Goal: Communication & Community: Answer question/provide support

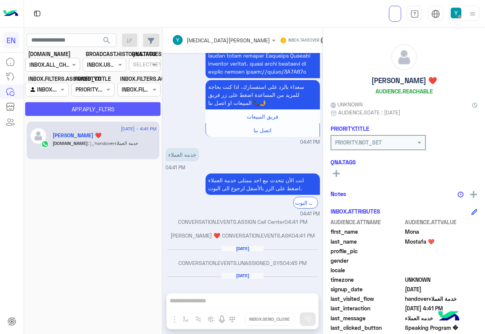
click at [119, 107] on button "APP.APLY_FLTRS" at bounding box center [92, 109] width 135 height 14
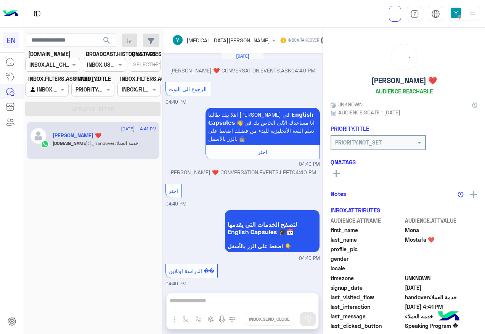
scroll to position [739, 0]
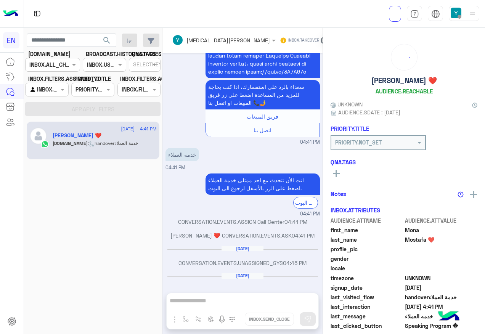
click at [44, 89] on input "text" at bounding box center [38, 90] width 18 height 8
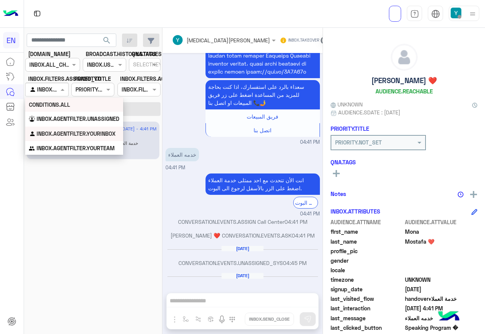
click at [48, 106] on b "CONDITIONS.ALL" at bounding box center [49, 104] width 41 height 6
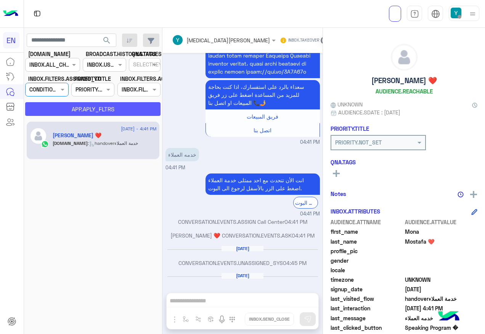
click at [53, 106] on button "APP.APLY_FLTRS" at bounding box center [92, 109] width 135 height 14
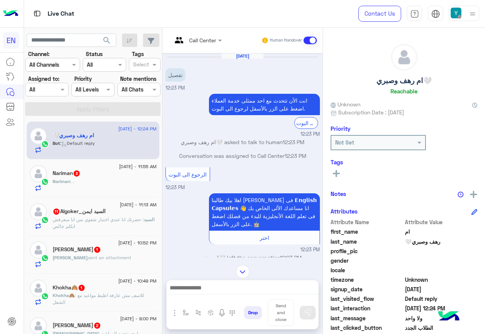
click at [212, 40] on div at bounding box center [197, 39] width 58 height 9
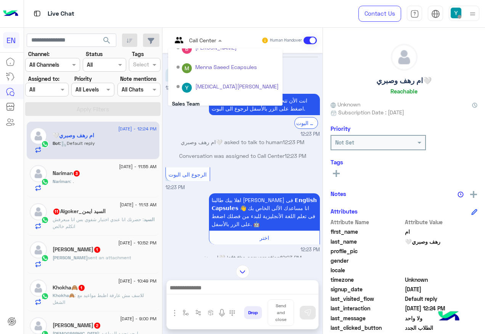
scroll to position [127, 0]
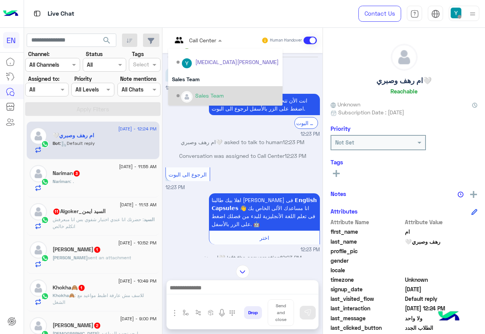
click at [214, 89] on div "Sales Team" at bounding box center [228, 95] width 102 height 13
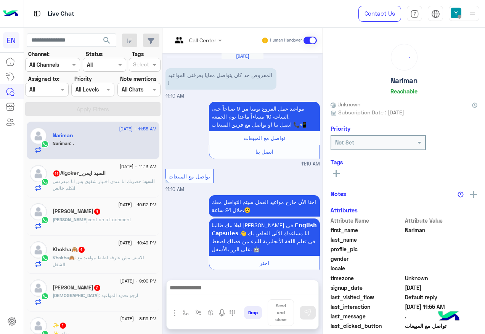
scroll to position [395, 0]
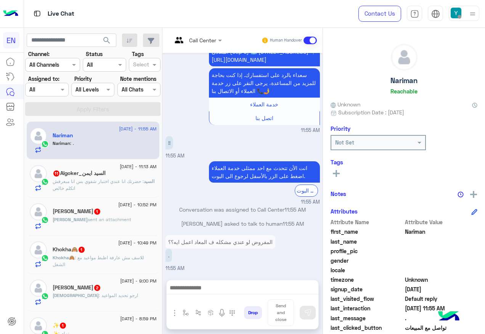
click at [46, 93] on div "Agent Filter All" at bounding box center [42, 89] width 33 height 8
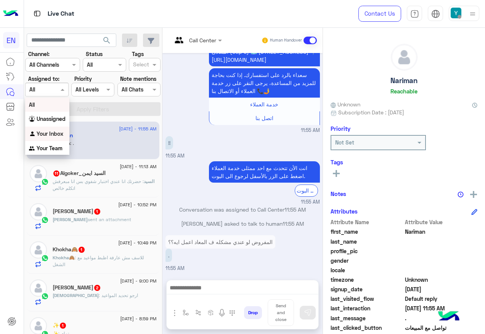
scroll to position [1, 0]
click at [45, 147] on b "Your Team" at bounding box center [50, 147] width 26 height 6
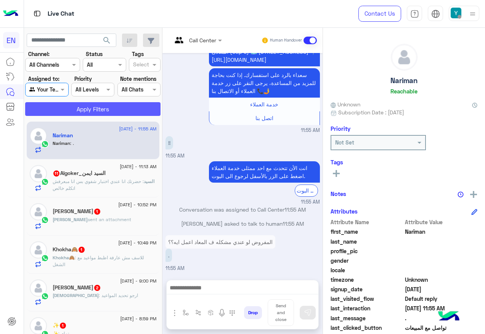
click at [63, 108] on button "Apply Filters" at bounding box center [92, 109] width 135 height 14
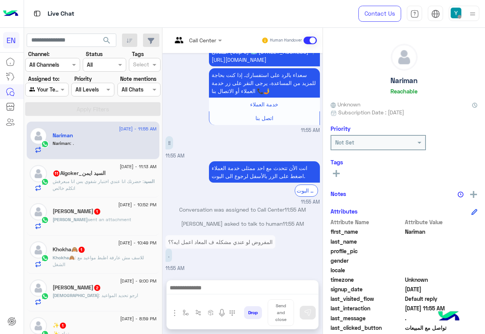
scroll to position [77, 0]
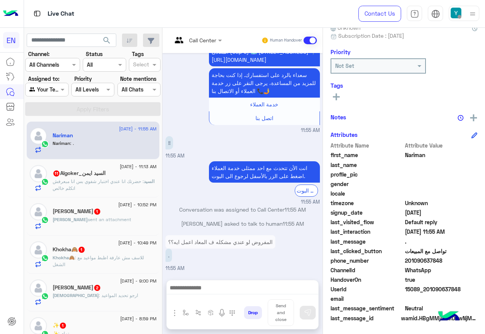
click at [417, 261] on span "201090637848" at bounding box center [441, 261] width 73 height 8
copy span "201090637848"
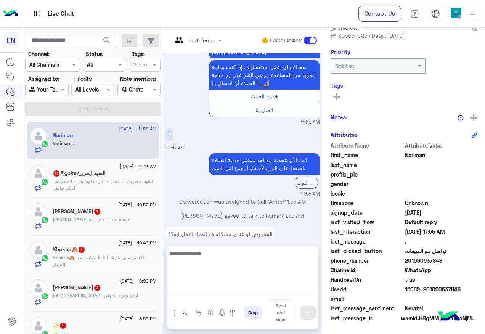
click at [240, 286] on textarea at bounding box center [243, 272] width 152 height 46
type textarea "*"
type textarea "**********"
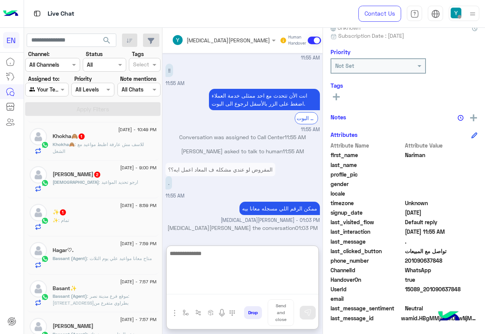
scroll to position [191, 0]
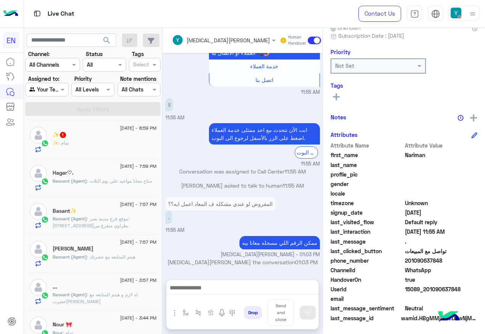
click at [117, 141] on div "✨ : تمام" at bounding box center [105, 146] width 104 height 13
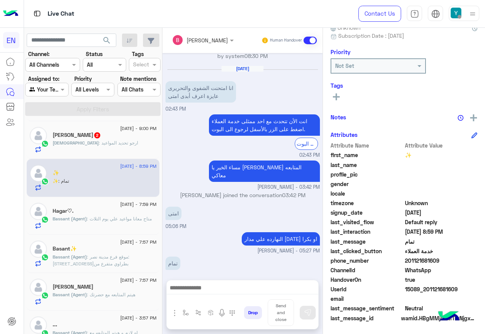
scroll to position [114, 0]
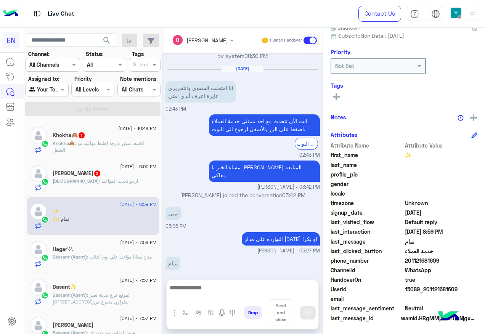
click at [95, 171] on h5 "[PERSON_NAME] 2" at bounding box center [77, 173] width 48 height 6
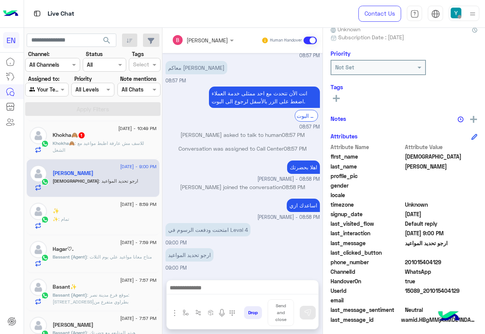
scroll to position [77, 0]
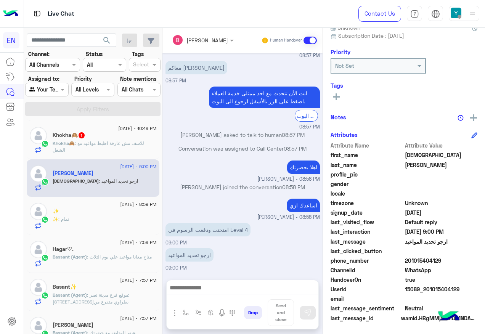
click at [413, 262] on span "201015404129" at bounding box center [441, 261] width 73 height 8
copy span "201015404129"
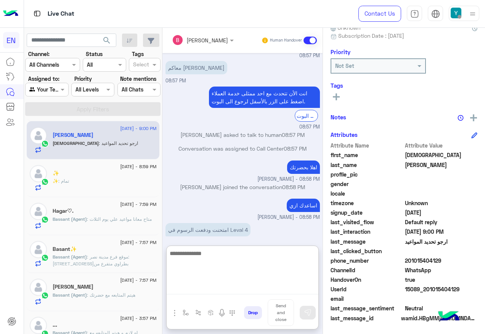
click at [222, 291] on textarea at bounding box center [243, 272] width 152 height 46
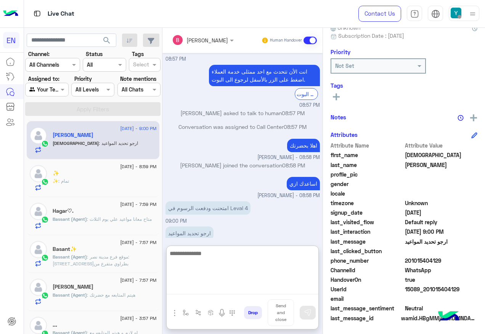
scroll to position [144, 0]
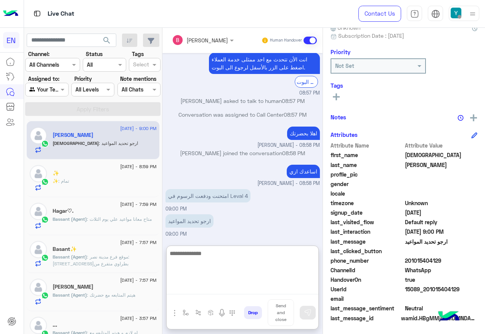
click at [249, 258] on textarea at bounding box center [243, 272] width 152 height 46
type textarea "**********"
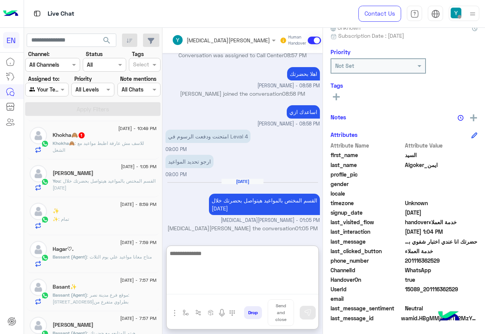
scroll to position [38, 0]
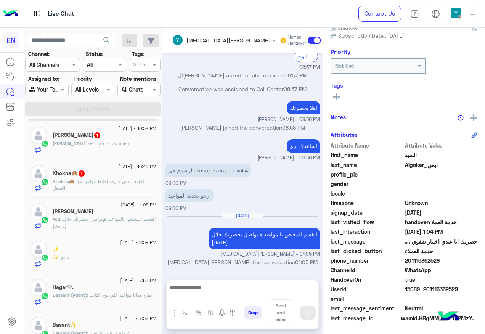
click at [111, 185] on p "Khokha🙈 : للاسف مش عارفة اظبط مواعيد مع الشغل" at bounding box center [105, 185] width 104 height 14
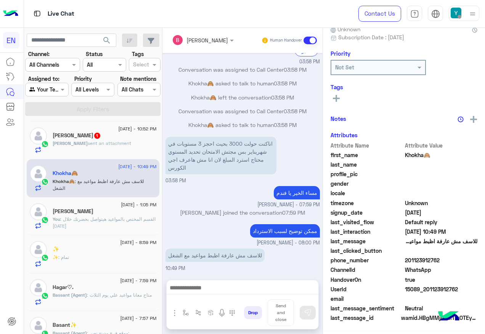
scroll to position [77, 0]
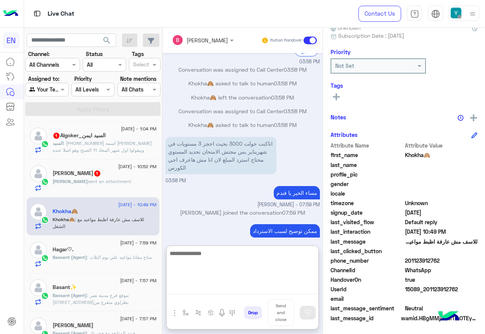
click at [272, 288] on textarea at bounding box center [243, 272] width 152 height 46
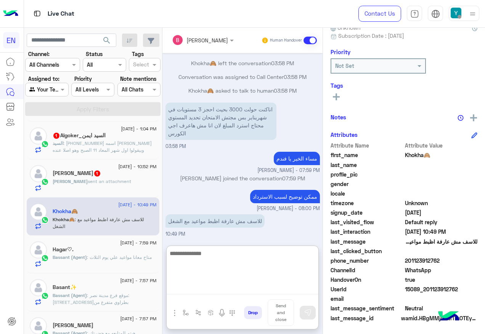
click at [256, 255] on textarea at bounding box center [243, 272] width 152 height 46
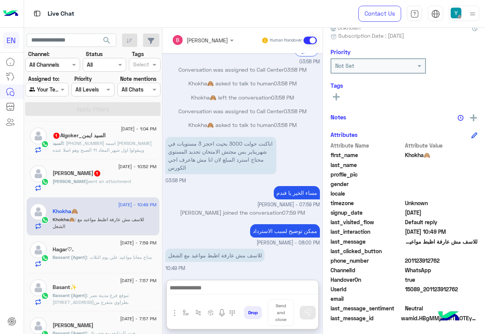
click at [415, 258] on span "201123912762" at bounding box center [441, 261] width 73 height 8
copy span "201123912762"
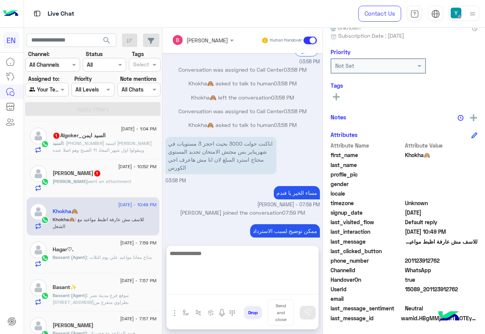
drag, startPoint x: 248, startPoint y: 289, endPoint x: 266, endPoint y: 255, distance: 38.2
click at [249, 287] on textarea at bounding box center [243, 272] width 152 height 46
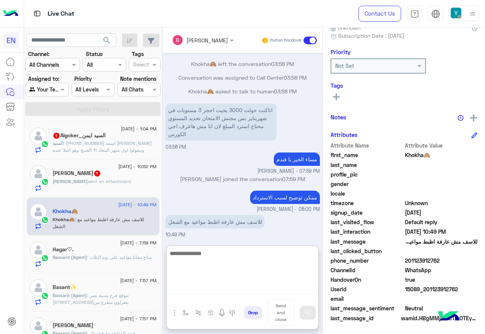
scroll to position [342, 0]
click at [236, 259] on textarea at bounding box center [243, 272] width 152 height 46
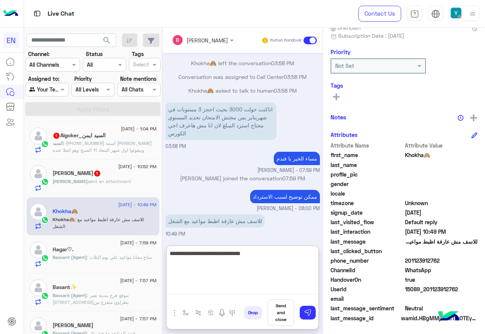
type textarea "**********"
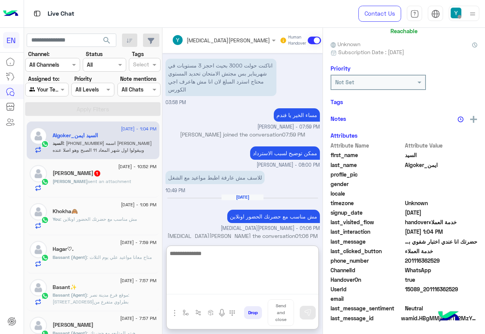
scroll to position [75, 0]
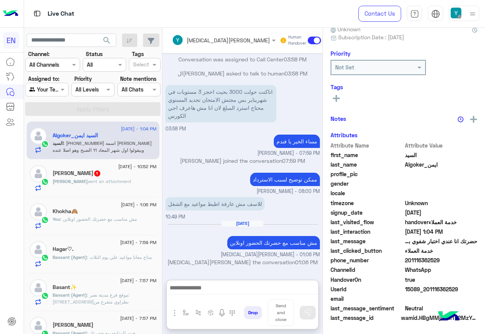
click at [115, 182] on span "sent an attachment" at bounding box center [109, 182] width 43 height 6
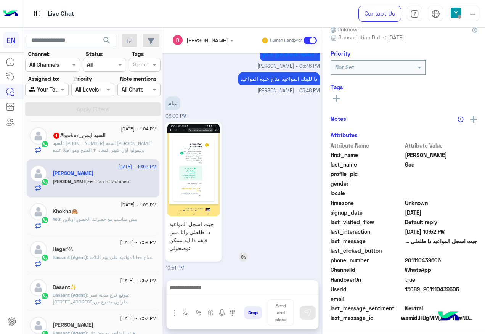
scroll to position [77, 0]
click at [422, 262] on span "201110439606" at bounding box center [441, 261] width 73 height 8
drag, startPoint x: 422, startPoint y: 262, endPoint x: 415, endPoint y: 285, distance: 23.5
click at [415, 285] on div "HandoverOn true" at bounding box center [404, 281] width 147 height 10
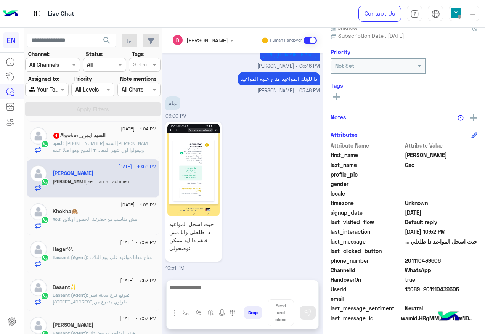
click at [410, 260] on span "201110439606" at bounding box center [441, 261] width 73 height 8
drag, startPoint x: 406, startPoint y: 259, endPoint x: 451, endPoint y: 266, distance: 45.1
click at [451, 266] on div "phone_number [PHONE_NUMBER]" at bounding box center [404, 262] width 147 height 10
drag, startPoint x: 451, startPoint y: 266, endPoint x: 424, endPoint y: 261, distance: 27.4
copy span "01110439606"
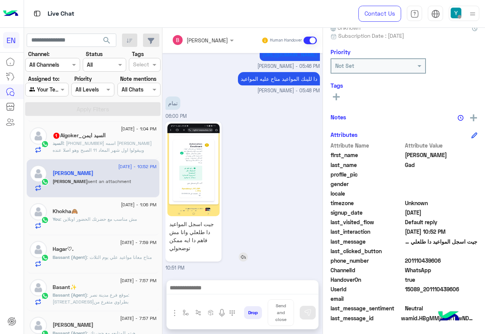
click at [172, 181] on img at bounding box center [193, 170] width 52 height 93
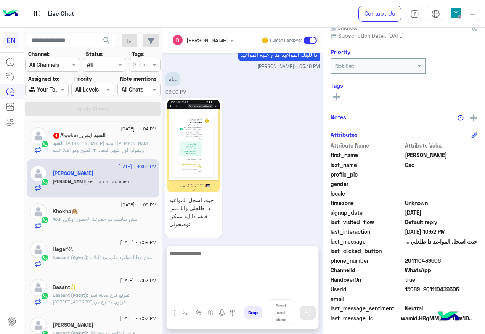
click at [197, 291] on textarea at bounding box center [243, 272] width 152 height 46
paste textarea "**********"
click at [243, 254] on textarea "**********" at bounding box center [243, 272] width 152 height 46
click at [211, 250] on textarea "**********" at bounding box center [243, 272] width 152 height 46
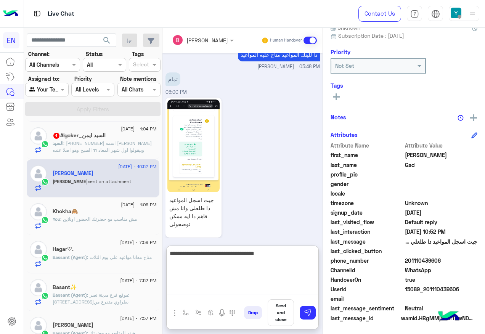
click at [211, 250] on textarea "**********" at bounding box center [243, 272] width 152 height 46
type textarea "**********"
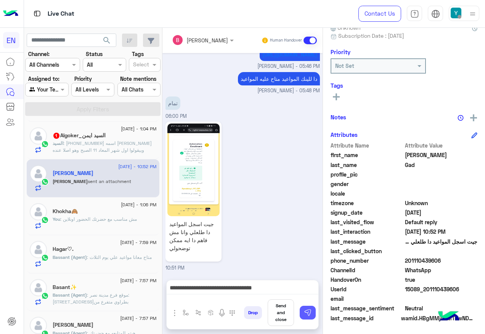
click at [309, 315] on img at bounding box center [308, 313] width 8 height 8
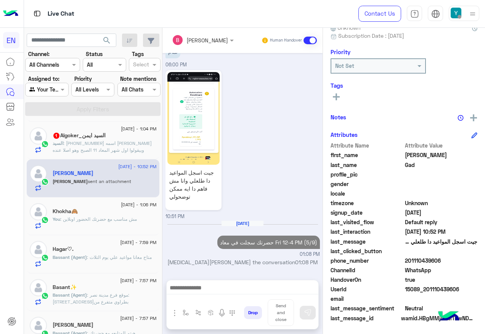
scroll to position [307, 0]
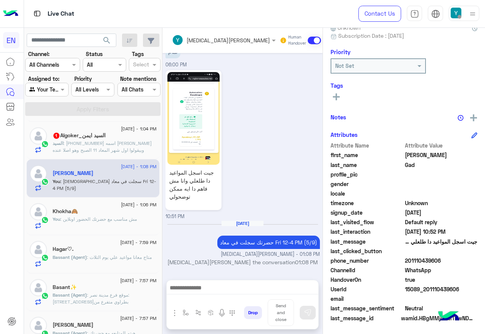
click at [63, 144] on span "السيد" at bounding box center [58, 143] width 11 height 6
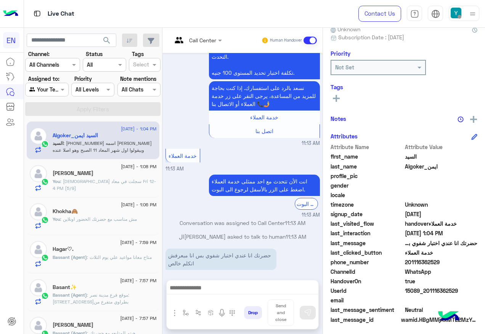
scroll to position [77, 0]
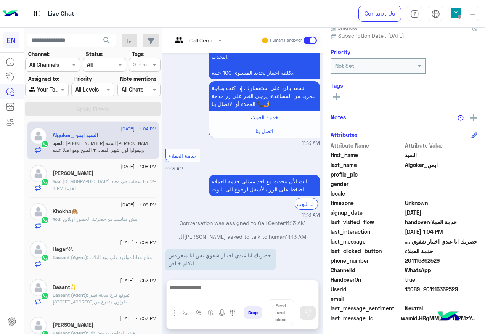
click at [415, 259] on span "201116362529" at bounding box center [441, 261] width 73 height 8
copy span "201116362529"
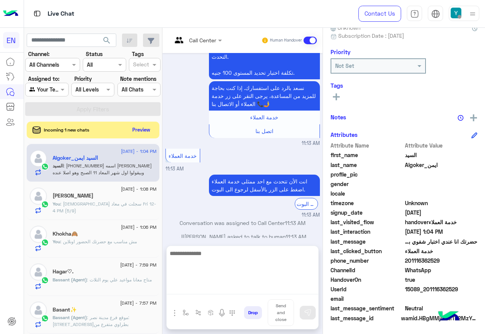
click at [231, 289] on textarea at bounding box center [243, 272] width 152 height 46
type textarea "**********"
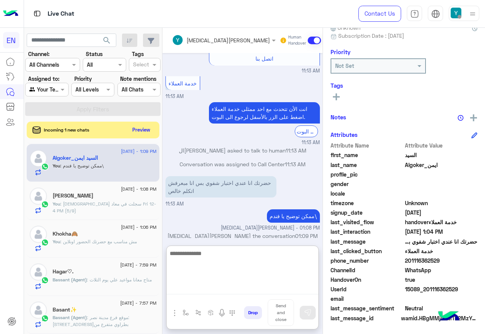
scroll to position [0, 0]
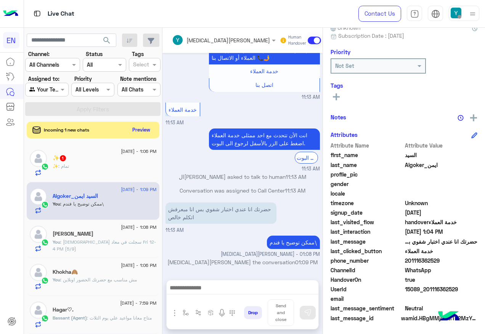
click at [100, 161] on div "✨ 1" at bounding box center [105, 159] width 104 height 8
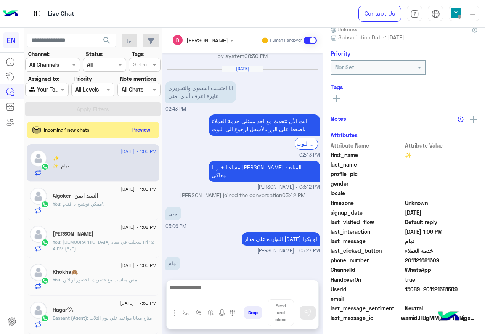
scroll to position [77, 0]
click at [145, 125] on button "Preview" at bounding box center [142, 129] width 24 height 10
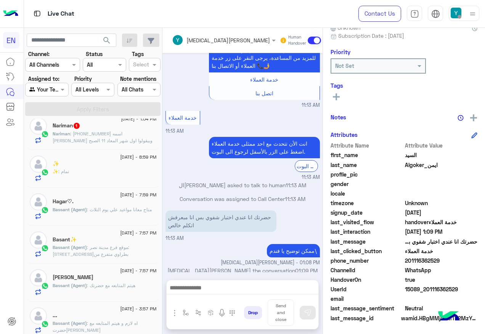
scroll to position [153, 0]
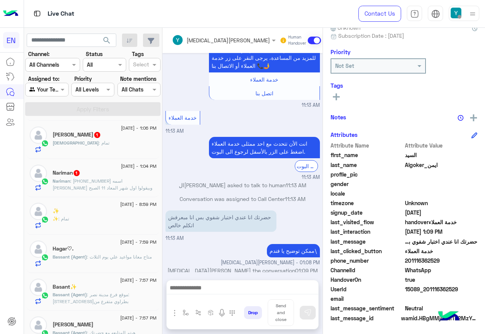
click at [88, 176] on div "Nariman 1" at bounding box center [105, 174] width 104 height 8
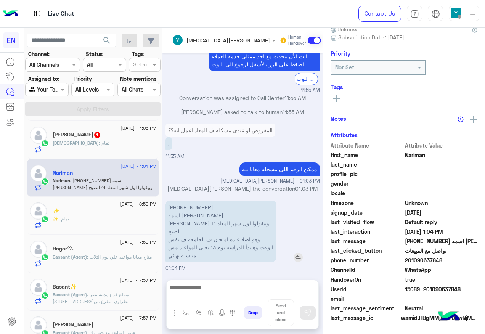
scroll to position [77, 0]
drag, startPoint x: 203, startPoint y: 208, endPoint x: 245, endPoint y: 211, distance: 42.1
click at [245, 211] on p "[PHONE_NUMBER] اسمه [PERSON_NAME] وبيقولوا اول شهر المعاد 11 الصبح وهو اصلا عند…" at bounding box center [221, 231] width 111 height 61
drag, startPoint x: 245, startPoint y: 211, endPoint x: 218, endPoint y: 211, distance: 27.5
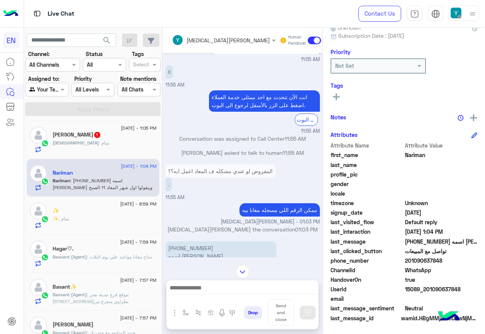
scroll to position [507, 0]
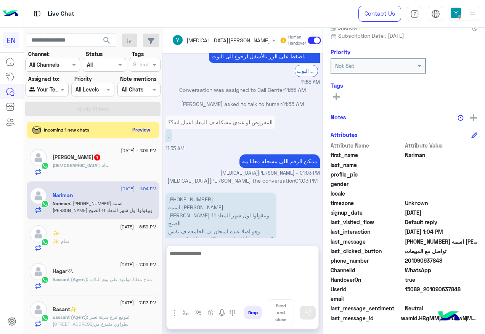
click at [203, 287] on textarea at bounding box center [243, 272] width 152 height 46
type textarea "**********"
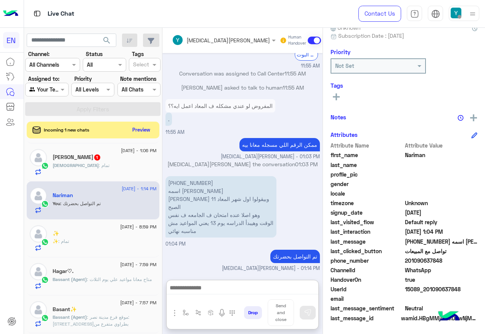
click at [106, 162] on div "[PERSON_NAME] 1" at bounding box center [105, 158] width 104 height 8
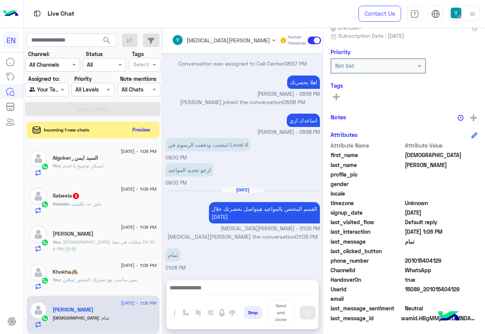
click at [105, 209] on div "Sabeela : عاوز حد يكلمنى" at bounding box center [105, 207] width 104 height 13
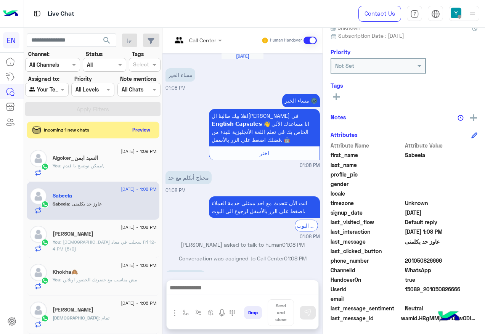
click at [421, 260] on span "201050826666" at bounding box center [441, 261] width 73 height 8
copy span "201050826666"
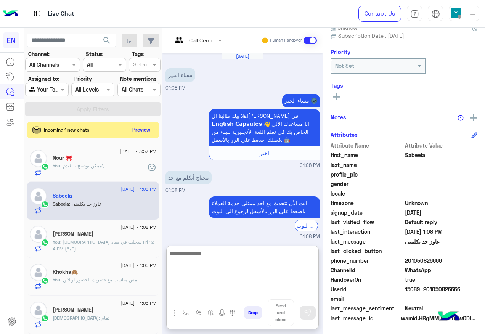
click at [216, 288] on textarea at bounding box center [243, 272] width 152 height 46
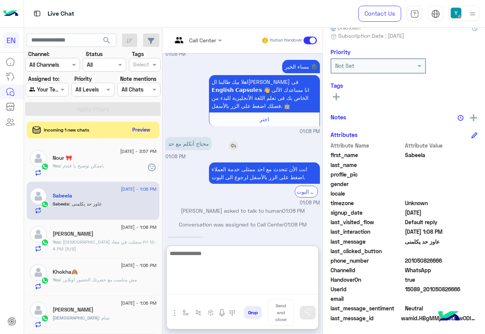
scroll to position [56, 0]
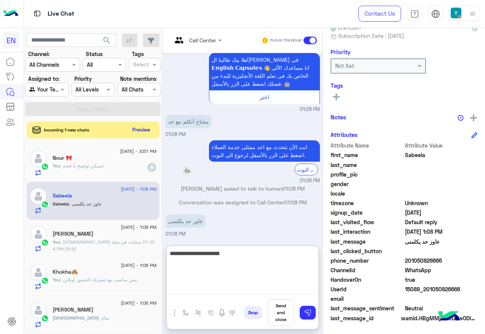
type textarea "**********"
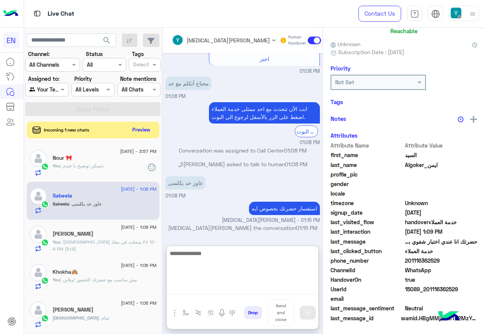
scroll to position [75, 0]
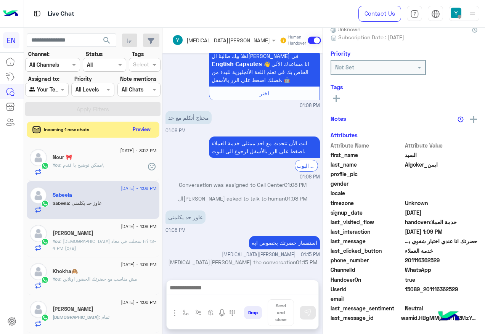
click at [144, 127] on button "Preview" at bounding box center [142, 129] width 24 height 10
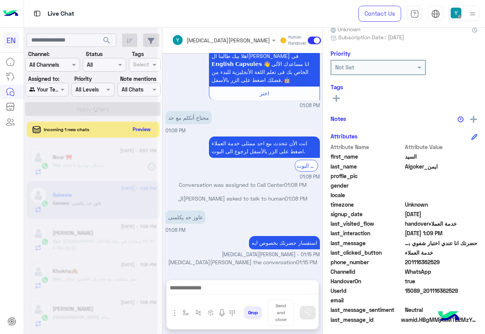
scroll to position [77, 0]
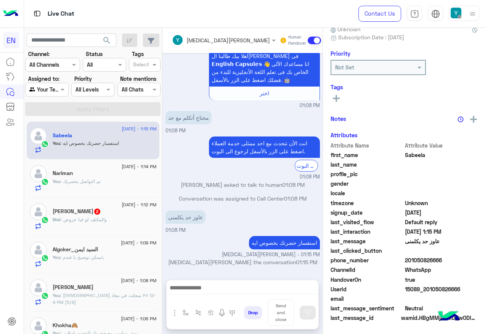
scroll to position [77, 0]
click at [121, 225] on div "Mai : والمكثف لو فيا عروض" at bounding box center [105, 222] width 104 height 13
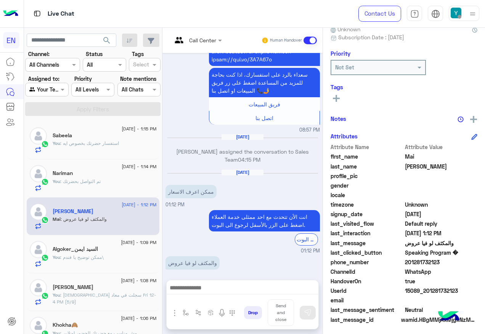
scroll to position [77, 0]
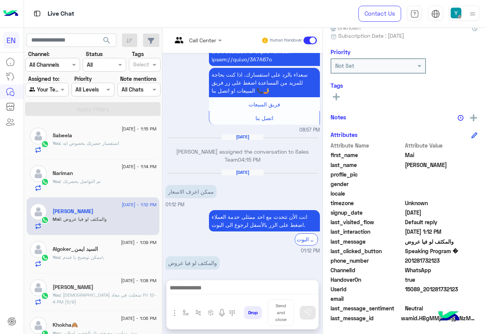
click at [205, 38] on div at bounding box center [197, 39] width 58 height 9
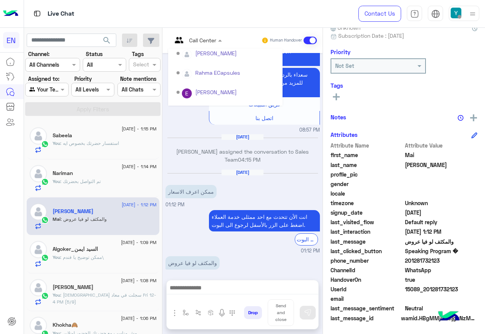
scroll to position [127, 0]
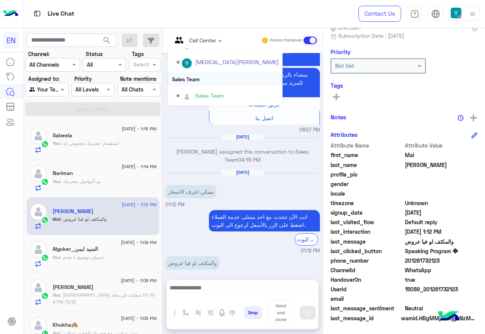
click at [207, 74] on div "Sales Team" at bounding box center [225, 79] width 114 height 14
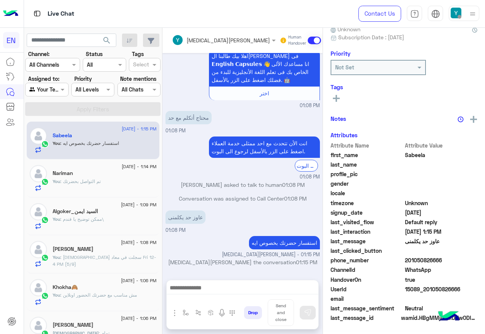
click at [52, 90] on div at bounding box center [47, 89] width 42 height 9
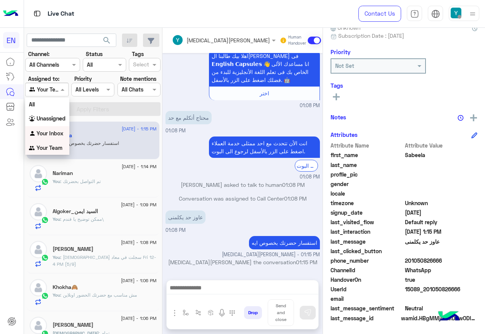
click at [60, 129] on div "Your Inbox" at bounding box center [47, 133] width 44 height 15
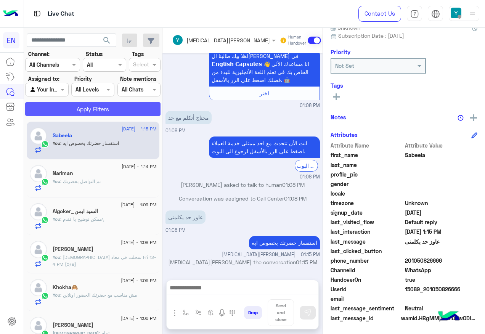
click at [64, 106] on button "Apply Filters" at bounding box center [92, 109] width 135 height 14
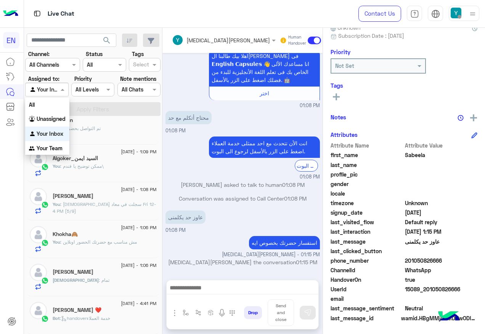
click at [62, 84] on div "Agent Filter Your Inbox" at bounding box center [46, 90] width 43 height 14
click at [63, 114] on div "Unassigned" at bounding box center [47, 119] width 44 height 15
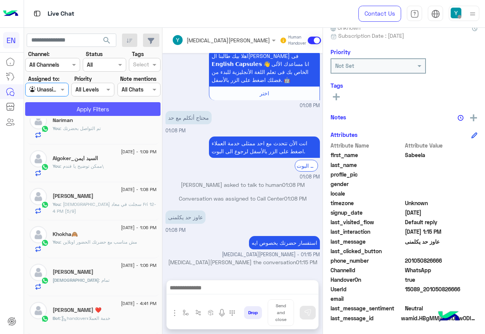
click at [72, 106] on button "Apply Filters" at bounding box center [92, 109] width 135 height 14
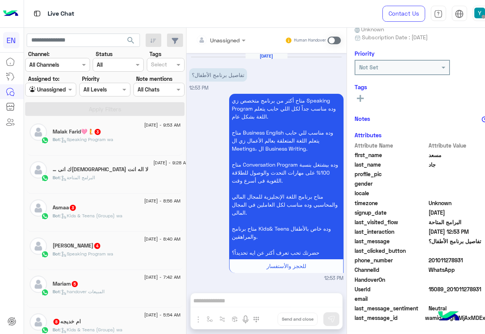
scroll to position [548, 0]
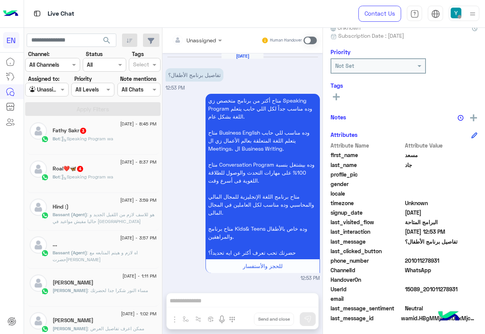
click at [107, 176] on span ": Speaking Program wa" at bounding box center [86, 177] width 53 height 6
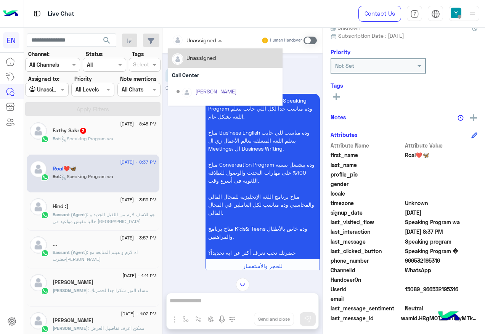
click at [208, 42] on div at bounding box center [197, 39] width 58 height 9
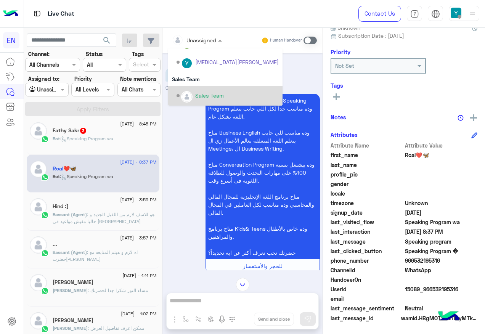
click at [213, 88] on div "Sales Team" at bounding box center [225, 95] width 114 height 19
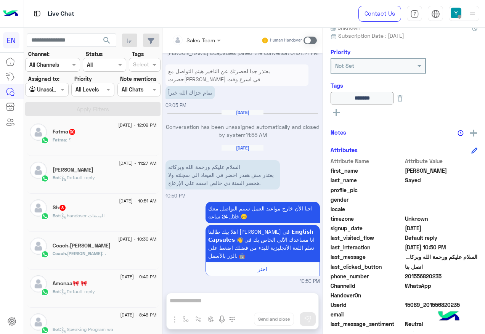
click at [426, 278] on span "201556820235" at bounding box center [441, 276] width 73 height 8
copy span "201556820235"
click at [305, 42] on span at bounding box center [310, 41] width 13 height 8
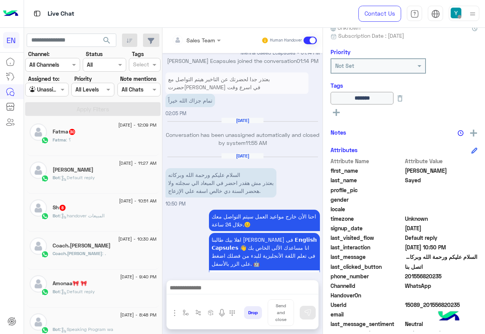
scroll to position [858, 0]
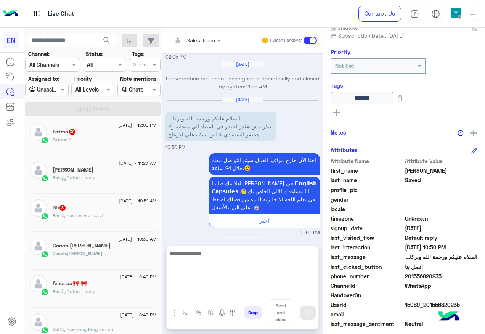
click at [239, 292] on textarea at bounding box center [243, 272] width 152 height 46
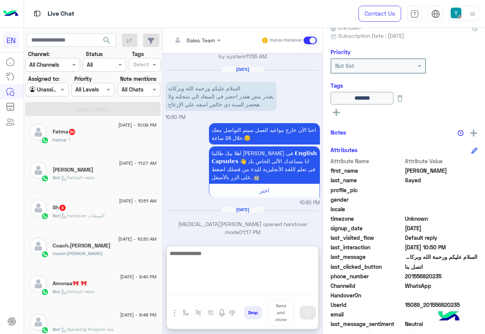
scroll to position [892, 0]
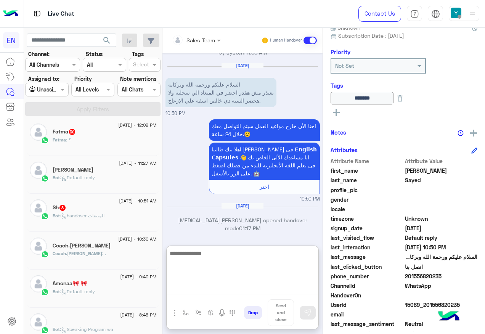
click at [231, 263] on textarea at bounding box center [243, 272] width 152 height 46
type textarea "*"
type textarea "**********"
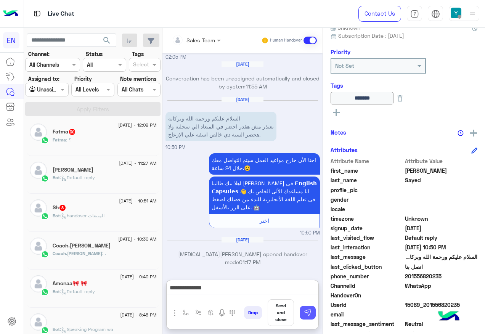
click at [311, 312] on img at bounding box center [308, 313] width 8 height 8
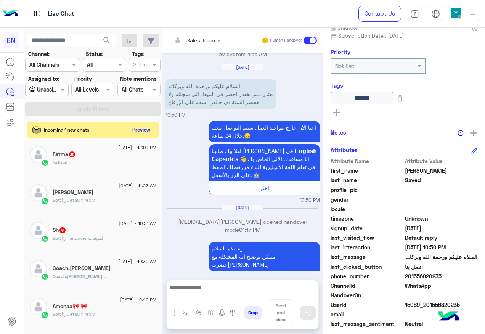
scroll to position [904, 0]
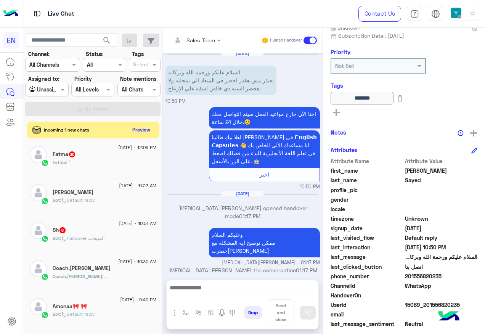
click at [114, 275] on div "Coach.[PERSON_NAME] : ." at bounding box center [105, 279] width 104 height 13
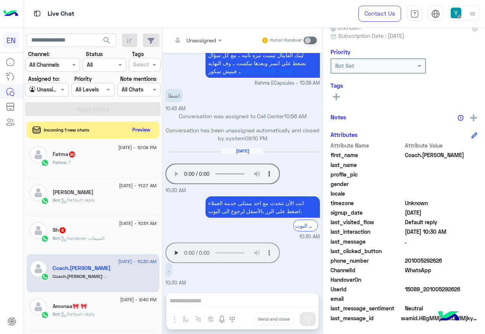
scroll to position [410, 0]
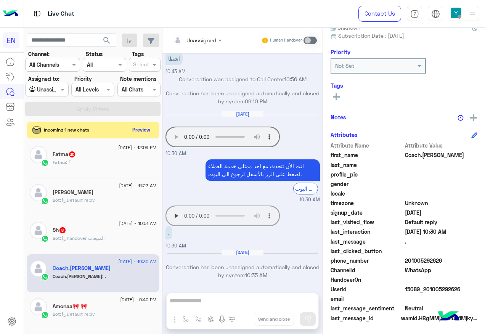
drag, startPoint x: 407, startPoint y: 259, endPoint x: 454, endPoint y: 258, distance: 46.9
click at [454, 258] on span "201005292626" at bounding box center [441, 261] width 73 height 8
copy span "01005292626"
click at [339, 97] on rect at bounding box center [336, 97] width 7 height 2
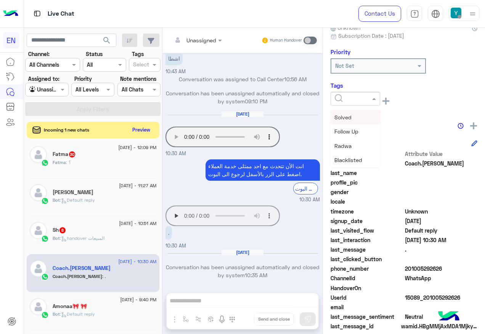
click at [374, 100] on span at bounding box center [375, 99] width 10 height 8
click at [362, 117] on div "Solved" at bounding box center [356, 117] width 50 height 14
click at [372, 119] on div "Coach.[PERSON_NAME] Unknown Subscription Date : [DATE] Priority Not Set Tags × …" at bounding box center [404, 180] width 162 height 304
click at [107, 248] on div "Bot : handover المبيعات" at bounding box center [105, 241] width 104 height 13
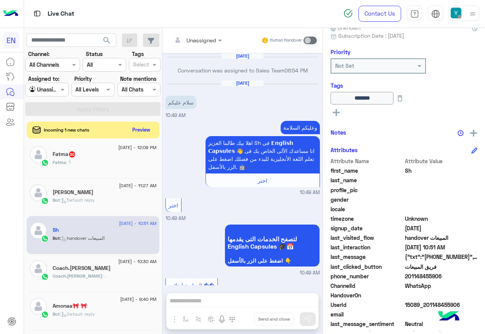
scroll to position [913, 0]
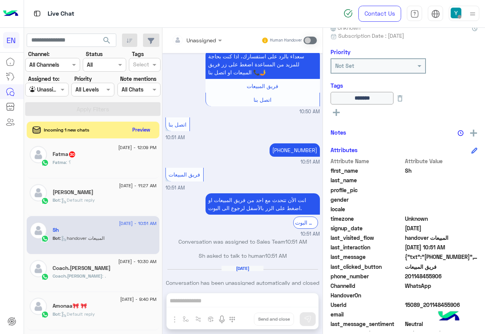
click at [84, 241] on p "Bot : handover المبيعات" at bounding box center [79, 238] width 52 height 7
click at [93, 265] on div "Coach.[PERSON_NAME]" at bounding box center [105, 269] width 104 height 8
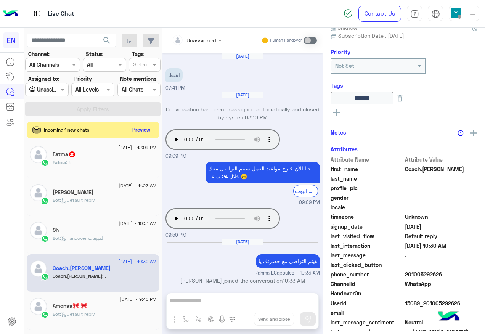
scroll to position [411, 0]
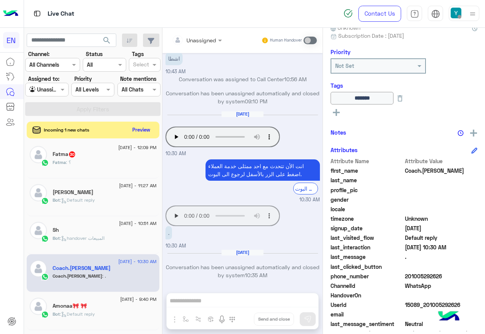
click at [122, 206] on div "Bot : Default reply" at bounding box center [105, 203] width 104 height 13
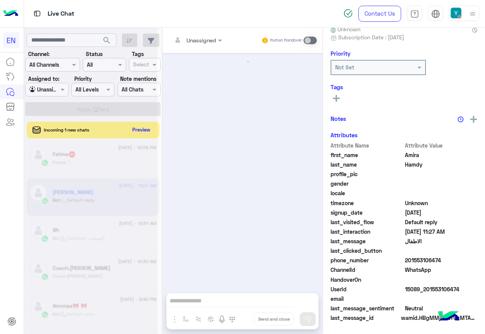
scroll to position [154, 0]
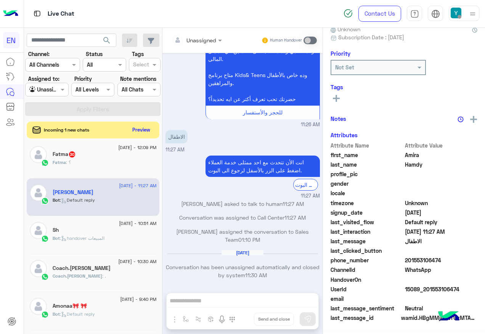
click at [103, 159] on div "Fatma : ؟" at bounding box center [105, 165] width 104 height 13
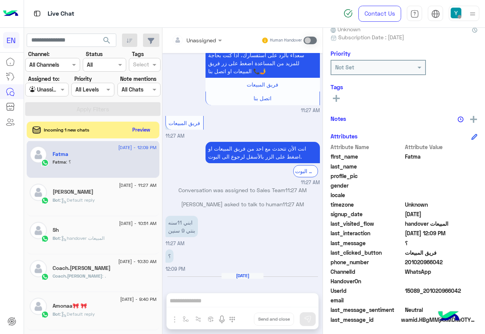
scroll to position [77, 0]
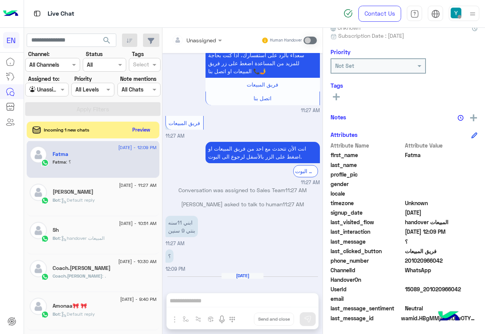
click at [197, 39] on input "text" at bounding box center [187, 40] width 31 height 8
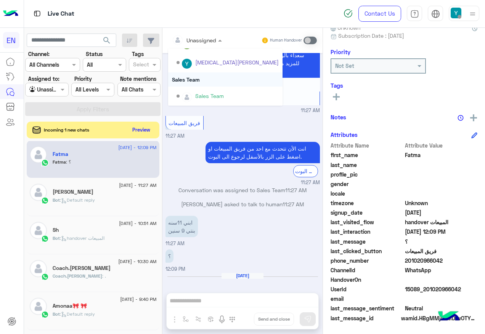
scroll to position [127, 0]
click at [207, 82] on div "Sales Team" at bounding box center [225, 79] width 114 height 14
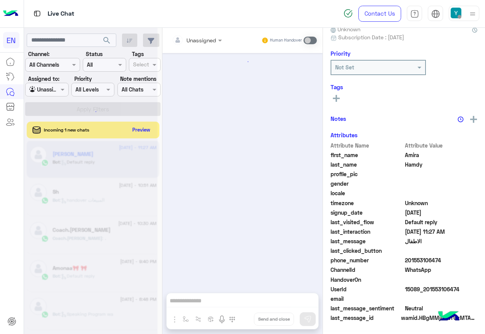
scroll to position [154, 0]
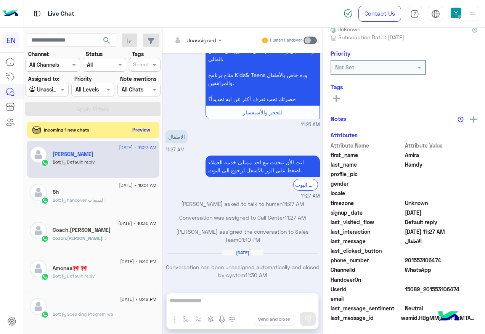
click at [85, 174] on div "[DATE] - 11:27 AM [PERSON_NAME] : Default reply" at bounding box center [93, 159] width 133 height 38
click at [208, 37] on div at bounding box center [197, 39] width 58 height 9
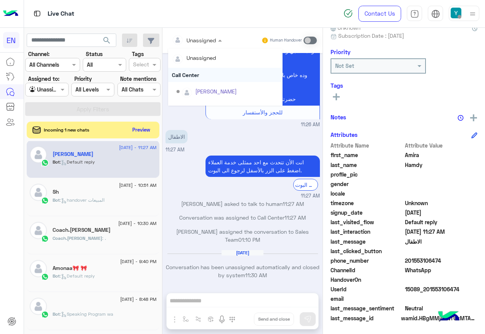
scroll to position [127, 0]
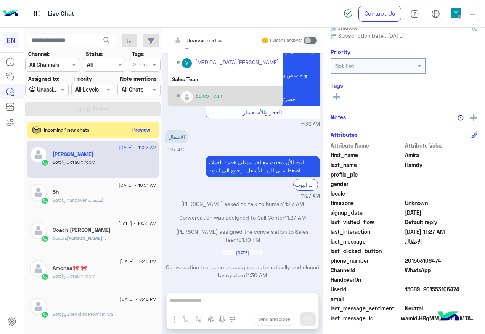
click at [197, 98] on div "Sales Team" at bounding box center [209, 96] width 29 height 8
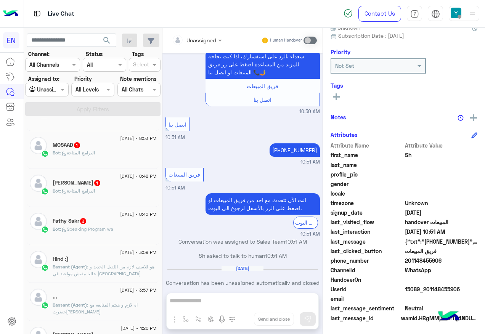
scroll to position [385, 0]
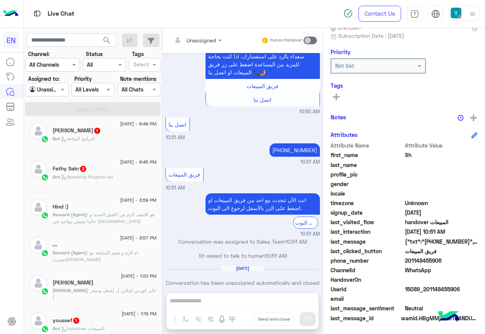
click at [69, 320] on h5 "youssef 1" at bounding box center [66, 320] width 27 height 6
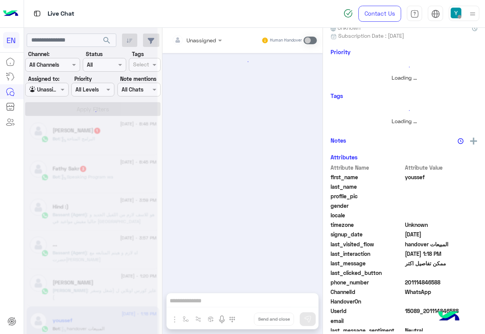
scroll to position [75, 0]
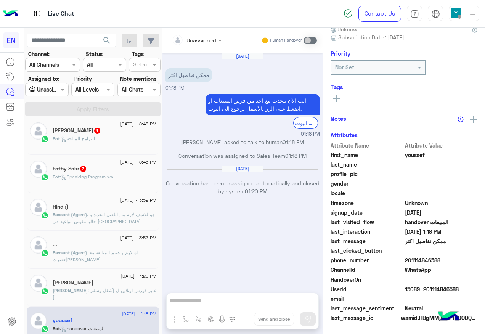
click at [206, 40] on div at bounding box center [197, 39] width 58 height 9
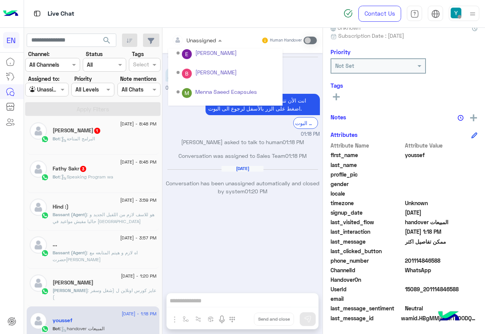
scroll to position [127, 0]
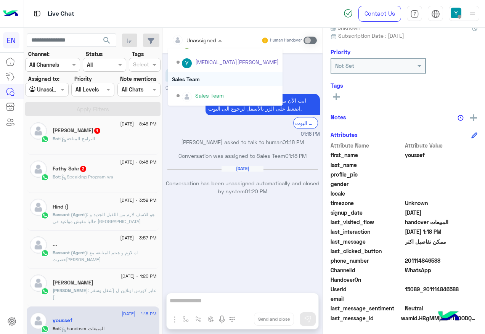
click at [213, 80] on div "Sales Team" at bounding box center [225, 79] width 114 height 14
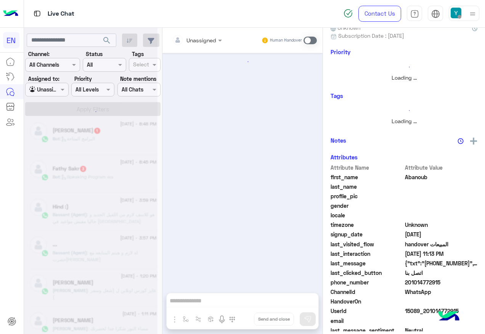
scroll to position [75, 0]
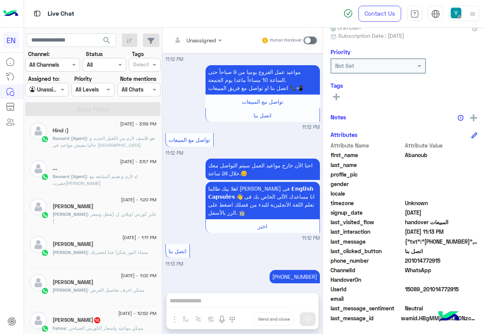
click at [106, 325] on p "Fatma : ممكن مواعيد واسعار الكورس الصباحي" at bounding box center [98, 328] width 90 height 7
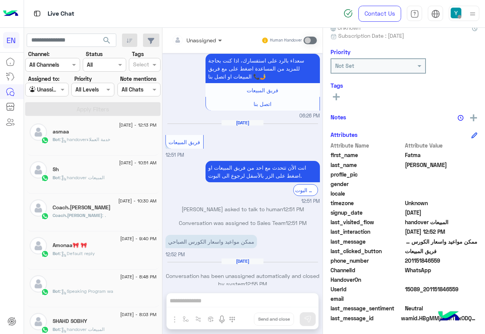
click at [216, 42] on span at bounding box center [221, 40] width 10 height 8
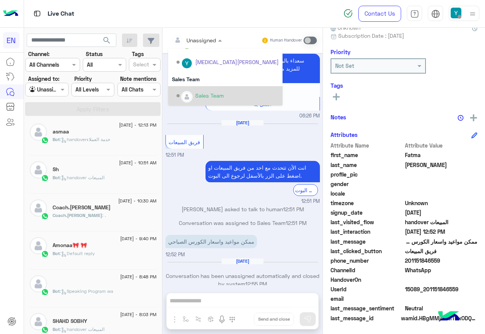
click at [202, 87] on div "Sales Team" at bounding box center [225, 95] width 114 height 19
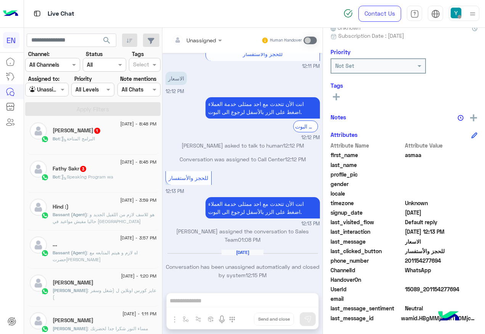
click at [103, 181] on div "Bot : Speaking Program wa" at bounding box center [105, 180] width 104 height 13
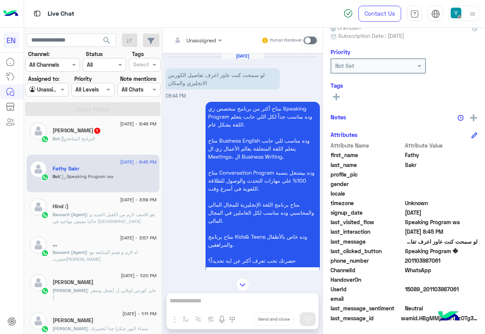
click at [188, 18] on div "Live Chat" at bounding box center [178, 13] width 308 height 27
drag, startPoint x: 196, startPoint y: 31, endPoint x: 200, endPoint y: 38, distance: 7.9
click at [196, 33] on div "Unassigned Human Handover" at bounding box center [243, 40] width 160 height 25
click at [200, 38] on input "text" at bounding box center [187, 40] width 31 height 8
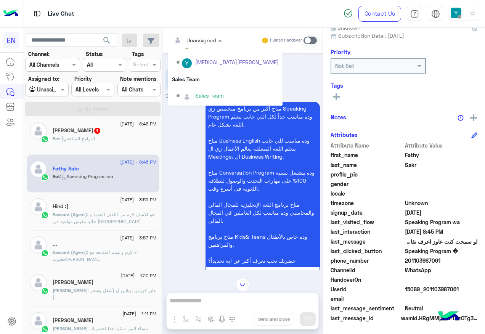
click at [218, 92] on div "Sales Team" at bounding box center [209, 96] width 29 height 8
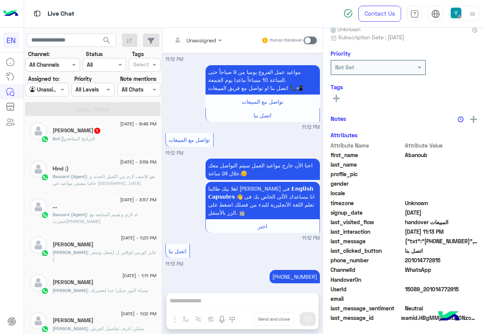
click at [128, 130] on div "[PERSON_NAME] 1" at bounding box center [105, 131] width 104 height 8
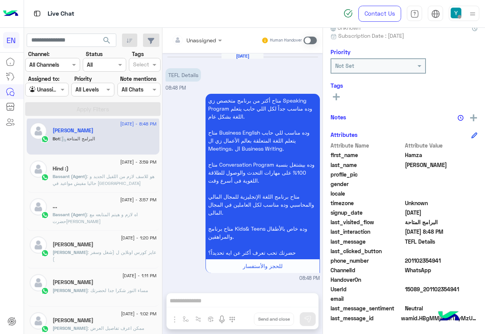
click at [210, 43] on div at bounding box center [197, 39] width 58 height 9
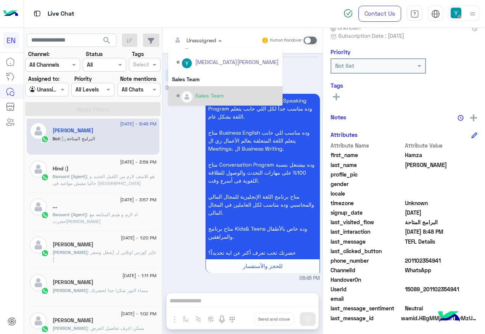
click at [216, 89] on div "Sales Team" at bounding box center [225, 95] width 114 height 19
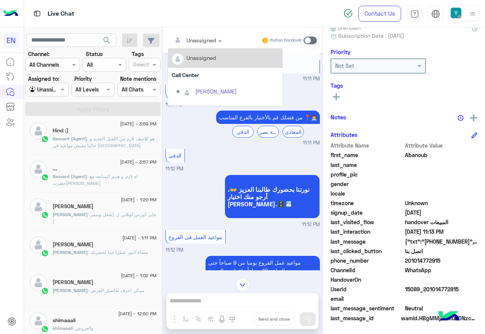
click at [213, 38] on div at bounding box center [197, 39] width 58 height 9
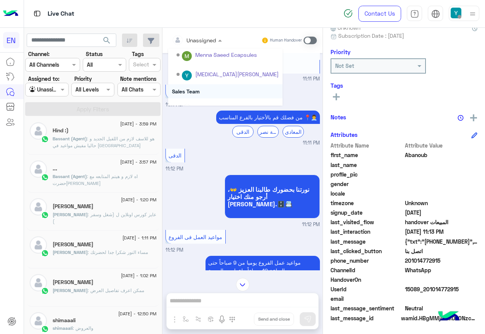
click at [193, 95] on div "Sales Team" at bounding box center [225, 91] width 114 height 14
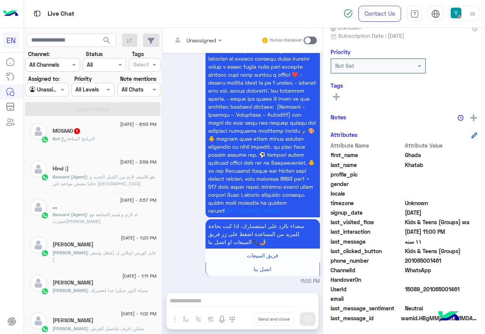
click at [123, 132] on div "MOSAAD 1" at bounding box center [105, 132] width 104 height 8
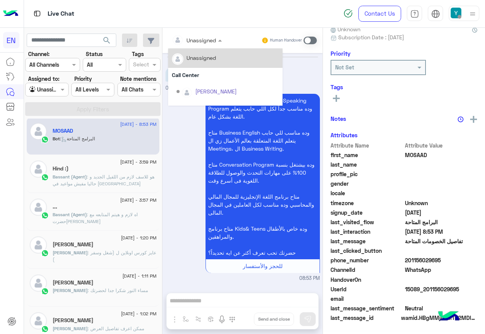
click at [204, 42] on div at bounding box center [197, 39] width 58 height 9
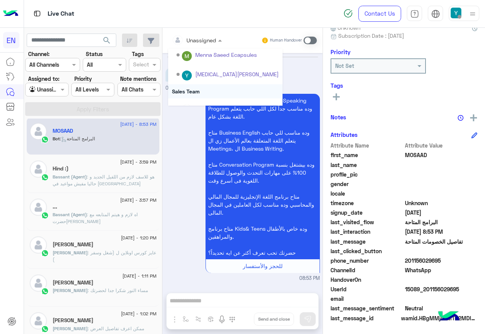
click at [219, 96] on div "Sales Team" at bounding box center [225, 91] width 114 height 14
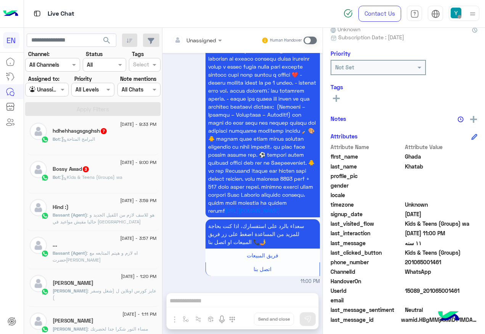
click at [124, 172] on div "Bossy Awad 3" at bounding box center [105, 170] width 104 height 8
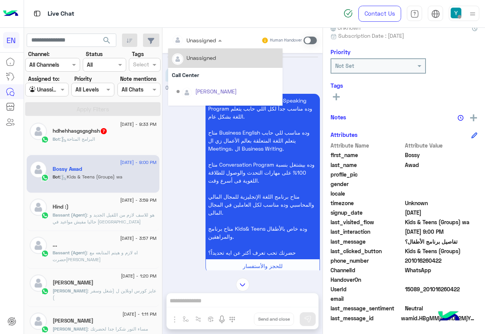
click at [204, 37] on div at bounding box center [197, 39] width 58 height 9
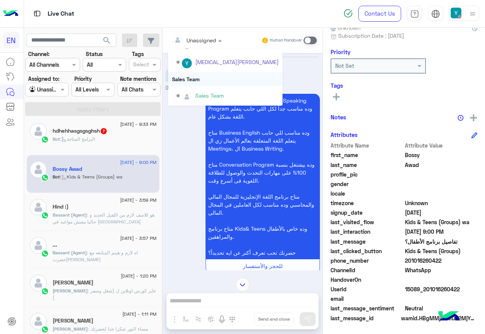
click at [203, 76] on div "Sales Team" at bounding box center [225, 79] width 114 height 14
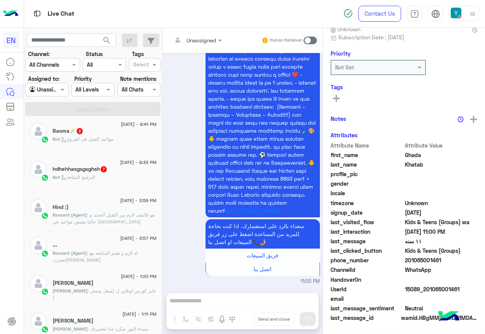
click at [126, 183] on div "Bot : البرامج المتاحة" at bounding box center [105, 180] width 104 height 13
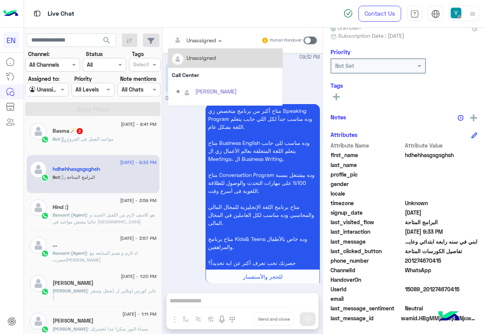
click at [207, 40] on div at bounding box center [197, 39] width 58 height 9
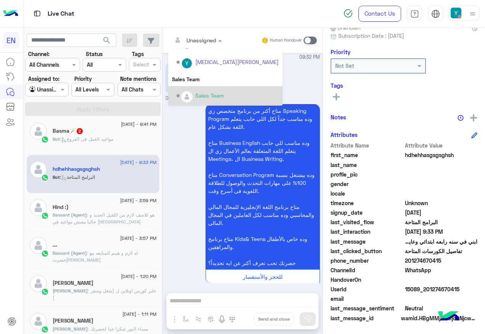
click at [198, 91] on div "Sales Team" at bounding box center [228, 95] width 102 height 13
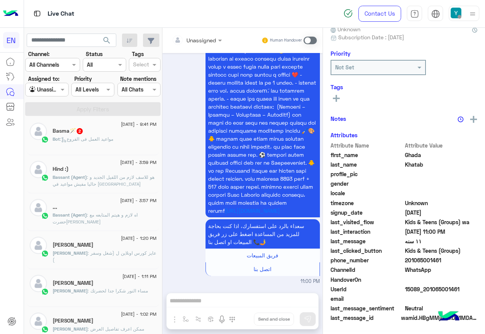
click at [121, 141] on div "Bot : مواعيد العمل فى الفروع" at bounding box center [105, 142] width 104 height 13
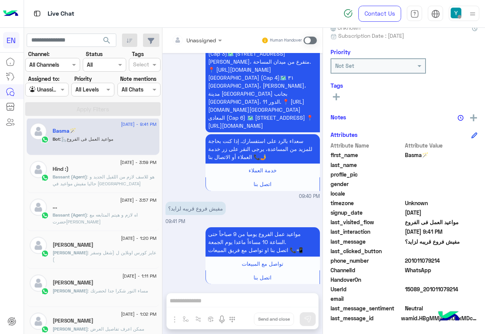
drag, startPoint x: 218, startPoint y: 42, endPoint x: 217, endPoint y: 47, distance: 4.2
click at [217, 42] on span at bounding box center [221, 40] width 10 height 8
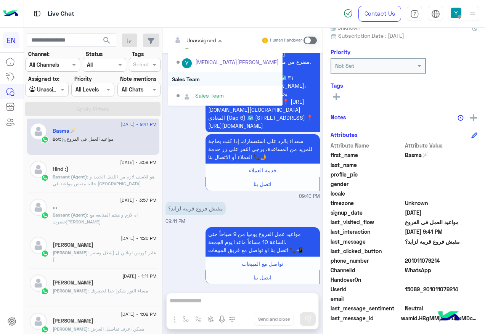
click at [192, 79] on div "Sales Team" at bounding box center [225, 79] width 114 height 14
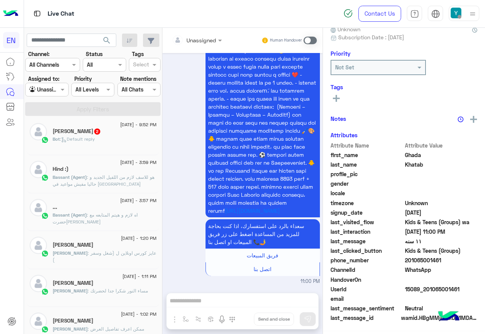
click at [129, 134] on div "[PERSON_NAME] 2" at bounding box center [105, 132] width 104 height 8
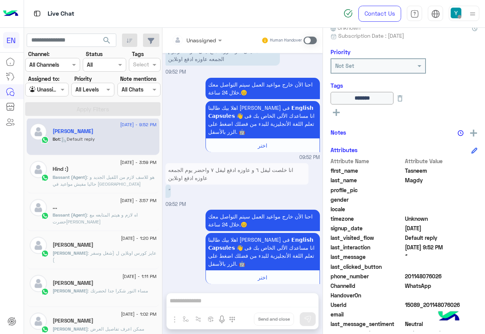
click at [311, 37] on span at bounding box center [310, 41] width 13 height 8
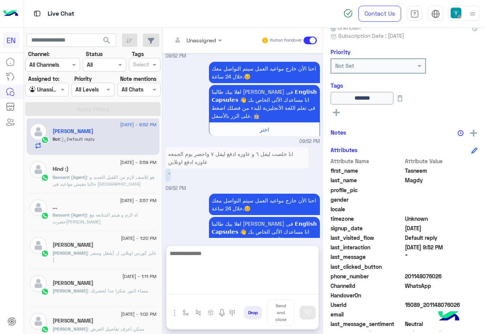
click at [242, 283] on textarea at bounding box center [243, 272] width 152 height 46
type textarea "**********"
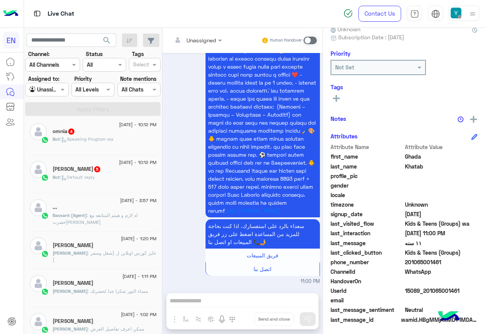
click at [104, 188] on div "[DATE] - 10:12 PM [PERSON_NAME] 5 Bot : Default reply" at bounding box center [93, 174] width 133 height 38
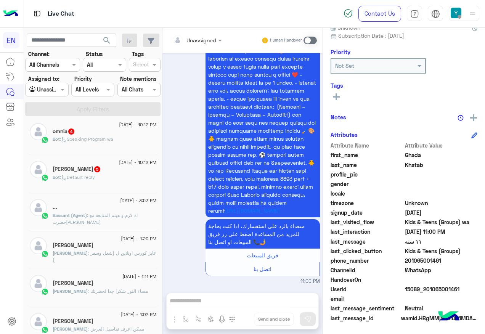
click at [101, 171] on span "5" at bounding box center [97, 169] width 8 height 6
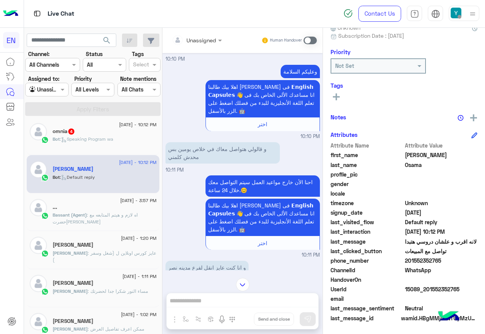
click at [410, 261] on span "201552352765" at bounding box center [441, 261] width 73 height 8
copy span "201552352765"
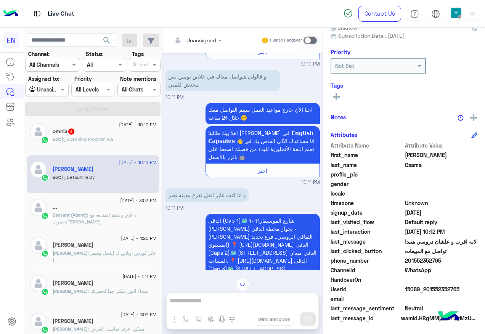
scroll to position [477, 0]
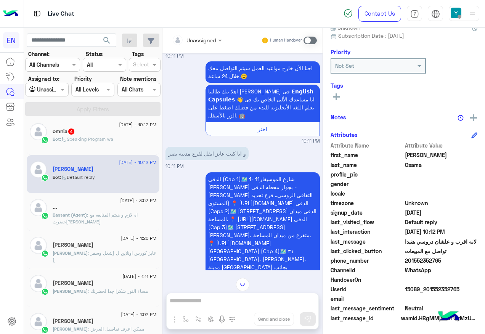
click at [311, 40] on span at bounding box center [310, 41] width 13 height 8
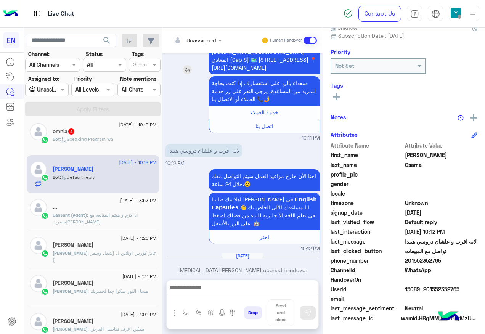
scroll to position [716, 0]
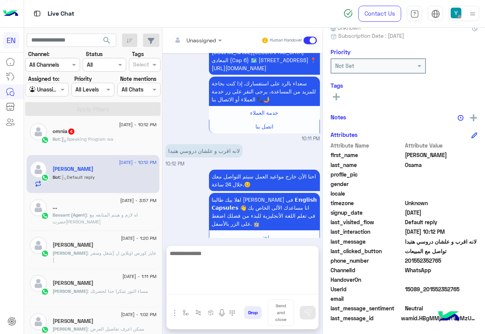
click at [235, 292] on textarea at bounding box center [243, 272] width 152 height 46
type textarea "*"
type textarea "**********"
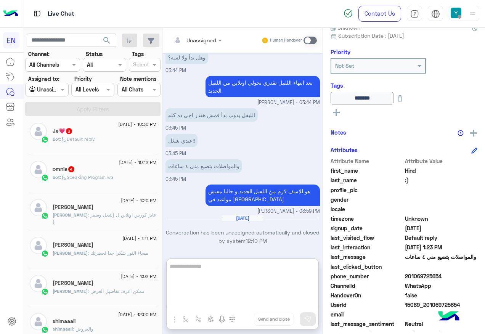
scroll to position [372, 0]
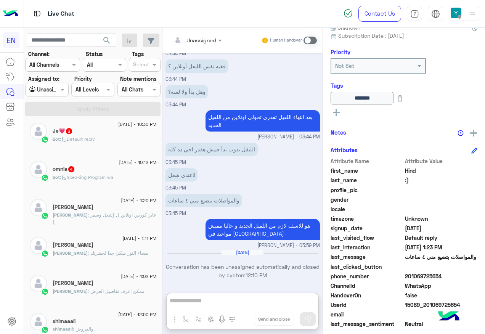
click at [127, 176] on div "Bot : Speaking Program wa" at bounding box center [105, 180] width 104 height 13
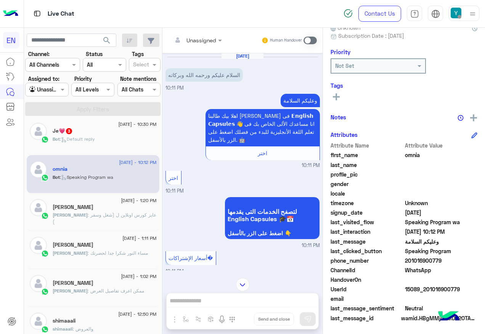
click at [188, 39] on input "text" at bounding box center [187, 40] width 31 height 8
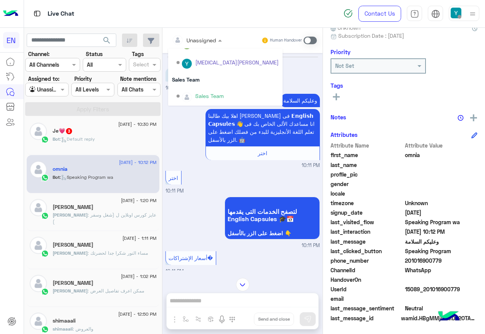
scroll to position [127, 0]
click at [201, 92] on div "Sales Team" at bounding box center [209, 96] width 29 height 8
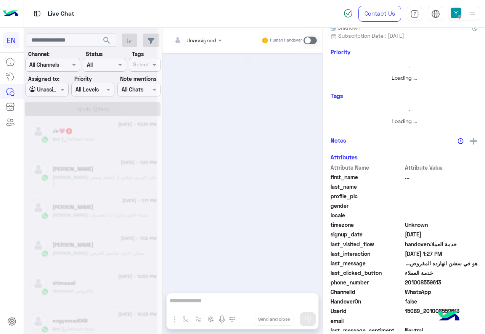
scroll to position [473, 0]
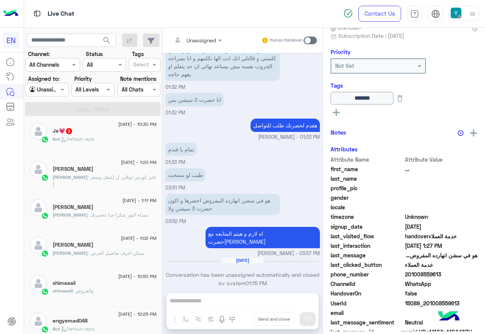
click at [125, 141] on div "Bot : Default reply" at bounding box center [105, 142] width 104 height 13
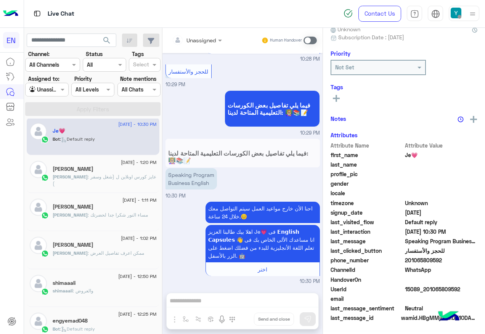
scroll to position [77, 0]
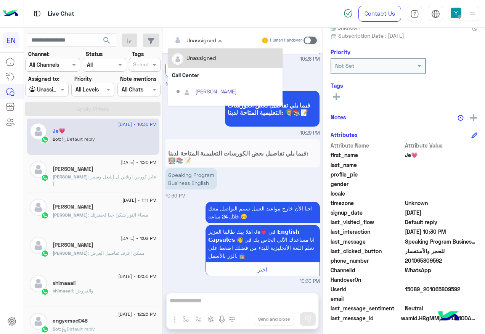
click at [202, 39] on input "text" at bounding box center [187, 40] width 31 height 8
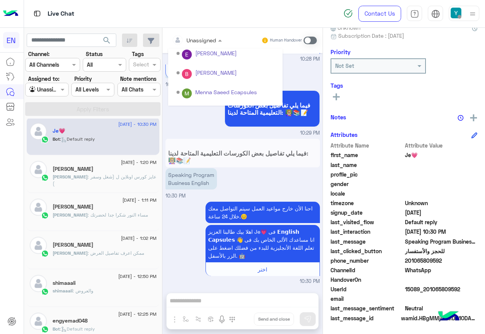
scroll to position [127, 0]
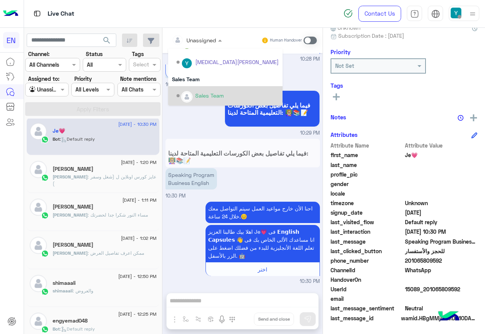
click at [206, 89] on div "Sales Team" at bounding box center [228, 95] width 102 height 13
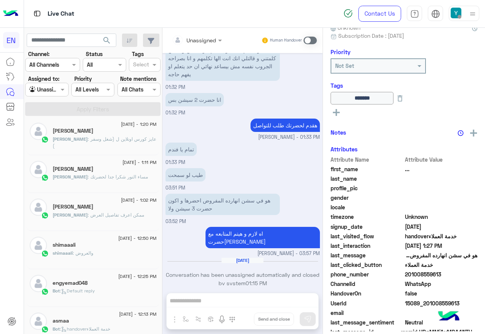
scroll to position [80, 0]
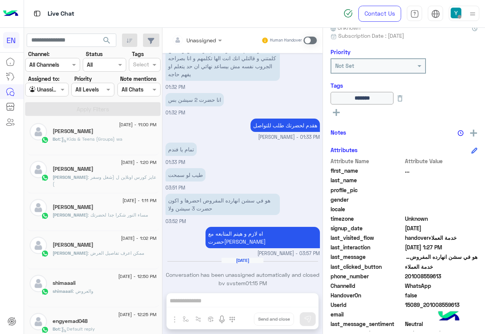
click at [136, 185] on div "[PERSON_NAME] : [PERSON_NAME] اونلاين ل (شغل وسفر )" at bounding box center [105, 180] width 104 height 13
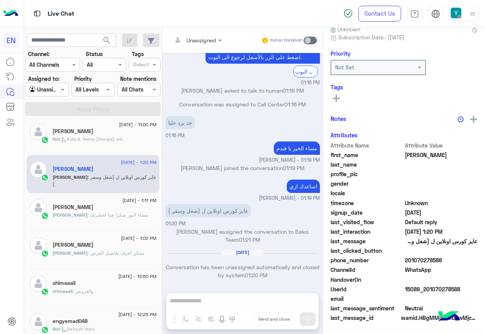
scroll to position [77, 0]
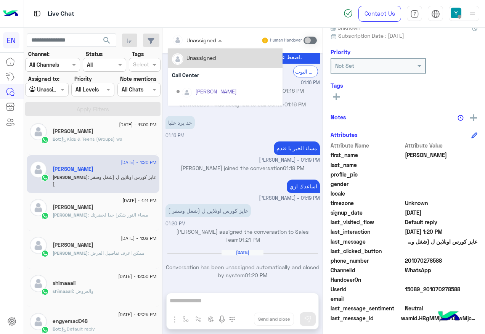
drag, startPoint x: 208, startPoint y: 42, endPoint x: 216, endPoint y: 74, distance: 32.5
click at [210, 43] on div at bounding box center [197, 39] width 58 height 9
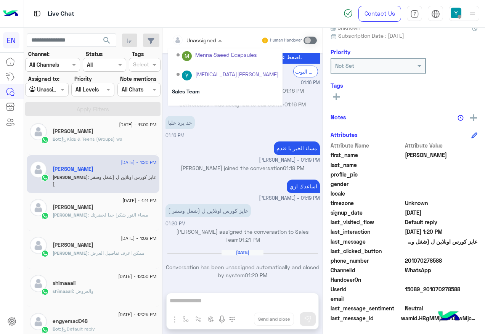
scroll to position [127, 0]
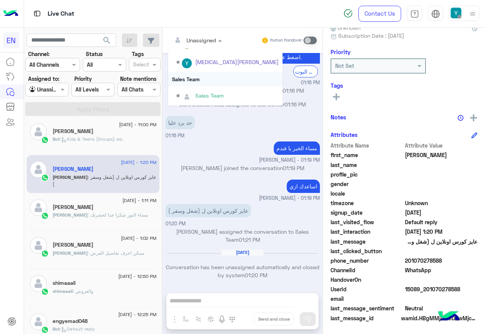
click at [202, 85] on div "Sales Team" at bounding box center [225, 79] width 114 height 14
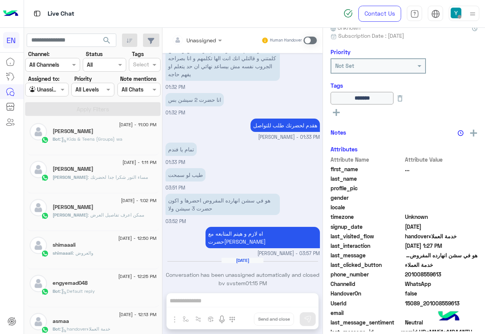
scroll to position [4, 0]
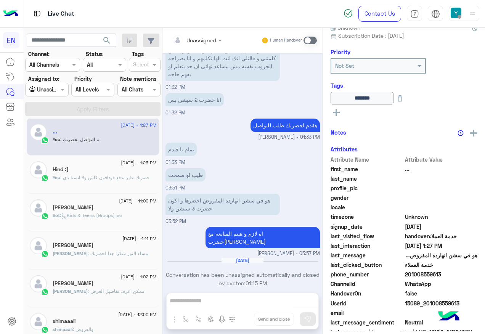
click at [134, 217] on div "Bot : Kids & Teens (Groups) wa" at bounding box center [105, 218] width 104 height 13
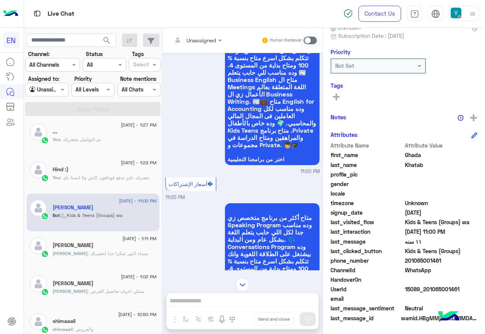
scroll to position [324, 0]
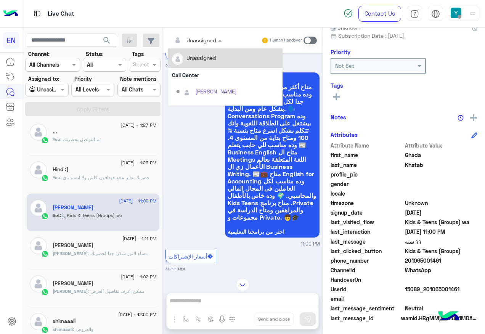
click at [211, 38] on div at bounding box center [197, 39] width 58 height 9
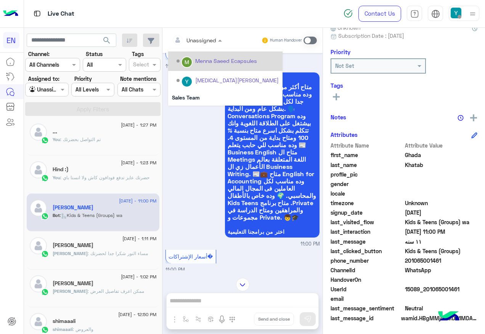
scroll to position [127, 0]
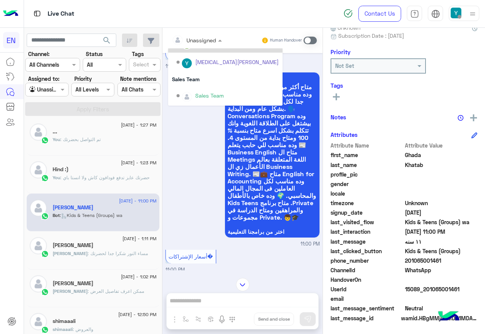
click at [207, 92] on div "Sales Team" at bounding box center [209, 96] width 29 height 8
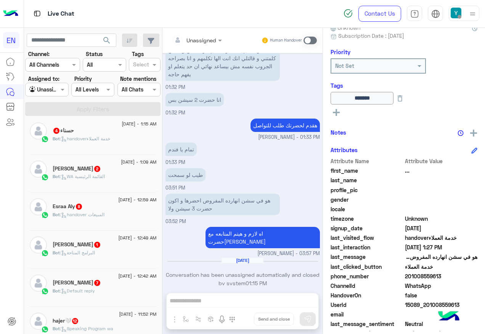
click at [138, 268] on div "[DATE] - 12:49 AM Ahmed Ehed 1 Bot : البرامج المتاحة" at bounding box center [93, 250] width 133 height 38
click at [141, 280] on div "[PERSON_NAME] 7" at bounding box center [105, 284] width 104 height 8
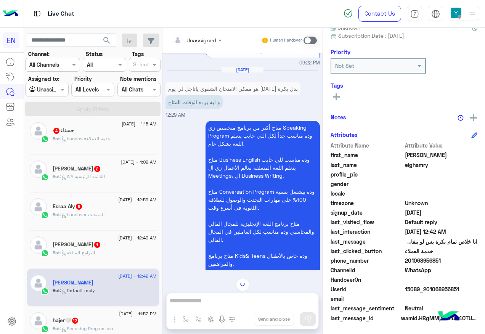
drag, startPoint x: 406, startPoint y: 261, endPoint x: 454, endPoint y: 266, distance: 48.8
click at [454, 266] on div "Attribute Name Attribute Value first_name [PERSON_NAME] last_name elghamry prof…" at bounding box center [404, 233] width 147 height 182
drag, startPoint x: 454, startPoint y: 266, endPoint x: 443, endPoint y: 262, distance: 12.2
click at [443, 262] on span "201068956851" at bounding box center [441, 261] width 73 height 8
drag, startPoint x: 407, startPoint y: 260, endPoint x: 450, endPoint y: 261, distance: 43.1
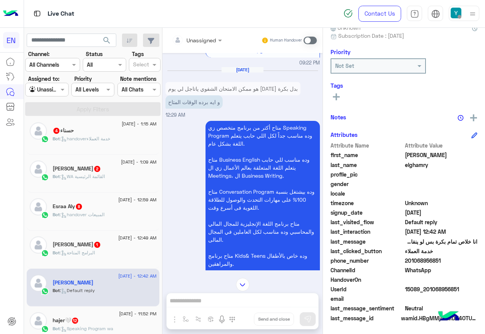
click at [450, 261] on span "201068956851" at bounding box center [441, 261] width 73 height 8
drag, startPoint x: 450, startPoint y: 261, endPoint x: 427, endPoint y: 261, distance: 22.9
copy span "01068956851"
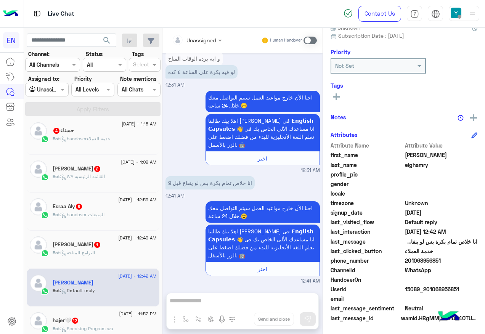
click at [310, 40] on span at bounding box center [310, 41] width 13 height 8
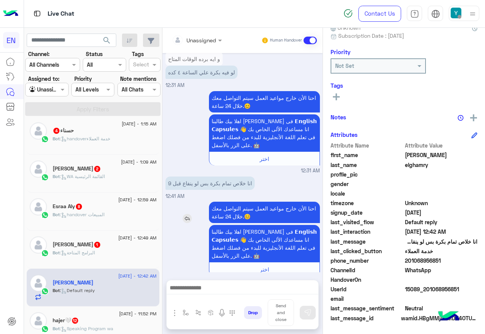
scroll to position [949, 0]
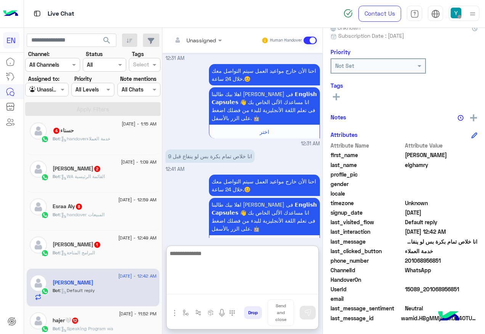
click at [221, 284] on textarea at bounding box center [243, 272] width 152 height 46
type textarea "***"
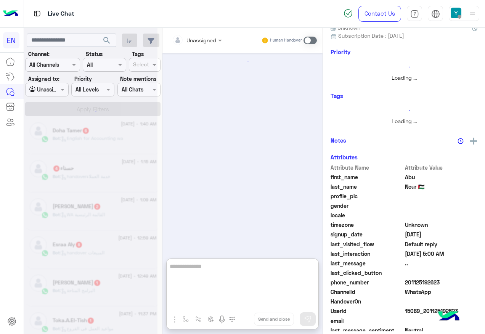
scroll to position [461, 0]
type textarea "*"
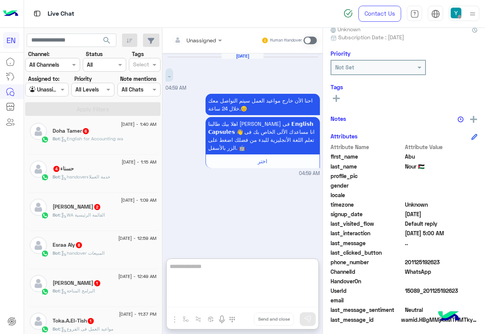
scroll to position [77, 0]
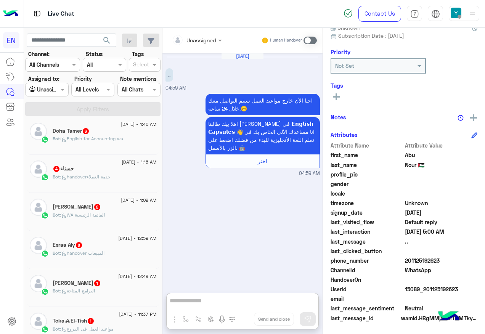
click at [423, 261] on span "201125192623" at bounding box center [441, 261] width 73 height 8
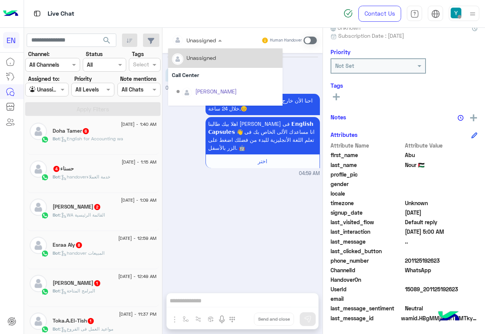
click at [190, 42] on input "text" at bounding box center [187, 40] width 31 height 8
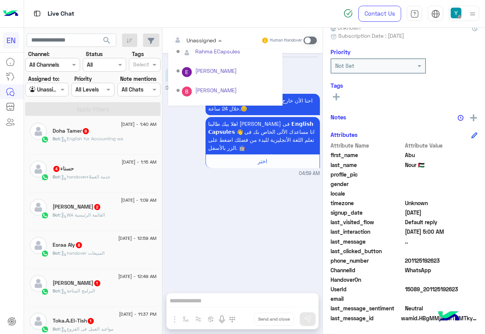
scroll to position [127, 0]
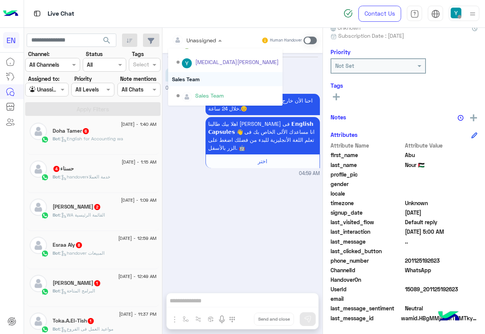
click at [221, 84] on div "Sales Team" at bounding box center [225, 79] width 114 height 14
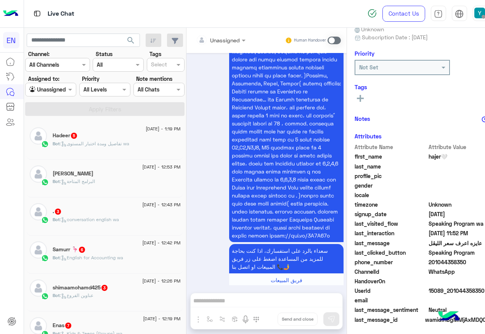
scroll to position [77, 0]
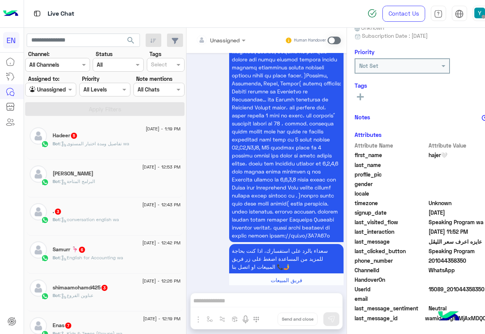
click at [142, 168] on span "[DATE] - 12:53 PM" at bounding box center [161, 167] width 38 height 7
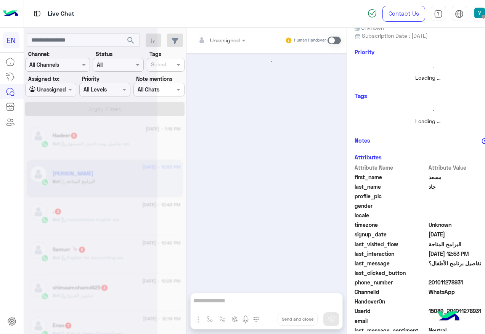
scroll to position [75, 0]
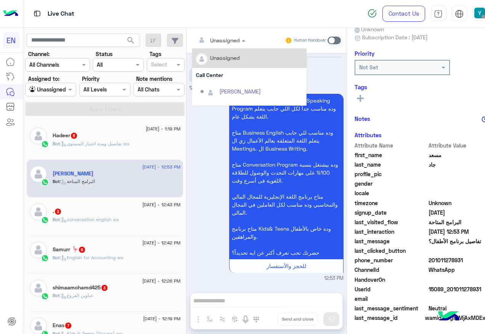
click at [199, 40] on input "text" at bounding box center [211, 40] width 31 height 8
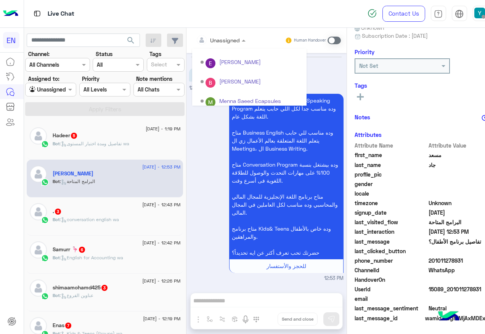
scroll to position [127, 0]
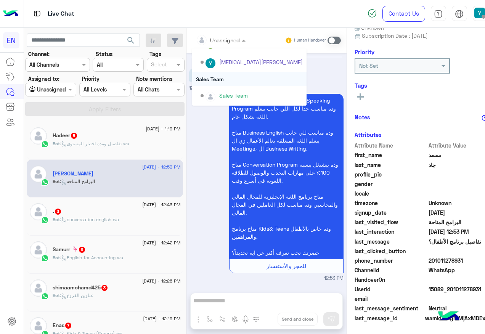
click at [213, 81] on div "Sales Team" at bounding box center [249, 79] width 114 height 14
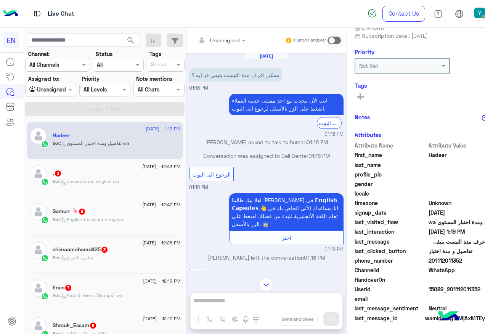
drag, startPoint x: 405, startPoint y: 260, endPoint x: 453, endPoint y: 261, distance: 47.7
click at [453, 261] on span "201112011352" at bounding box center [465, 261] width 73 height 8
drag, startPoint x: 453, startPoint y: 261, endPoint x: 435, endPoint y: 261, distance: 17.9
click at [378, 68] on input "text" at bounding box center [391, 66] width 64 height 8
click at [362, 164] on span "last_name" at bounding box center [391, 165] width 73 height 8
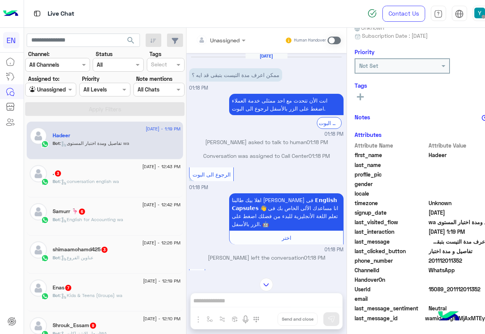
click at [357, 94] on icon at bounding box center [360, 96] width 7 height 7
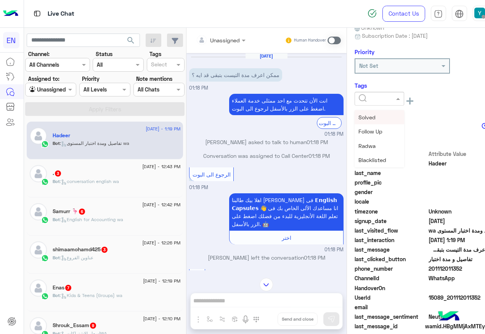
drag, startPoint x: 360, startPoint y: 96, endPoint x: 365, endPoint y: 98, distance: 5.8
click at [360, 95] on div at bounding box center [379, 98] width 49 height 9
click at [357, 120] on div "Solved" at bounding box center [380, 117] width 50 height 14
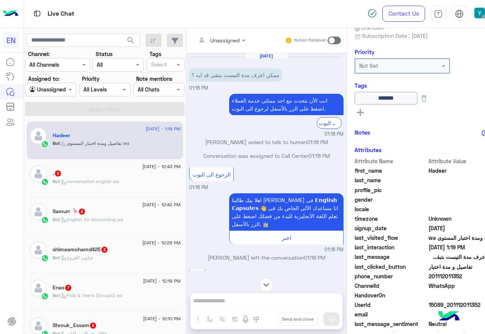
click at [90, 172] on div ". 3" at bounding box center [117, 174] width 128 height 8
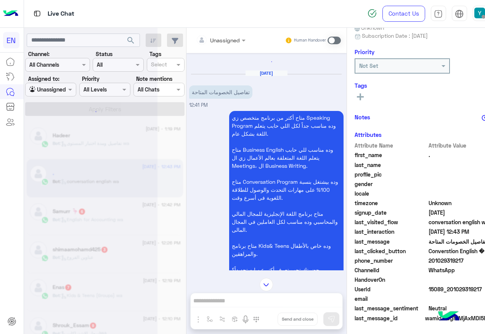
click at [204, 39] on div at bounding box center [221, 39] width 58 height 9
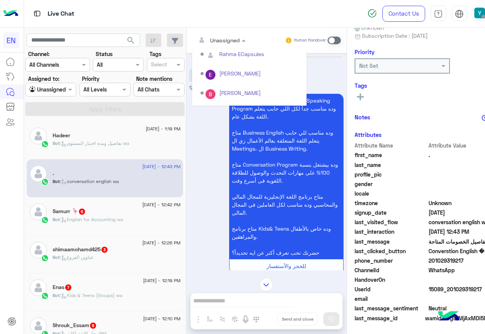
scroll to position [127, 0]
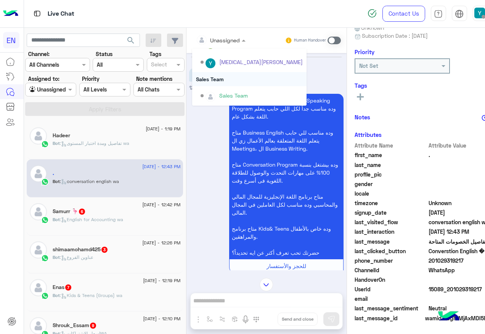
click at [200, 81] on div "Sales Team" at bounding box center [249, 79] width 114 height 14
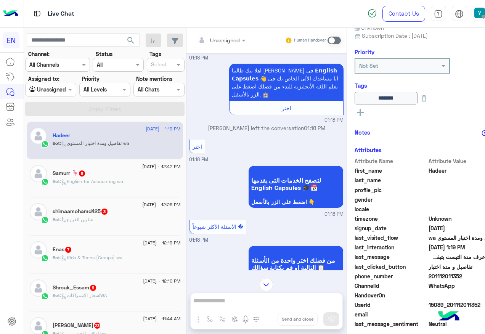
scroll to position [6, 0]
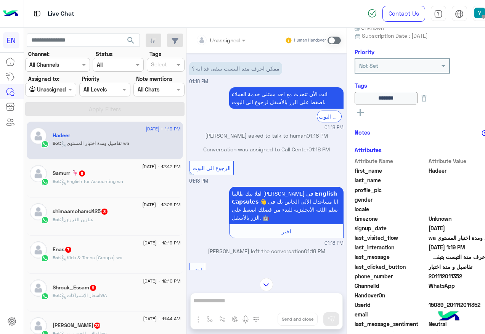
click at [121, 173] on div "Samurr 🦩 6" at bounding box center [117, 174] width 128 height 8
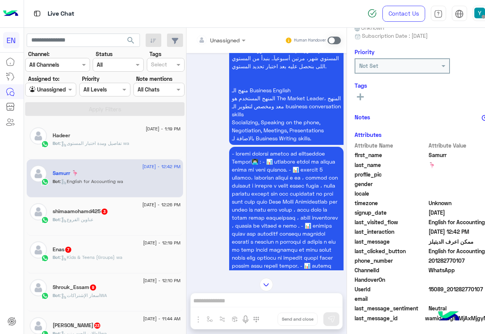
scroll to position [471, 0]
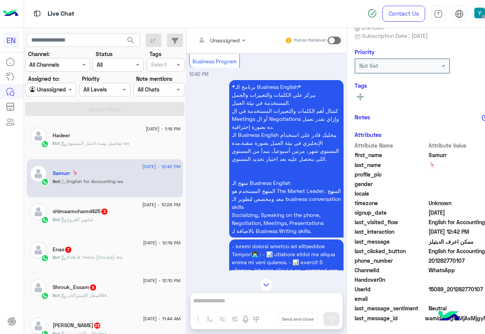
click at [212, 40] on div at bounding box center [221, 39] width 58 height 9
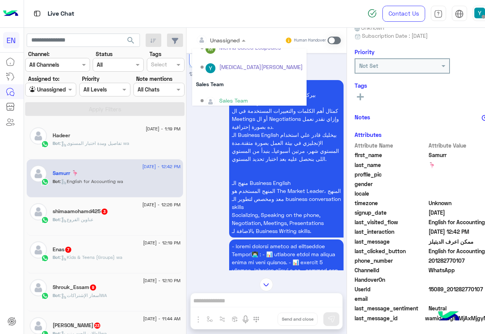
scroll to position [127, 0]
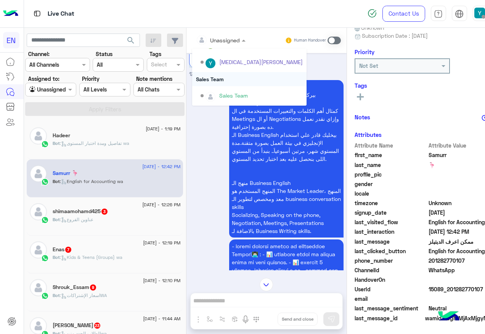
click at [218, 84] on div "Sales Team" at bounding box center [249, 79] width 114 height 14
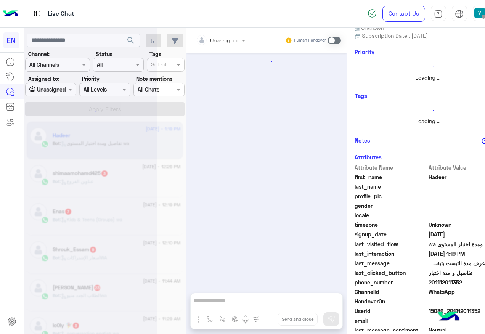
scroll to position [350, 0]
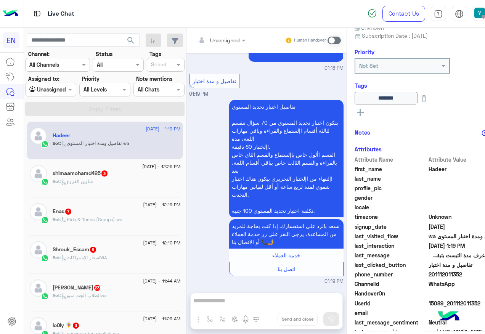
click at [103, 171] on span "3" at bounding box center [105, 173] width 8 height 6
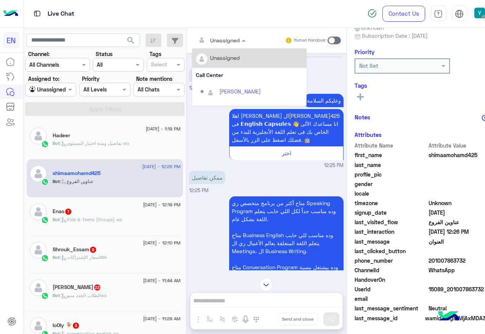
click at [199, 39] on input "text" at bounding box center [211, 40] width 31 height 8
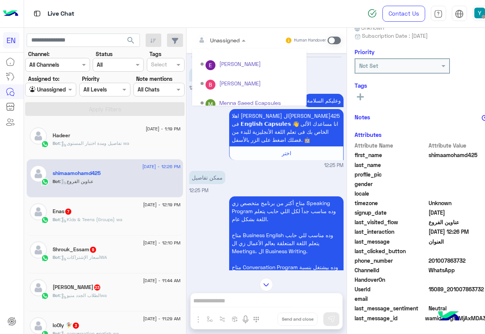
scroll to position [127, 0]
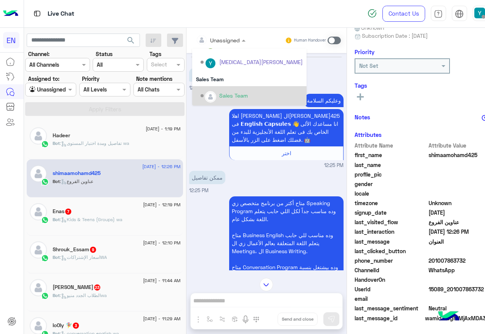
click at [217, 89] on div "Sales Team" at bounding box center [252, 95] width 102 height 13
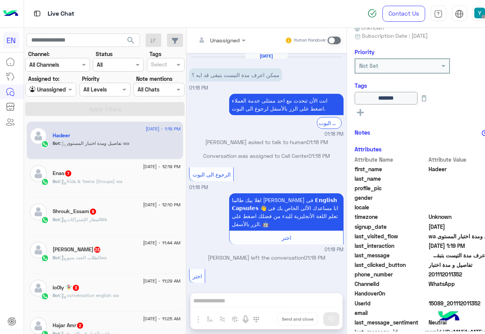
scroll to position [350, 0]
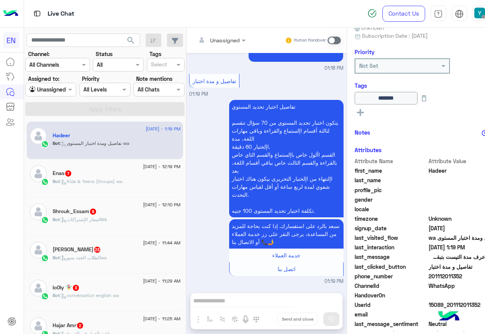
click at [119, 184] on span ": Kids & Teens (Groups) wa" at bounding box center [91, 182] width 63 height 6
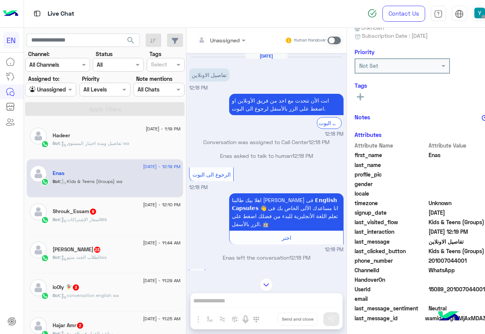
click at [204, 36] on div at bounding box center [221, 39] width 58 height 9
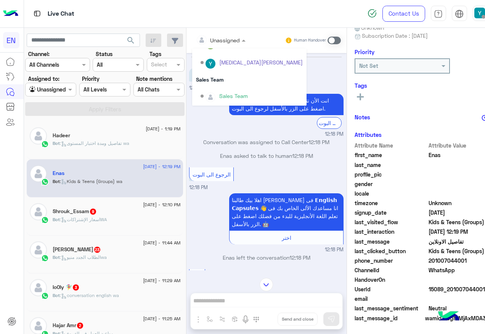
scroll to position [127, 0]
click at [198, 84] on div "Sales Team" at bounding box center [249, 79] width 114 height 14
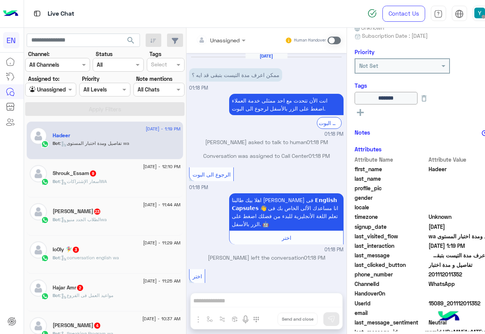
scroll to position [350, 0]
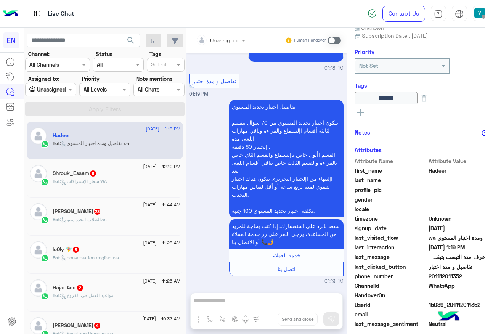
click at [132, 185] on div "Bot : اسعار الإشتراكاتWA" at bounding box center [117, 184] width 128 height 13
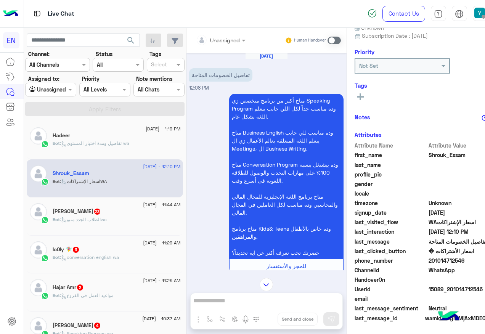
click at [204, 40] on div at bounding box center [221, 39] width 58 height 9
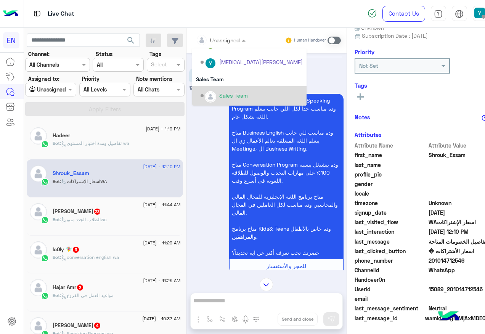
click at [194, 86] on div "Sales Team" at bounding box center [249, 95] width 114 height 19
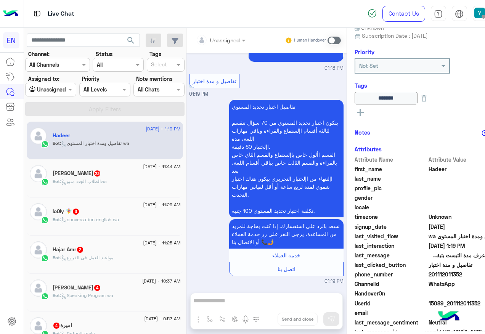
click at [130, 188] on div "Bot : الطلاب الجدد منيوwa" at bounding box center [117, 184] width 128 height 13
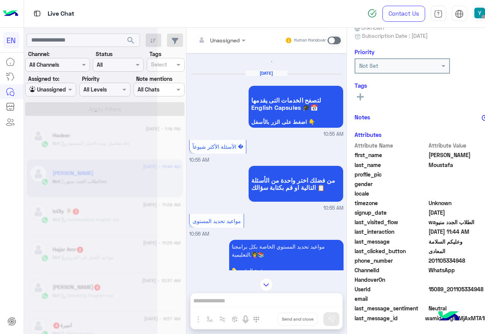
click at [202, 47] on div "Unassigned Human Handover" at bounding box center [267, 40] width 160 height 25
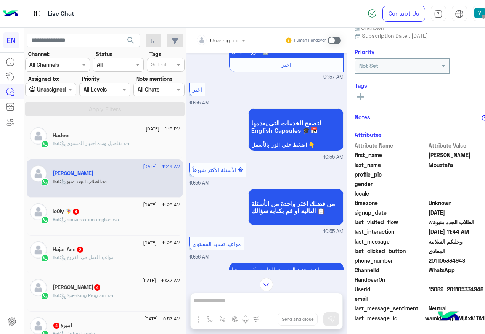
click at [212, 44] on div "Unassigned" at bounding box center [225, 40] width 30 height 8
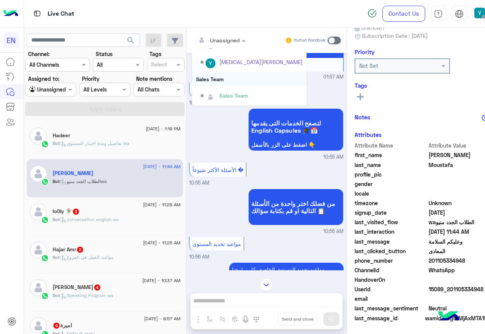
click at [206, 82] on div "Sales Team" at bounding box center [249, 79] width 114 height 14
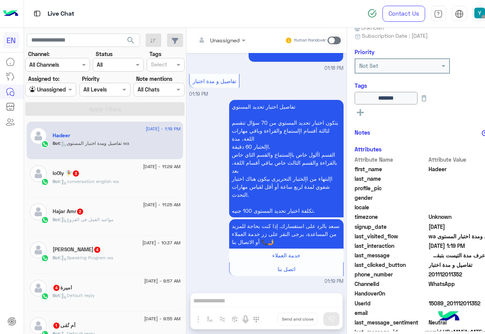
click at [121, 173] on div "lo0ly 🧚‍♀️ 3" at bounding box center [117, 174] width 128 height 8
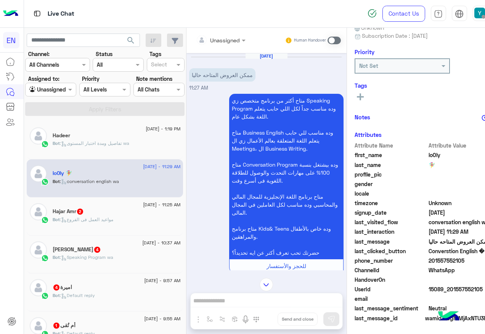
drag, startPoint x: 407, startPoint y: 259, endPoint x: 477, endPoint y: 259, distance: 70.6
click at [477, 259] on div "lo0ly 🧚‍♀️ Reachable Unknown Subscription Date : [DATE] Priority Not Set Tags S…" at bounding box center [428, 180] width 162 height 304
drag, startPoint x: 477, startPoint y: 259, endPoint x: 420, endPoint y: 261, distance: 56.9
click at [210, 44] on div "Unassigned" at bounding box center [225, 40] width 30 height 8
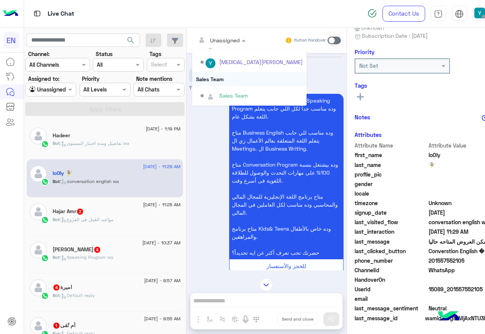
click at [198, 82] on div "Sales Team" at bounding box center [249, 79] width 114 height 14
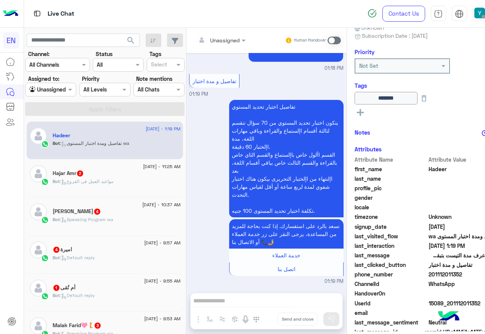
click at [118, 182] on div "Bot : مواعيد العمل فى الفروع" at bounding box center [117, 184] width 128 height 13
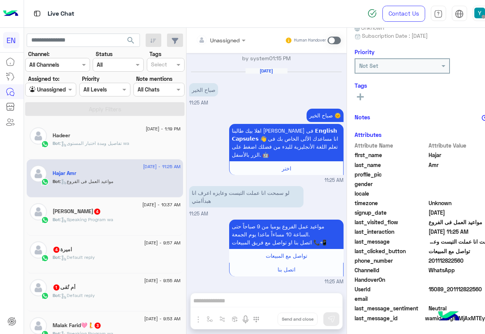
drag, startPoint x: 406, startPoint y: 261, endPoint x: 460, endPoint y: 267, distance: 53.8
click at [460, 267] on div "Attribute Name Attribute Value first_name Hajar last_name Amr profile_pic gende…" at bounding box center [428, 233] width 147 height 182
drag, startPoint x: 460, startPoint y: 267, endPoint x: 426, endPoint y: 261, distance: 34.2
click at [429, 261] on span "201112822560" at bounding box center [465, 261] width 73 height 8
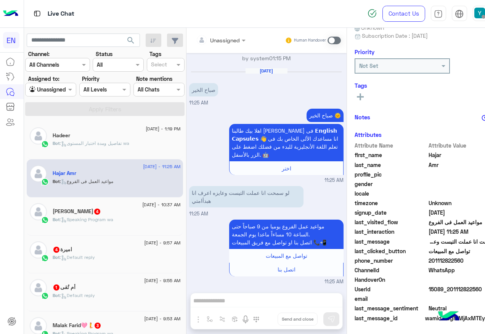
click at [328, 41] on span at bounding box center [334, 41] width 13 height 8
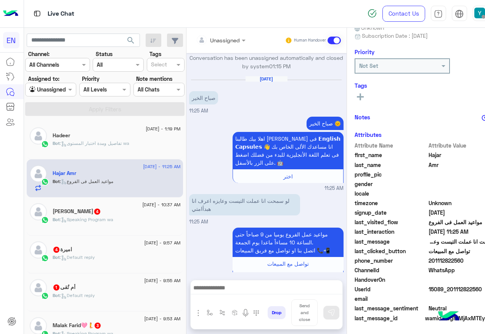
scroll to position [689, 0]
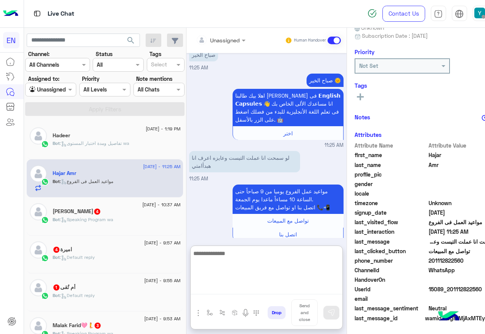
click at [255, 286] on textarea at bounding box center [267, 272] width 152 height 46
paste textarea "**********"
type textarea "**********"
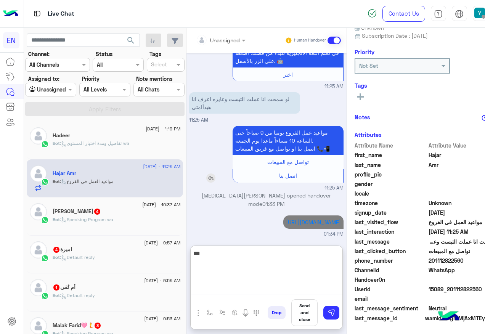
type textarea "****"
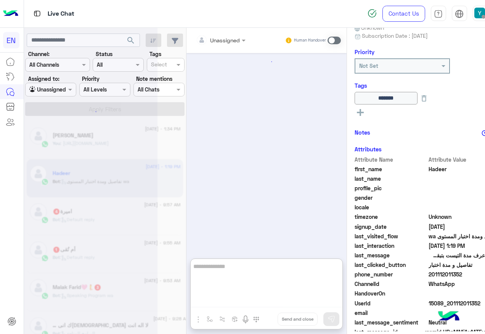
scroll to position [384, 0]
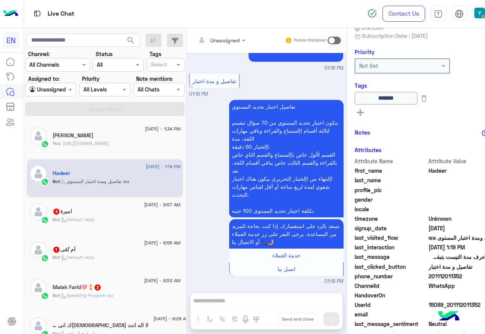
click at [109, 140] on p "You : [URL][DOMAIN_NAME]" at bounding box center [81, 143] width 56 height 7
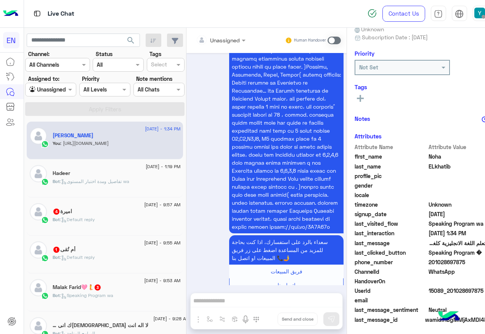
scroll to position [77, 0]
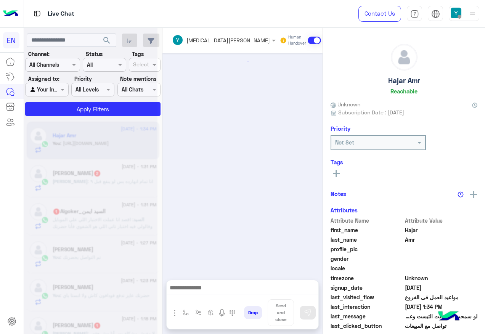
scroll to position [637, 0]
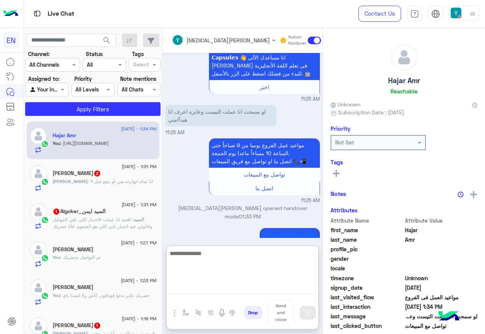
click at [243, 289] on textarea at bounding box center [243, 272] width 152 height 46
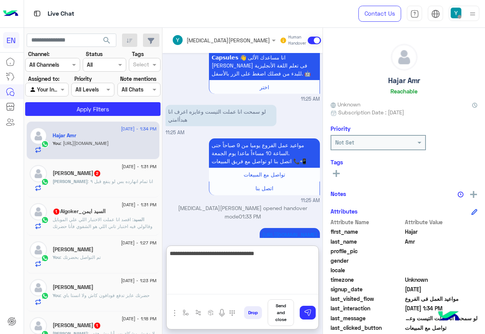
type textarea "**********"
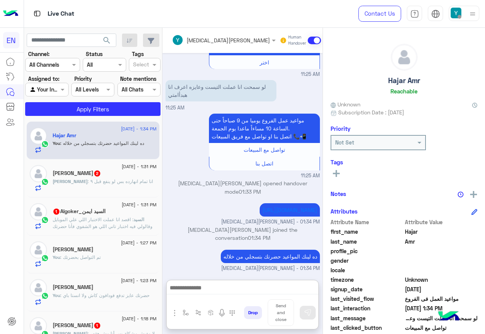
click at [127, 118] on app-inbox-users-filters "search Channel: Channel All Channels Status Channel All Tags Select Assigned to…" at bounding box center [93, 73] width 138 height 91
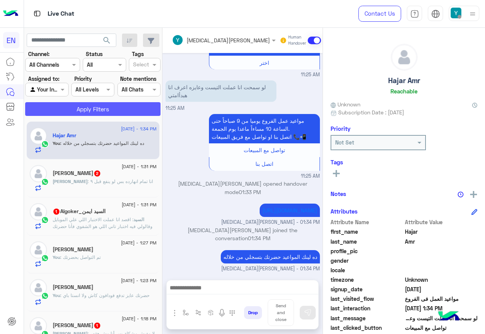
click at [128, 112] on button "Apply Filters" at bounding box center [92, 109] width 135 height 14
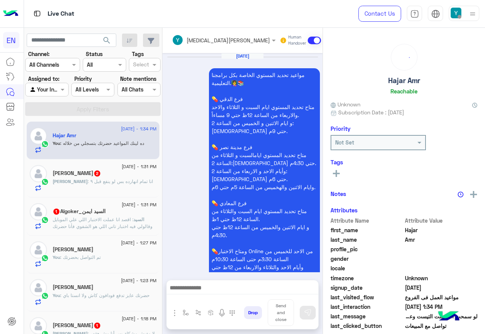
scroll to position [628, 0]
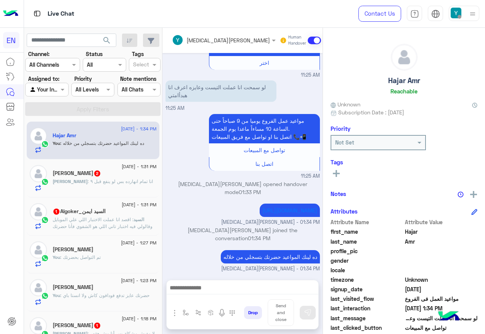
click at [125, 181] on span ": انا تمام انهارده بس لو ينفع قبل ٩" at bounding box center [120, 182] width 65 height 6
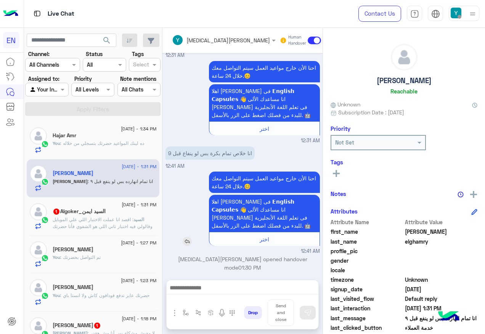
scroll to position [1013, 0]
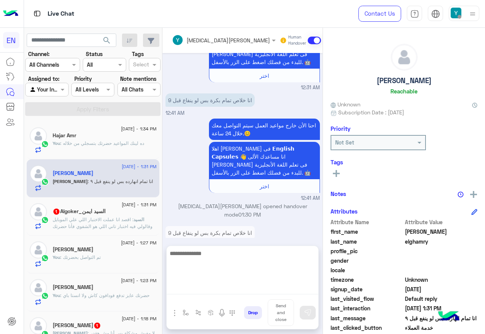
click at [223, 287] on textarea at bounding box center [243, 272] width 152 height 46
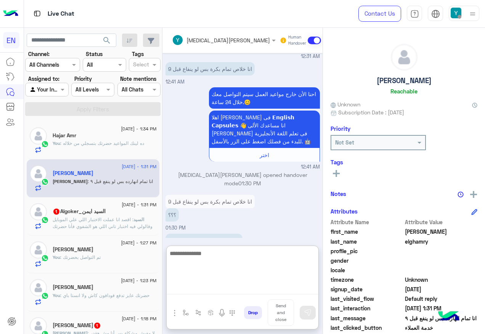
scroll to position [1047, 0]
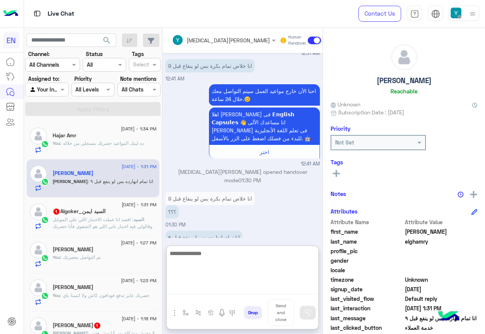
click at [228, 253] on textarea at bounding box center [243, 272] width 152 height 46
type textarea "*"
type textarea "**********"
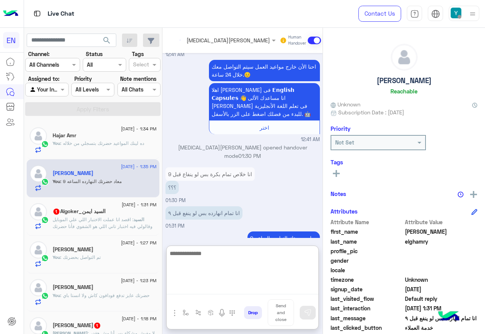
scroll to position [1085, 0]
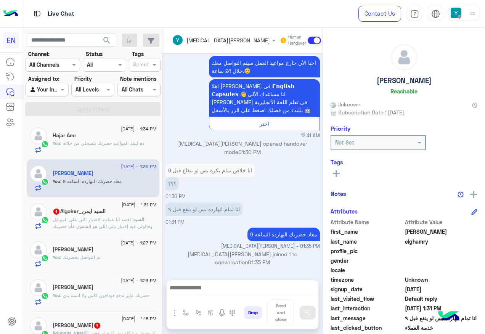
click at [106, 213] on h5 "السيد ايمن_Algoker 1" at bounding box center [79, 211] width 53 height 6
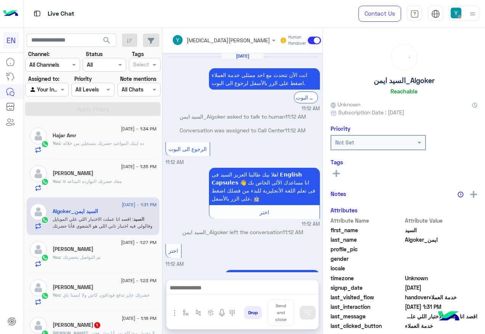
scroll to position [574, 0]
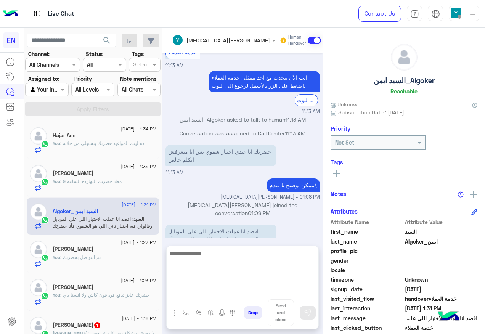
click at [187, 287] on textarea at bounding box center [243, 272] width 152 height 46
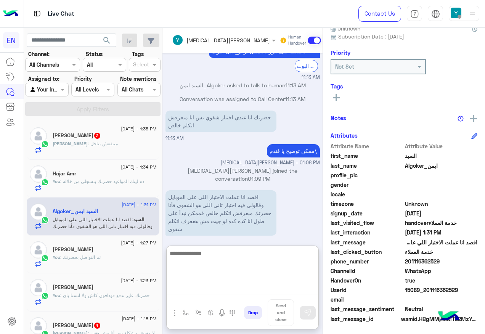
scroll to position [76, 0]
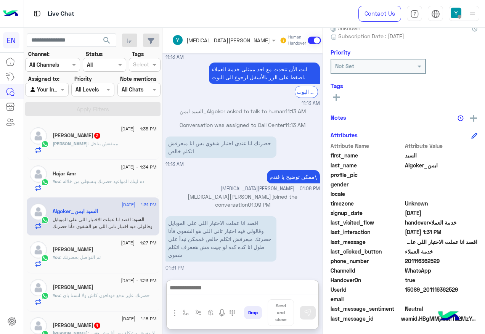
click at [427, 264] on span "201116362529" at bounding box center [441, 261] width 73 height 8
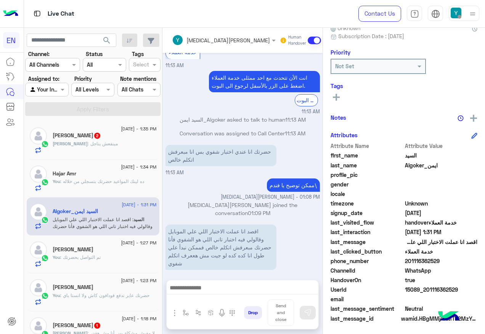
click at [429, 262] on span "201116362529" at bounding box center [441, 261] width 73 height 8
click at [429, 269] on span "WhatsApp" at bounding box center [441, 271] width 73 height 8
click at [432, 262] on span "201116362529" at bounding box center [441, 261] width 73 height 8
copy span "201116362529"
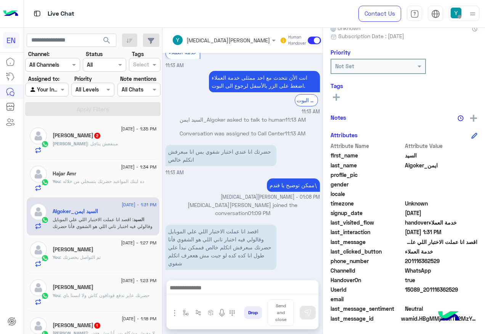
copy span "201116362529"
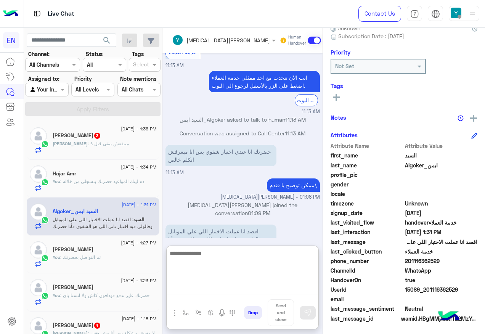
click at [264, 288] on textarea at bounding box center [243, 272] width 152 height 46
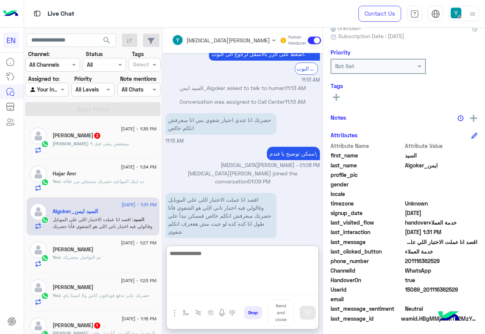
scroll to position [608, 0]
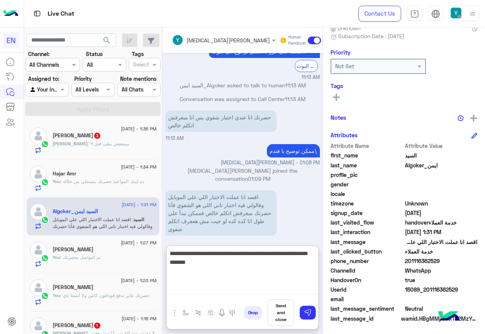
type textarea "**********"
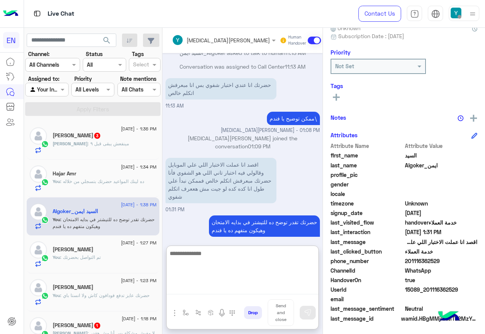
scroll to position [114, 0]
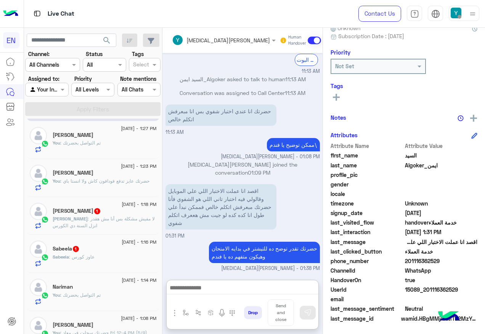
click at [122, 207] on span "31 August - 1:18 PM" at bounding box center [139, 204] width 35 height 7
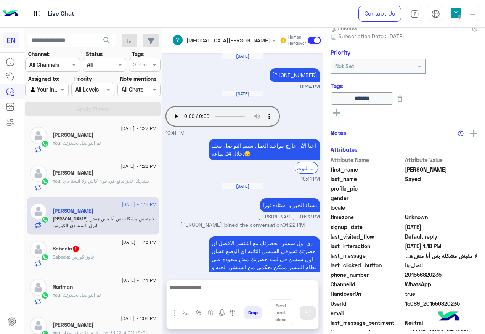
scroll to position [581, 0]
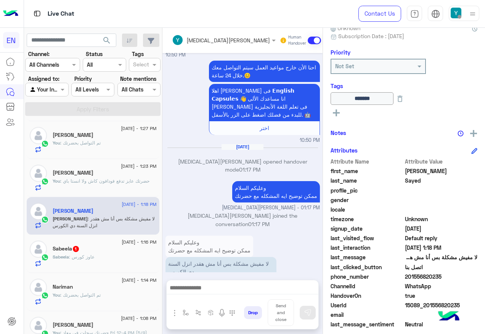
click at [405, 276] on span "201556820235" at bounding box center [441, 277] width 73 height 8
drag, startPoint x: 407, startPoint y: 276, endPoint x: 440, endPoint y: 275, distance: 33.6
click at [440, 275] on span "201556820235" at bounding box center [441, 277] width 73 height 8
copy span "01556820235"
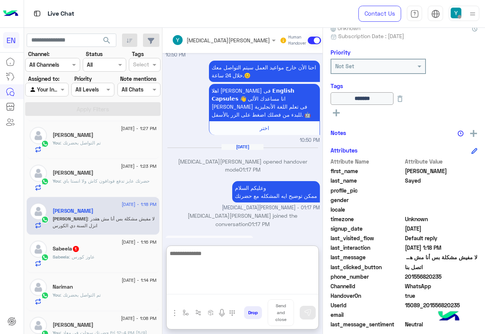
click at [248, 286] on textarea at bounding box center [243, 272] width 152 height 46
type textarea "**********"
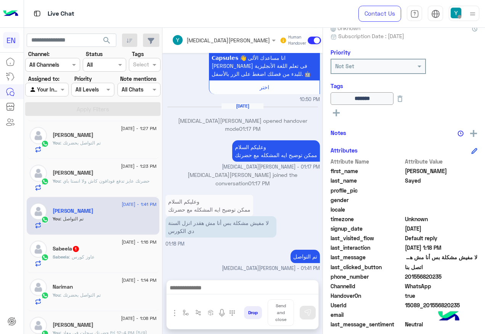
click at [95, 254] on div "Sabeela : عاوز كورس" at bounding box center [105, 260] width 104 height 13
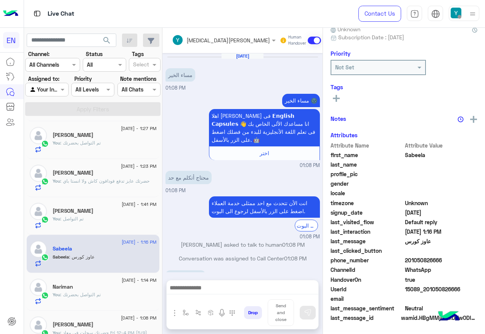
scroll to position [85, 0]
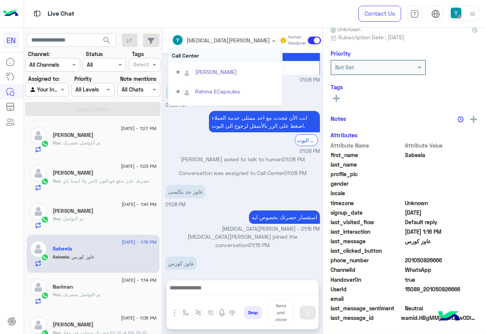
click at [204, 42] on input "text" at bounding box center [211, 40] width 79 height 8
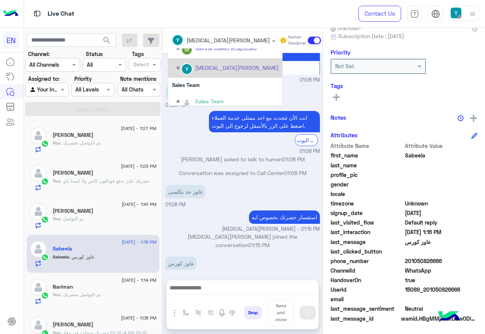
scroll to position [127, 0]
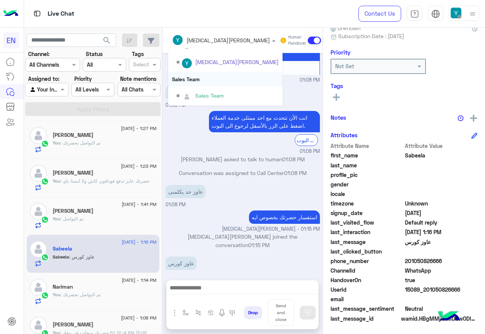
click at [209, 83] on div "Sales Team" at bounding box center [225, 79] width 114 height 14
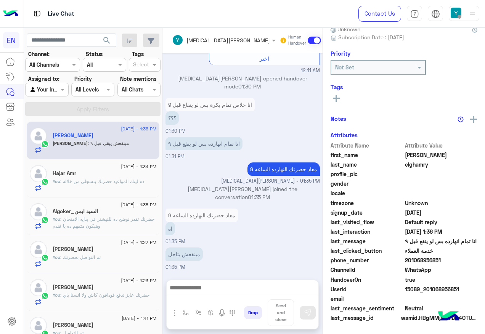
scroll to position [76, 0]
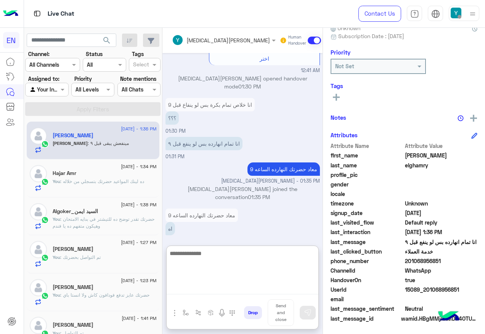
click at [209, 288] on textarea at bounding box center [243, 272] width 152 height 46
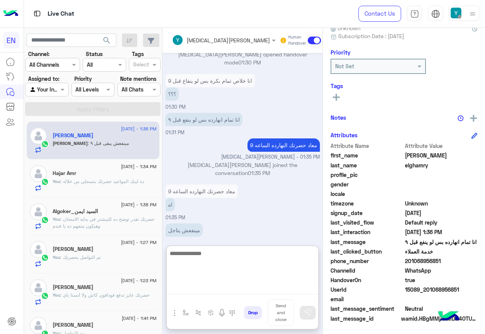
scroll to position [955, 0]
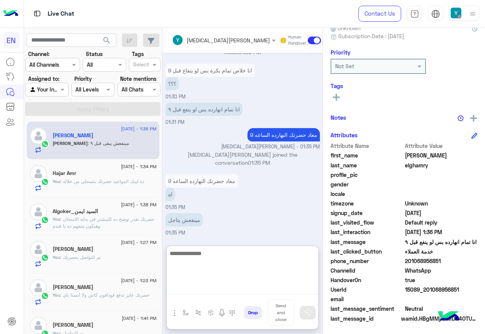
click at [221, 262] on textarea at bounding box center [243, 272] width 152 height 46
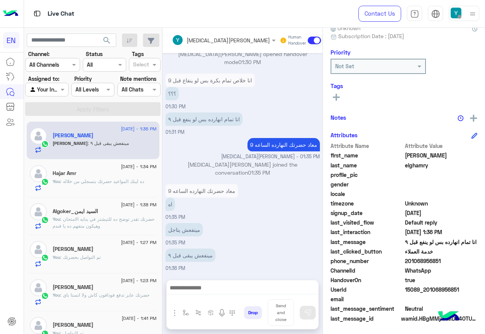
click at [427, 259] on span "201068956851" at bounding box center [441, 261] width 73 height 8
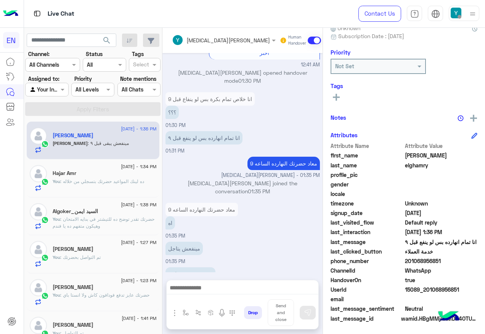
click at [427, 259] on span "201068956851" at bounding box center [441, 261] width 73 height 8
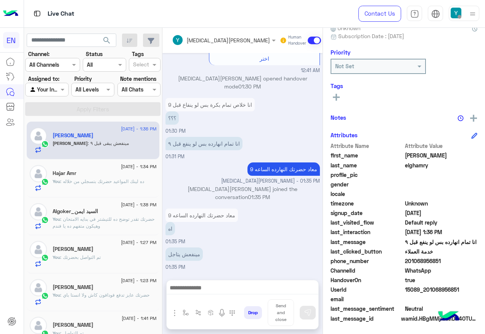
copy span "201068956851"
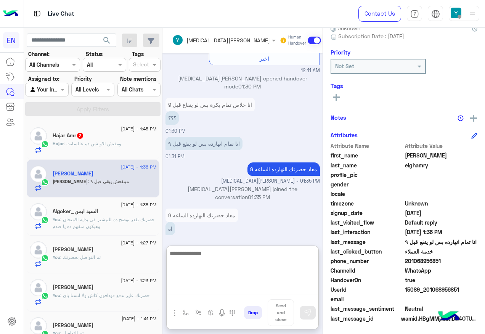
click at [217, 288] on textarea at bounding box center [243, 272] width 152 height 46
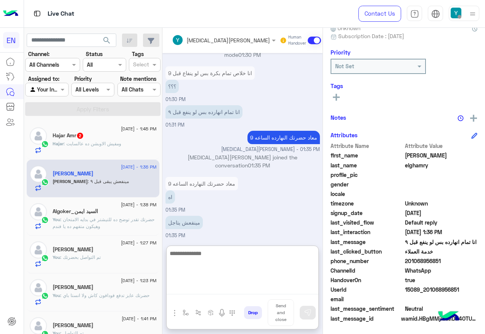
scroll to position [955, 0]
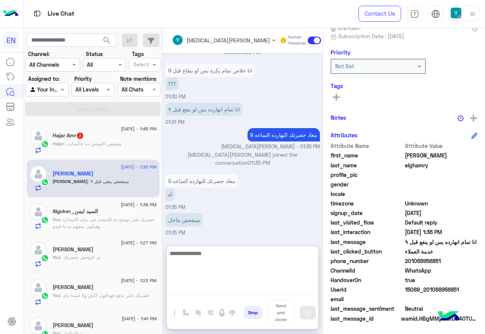
click at [206, 254] on textarea at bounding box center [243, 272] width 152 height 46
type textarea "**********"
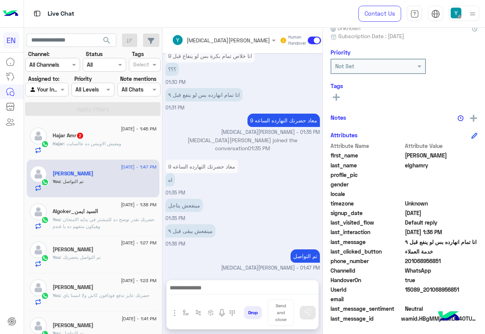
click at [103, 159] on div "31 August - 1:45 PM Hajar Amr 2 Hajar : ومفيش الاوبشن ده عالسايت" at bounding box center [93, 141] width 133 height 38
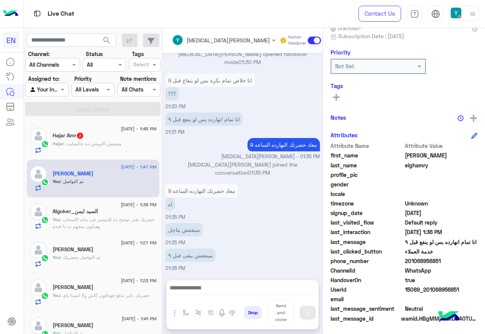
click at [110, 146] on p "Hajar : ومفيش الاوبشن ده عالسايت" at bounding box center [87, 143] width 69 height 7
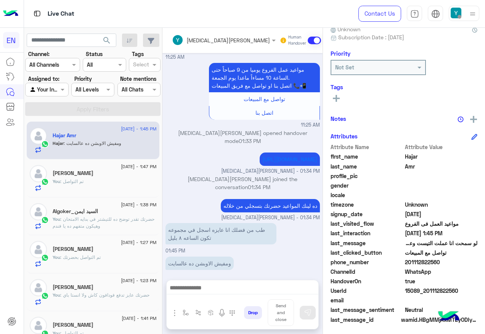
scroll to position [76, 0]
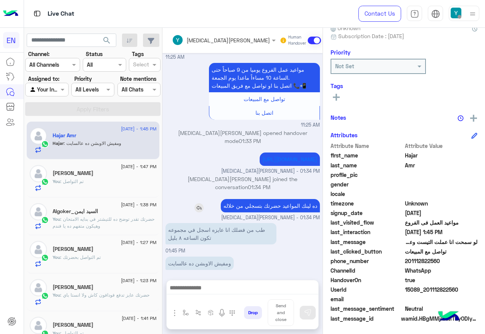
click at [177, 199] on div "ده لينك المواعيد حضرتك بتسجلي من خلاله" at bounding box center [248, 205] width 143 height 13
drag, startPoint x: 417, startPoint y: 265, endPoint x: 421, endPoint y: 261, distance: 6.5
click at [417, 263] on span "201112822560" at bounding box center [441, 261] width 73 height 8
click at [421, 260] on span "201112822560" at bounding box center [441, 261] width 73 height 8
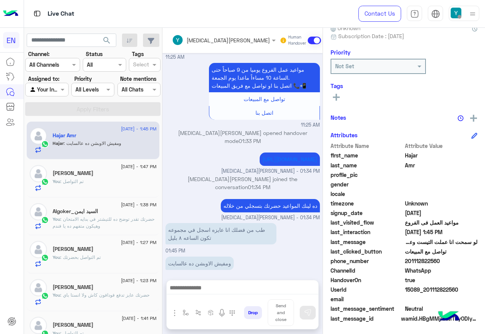
copy span "201112822560"
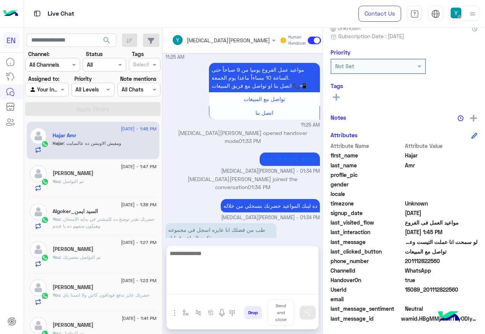
click at [237, 287] on textarea at bounding box center [243, 272] width 152 height 46
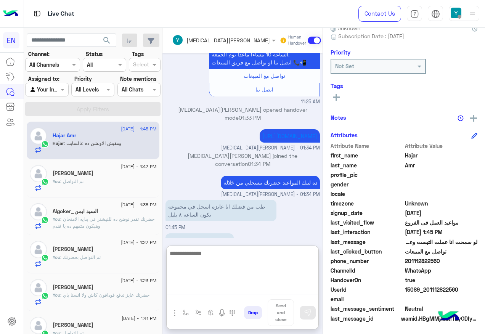
scroll to position [415, 0]
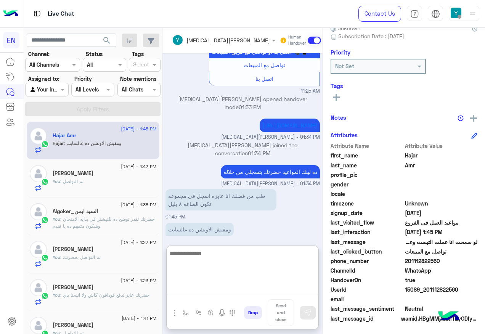
click at [226, 282] on textarea at bounding box center [243, 272] width 152 height 46
type textarea "**********"
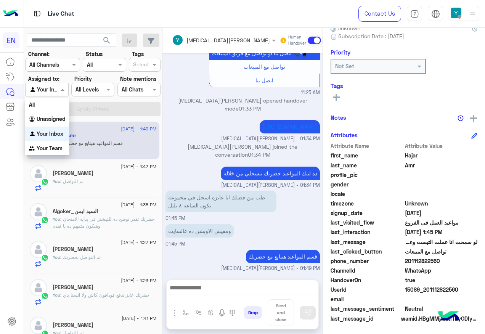
click at [57, 89] on div at bounding box center [47, 89] width 42 height 9
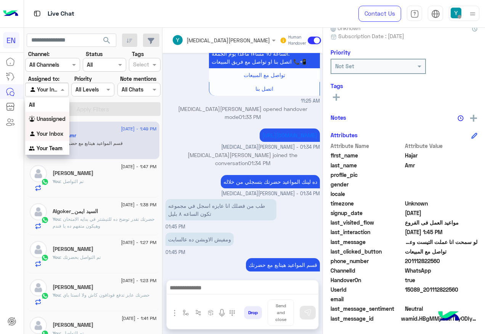
click at [61, 118] on b "Unassigned" at bounding box center [51, 119] width 29 height 6
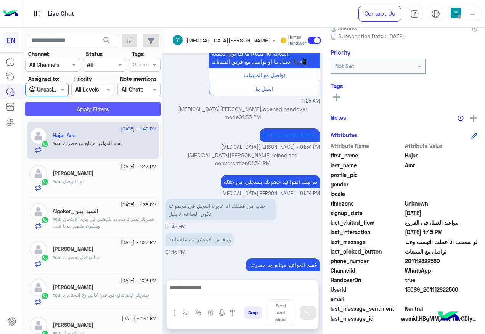
click at [73, 111] on button "Apply Filters" at bounding box center [92, 109] width 135 height 14
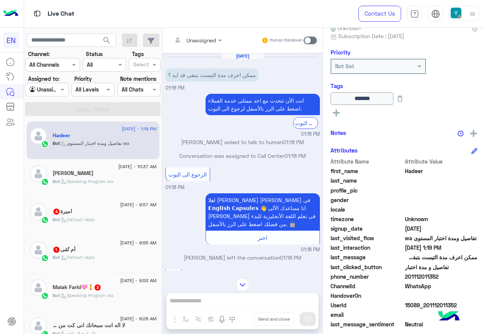
click at [109, 211] on div "اميرة 4" at bounding box center [105, 212] width 104 height 8
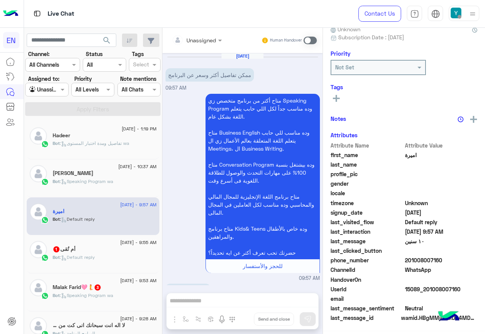
scroll to position [329, 0]
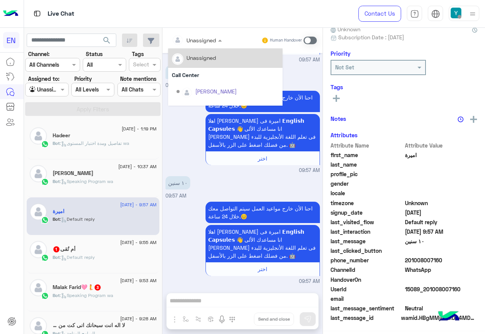
click at [206, 35] on div at bounding box center [197, 39] width 58 height 9
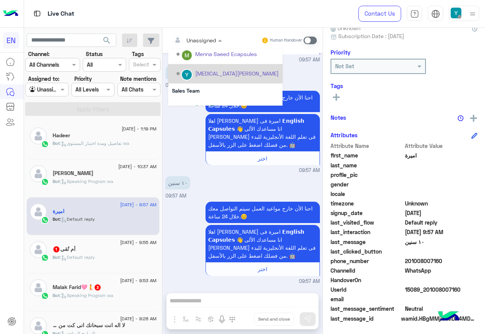
scroll to position [127, 0]
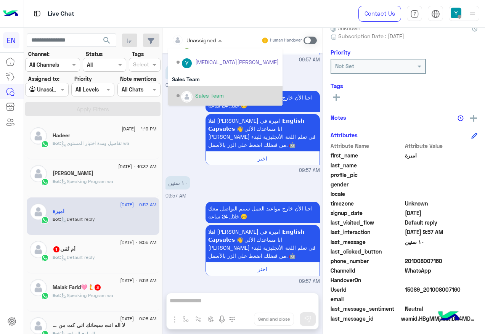
click at [203, 88] on div "Sales Team" at bounding box center [225, 95] width 114 height 19
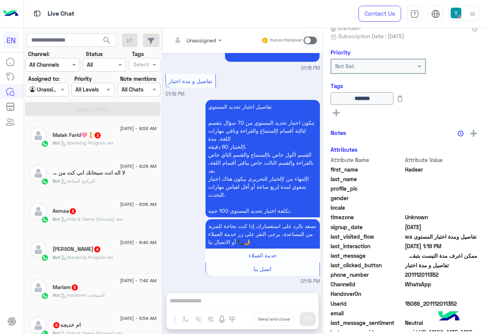
scroll to position [76, 0]
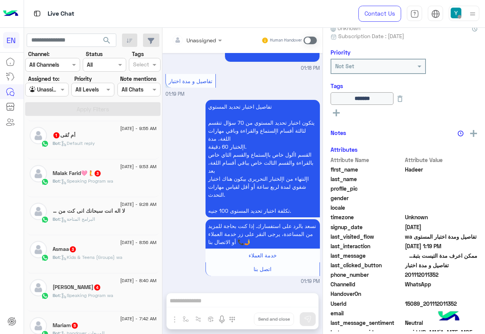
click at [104, 153] on div "31 August - 9:55 AM أم تُقى 1 Bot : Default reply" at bounding box center [93, 140] width 133 height 38
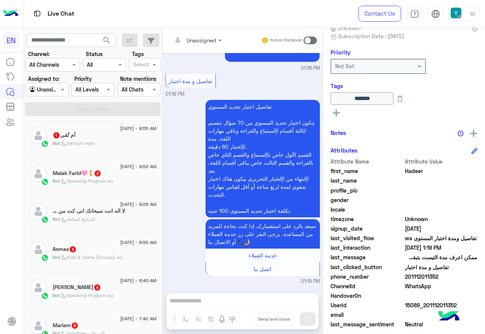
click at [74, 143] on span ": Default reply" at bounding box center [77, 143] width 35 height 6
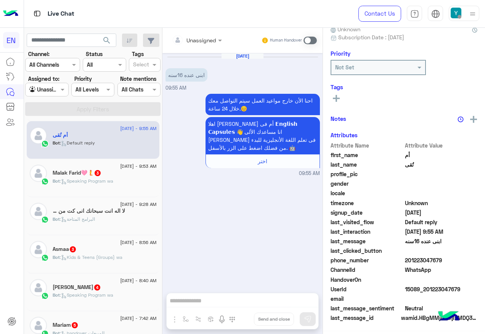
scroll to position [75, 0]
click at [201, 46] on div "Unassigned" at bounding box center [194, 39] width 44 height 15
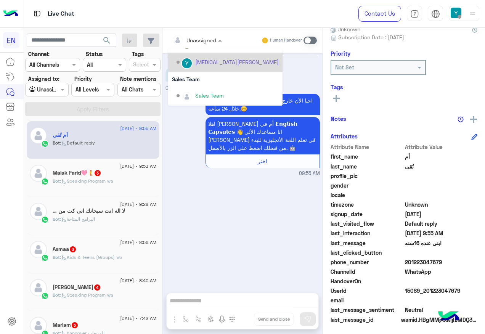
scroll to position [76, 0]
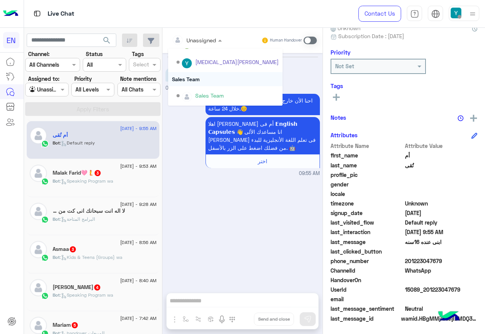
click at [190, 76] on div "Sales Team" at bounding box center [225, 79] width 114 height 14
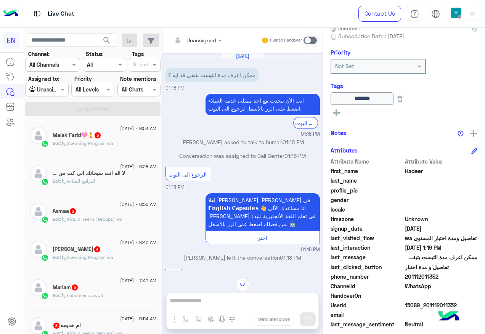
click at [98, 179] on div "Bot : البرامج المتاحة" at bounding box center [105, 184] width 104 height 13
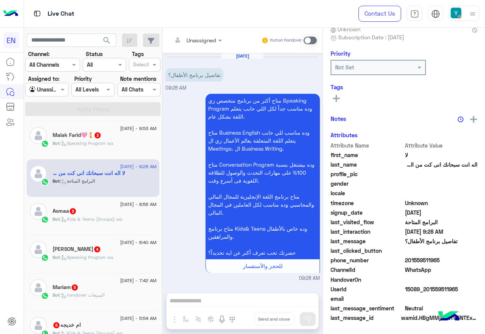
scroll to position [75, 0]
click at [200, 33] on div "Unassigned" at bounding box center [194, 39] width 44 height 15
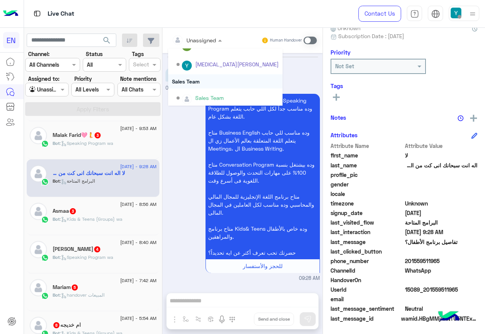
scroll to position [127, 0]
click at [196, 81] on div "Sales Team" at bounding box center [225, 79] width 114 height 14
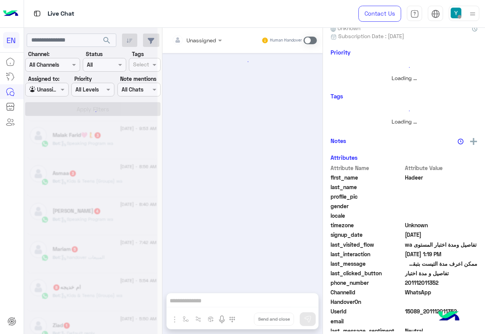
scroll to position [76, 0]
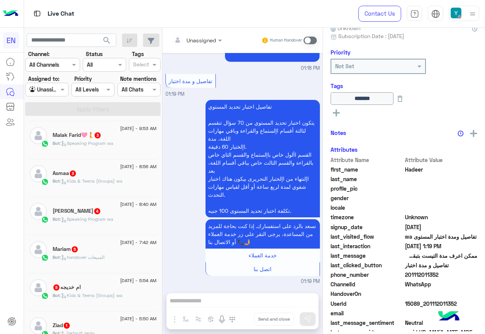
click at [129, 140] on div "Bot : Speaking Program wa" at bounding box center [105, 146] width 104 height 13
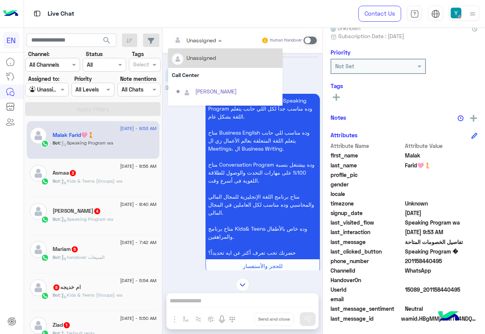
click at [193, 35] on div "Unassigned" at bounding box center [194, 39] width 44 height 15
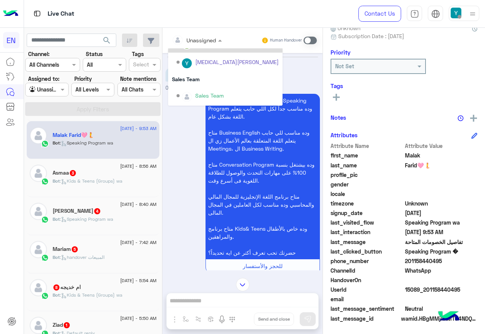
click at [214, 96] on div "Sales Team" at bounding box center [209, 96] width 29 height 8
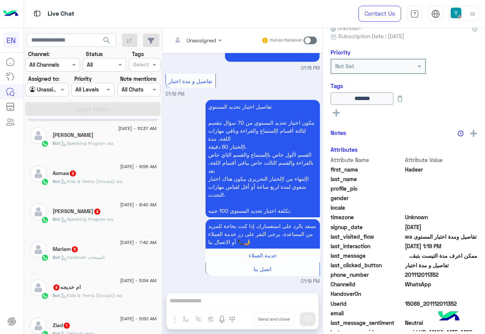
click at [128, 172] on div "Asmaa 3" at bounding box center [105, 174] width 104 height 8
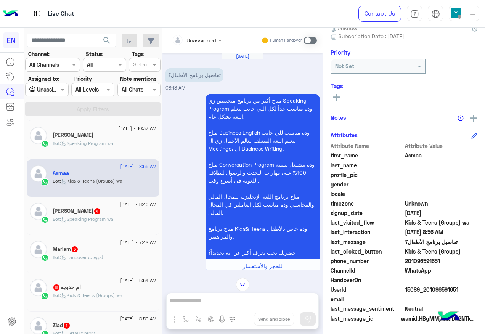
click at [211, 31] on div "Unassigned Human Handover" at bounding box center [243, 40] width 160 height 25
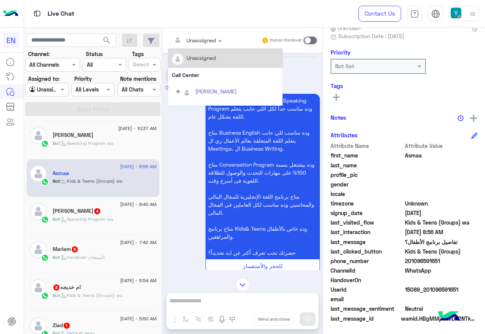
click at [211, 40] on div at bounding box center [197, 39] width 58 height 9
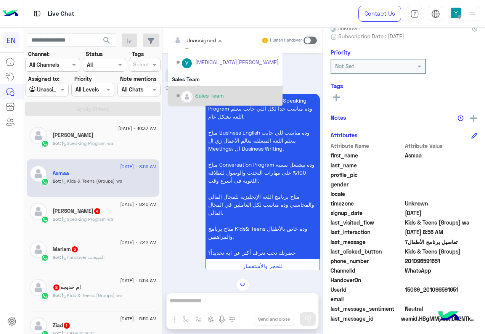
click at [209, 92] on div "Sales Team" at bounding box center [209, 96] width 29 height 8
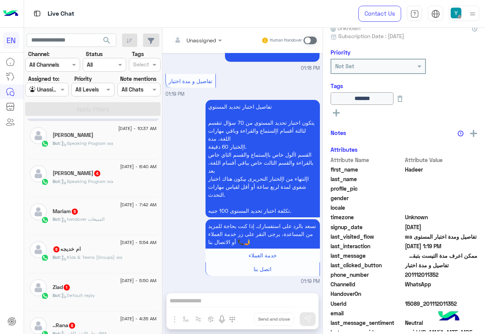
click at [126, 187] on div "Bot : Speaking Program wa" at bounding box center [105, 184] width 104 height 13
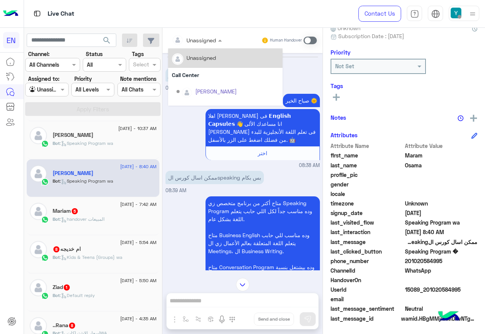
click at [195, 47] on div "Unassigned" at bounding box center [194, 39] width 44 height 15
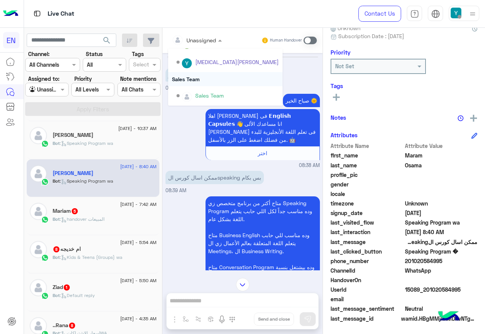
click at [192, 87] on div "Sales Team" at bounding box center [225, 95] width 114 height 19
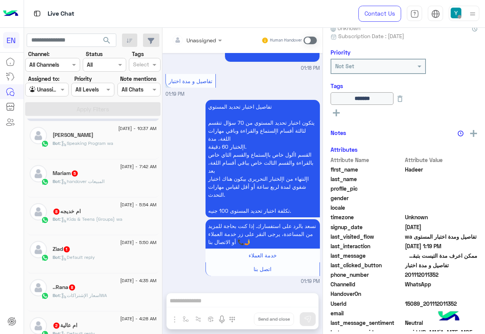
click at [131, 189] on div "Bot : handover المبيعات" at bounding box center [105, 184] width 104 height 13
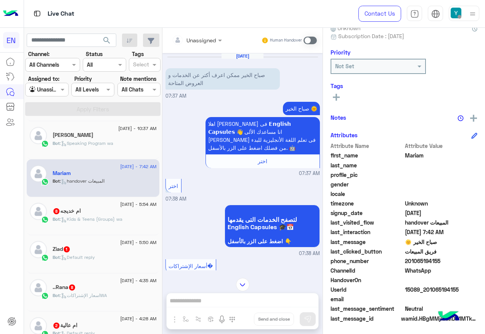
click at [195, 36] on input "text" at bounding box center [187, 40] width 31 height 8
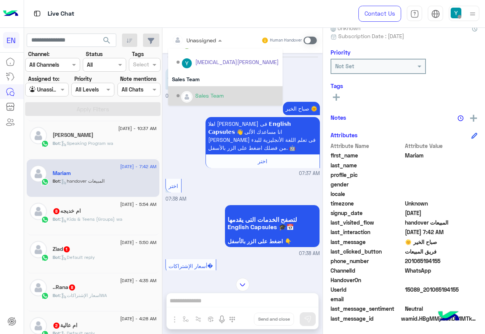
click at [183, 88] on div "Sales Team" at bounding box center [225, 95] width 114 height 19
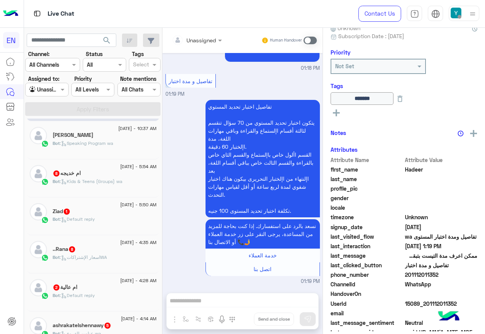
click at [134, 182] on div "Bot : Kids & Teens (Groups) wa" at bounding box center [105, 184] width 104 height 13
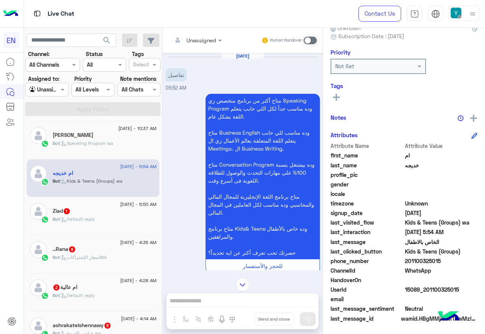
click at [188, 39] on input "text" at bounding box center [187, 40] width 31 height 8
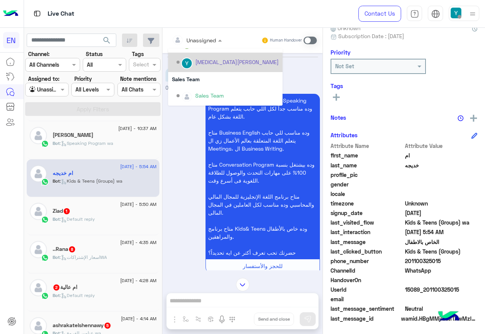
click at [209, 86] on div "Sales Team" at bounding box center [225, 95] width 114 height 19
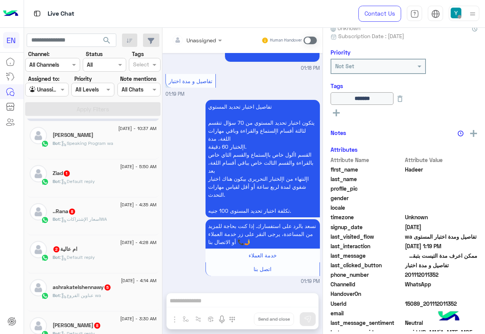
click at [137, 171] on div "Ziad 1" at bounding box center [105, 174] width 104 height 8
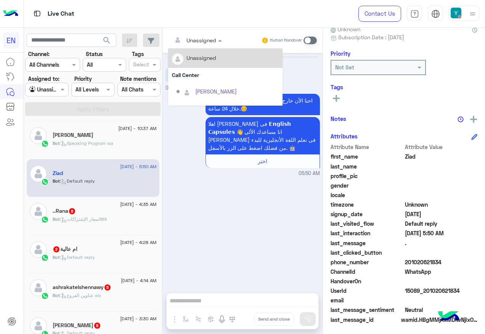
click at [206, 35] on div at bounding box center [197, 39] width 58 height 9
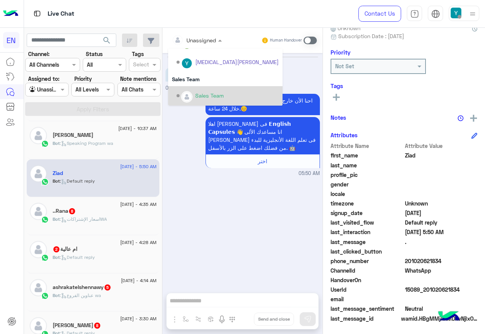
click at [203, 104] on div "Sales Team" at bounding box center [225, 95] width 114 height 19
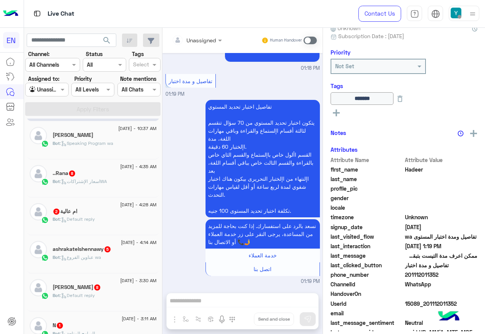
click at [122, 182] on div "Bot : اسعار الإشتراكاتWA" at bounding box center [105, 184] width 104 height 13
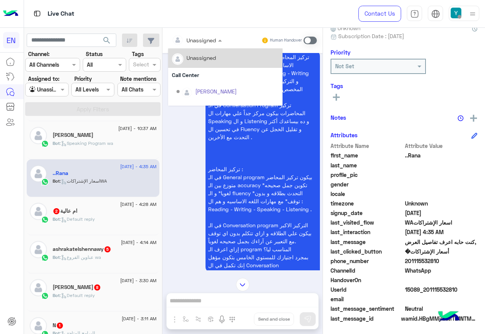
click at [196, 44] on div "Unassigned" at bounding box center [202, 40] width 30 height 8
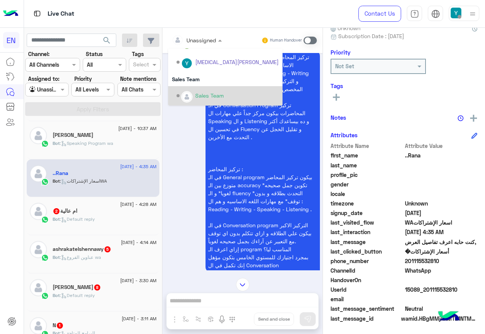
click at [196, 92] on div "Sales Team" at bounding box center [209, 96] width 29 height 8
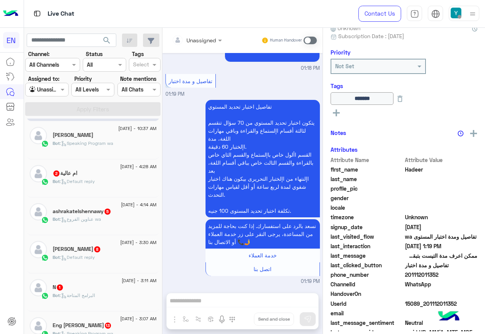
click at [106, 193] on div "31 August - 4:28 AM ام عالية 2 Bot : Default reply" at bounding box center [93, 178] width 133 height 38
click at [134, 176] on div "ام عالية 2" at bounding box center [105, 174] width 104 height 8
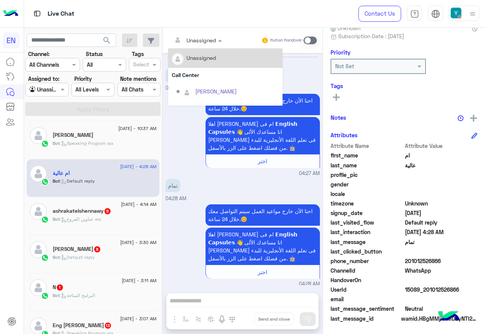
drag, startPoint x: 203, startPoint y: 34, endPoint x: 211, endPoint y: 46, distance: 14.0
click at [203, 34] on div "Unassigned" at bounding box center [194, 39] width 44 height 15
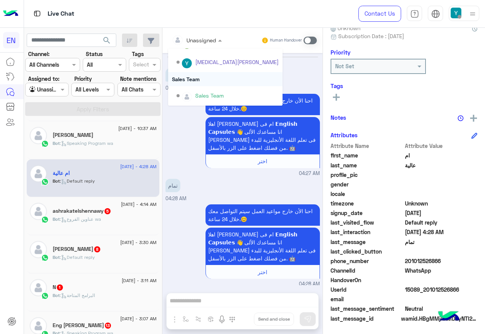
click at [215, 85] on div "Sales Team" at bounding box center [225, 79] width 114 height 14
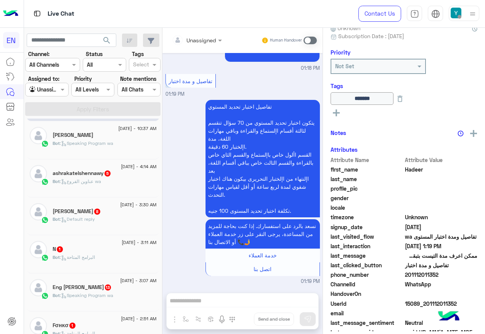
click at [104, 187] on div "Bot : عناوين الفروع wa" at bounding box center [105, 184] width 104 height 13
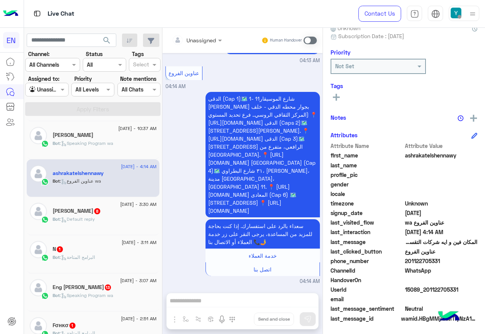
click at [191, 46] on div "Unassigned" at bounding box center [194, 39] width 44 height 15
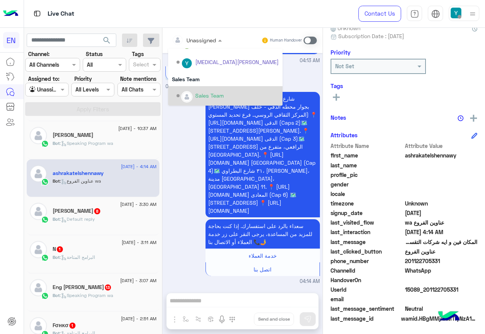
click at [208, 97] on div "Sales Team" at bounding box center [209, 96] width 29 height 8
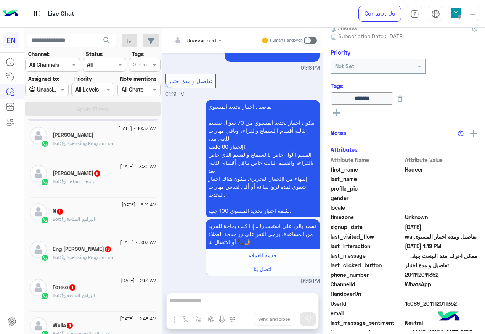
click at [81, 186] on div "Bot : Default reply" at bounding box center [105, 184] width 104 height 13
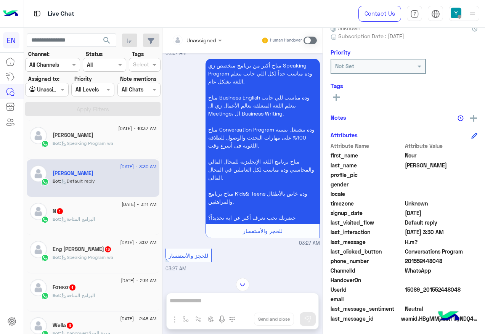
drag, startPoint x: 208, startPoint y: 54, endPoint x: 208, endPoint y: 48, distance: 6.1
click at [208, 50] on div "Unassigned Human Handover Aug 31, 2025 Details please 03:27 AM متاح أكتر من برن…" at bounding box center [243, 182] width 160 height 309
drag, startPoint x: 208, startPoint y: 48, endPoint x: 210, endPoint y: 39, distance: 9.7
click at [210, 39] on div at bounding box center [197, 39] width 58 height 9
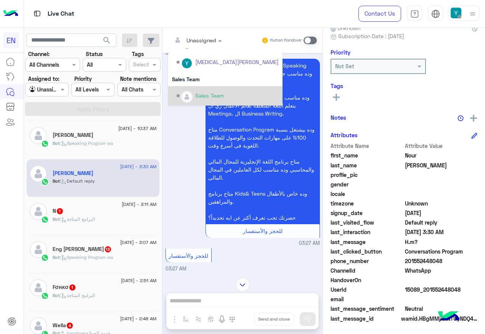
click at [200, 92] on div "Sales Team" at bounding box center [209, 96] width 29 height 8
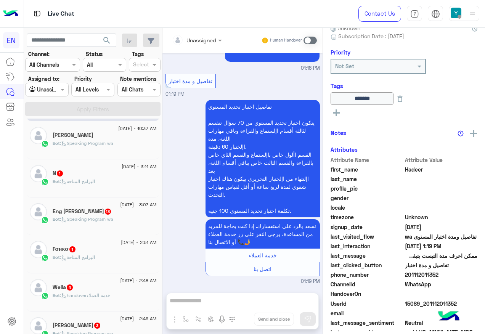
click at [133, 185] on div "Bot : البرامج المتاحة" at bounding box center [105, 184] width 104 height 13
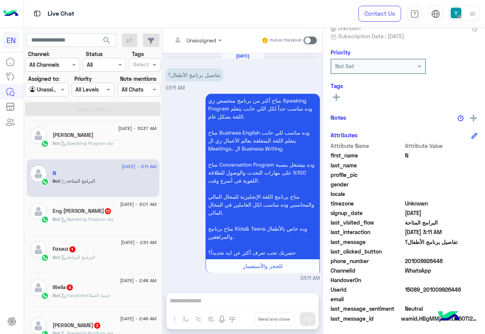
click at [214, 38] on div at bounding box center [197, 39] width 58 height 9
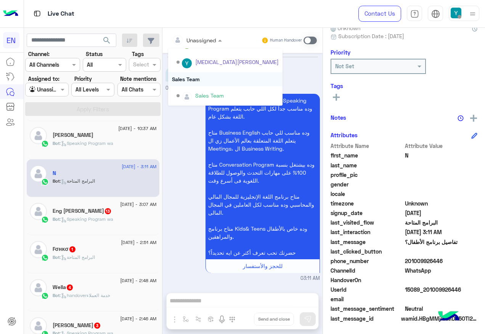
click at [192, 85] on div "Sales Team" at bounding box center [225, 79] width 114 height 14
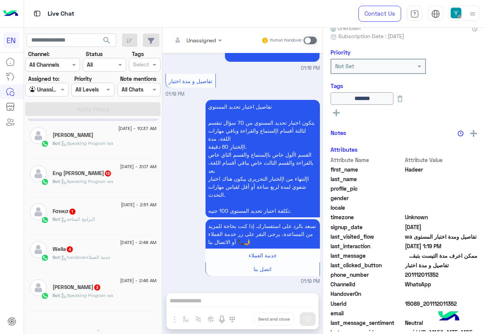
click at [138, 185] on div "31 August - 1:19 PM Hadeer Bot : تفاصيل ومدة اختبار المستوى wa 31 August - 10:3…" at bounding box center [93, 228] width 138 height 218
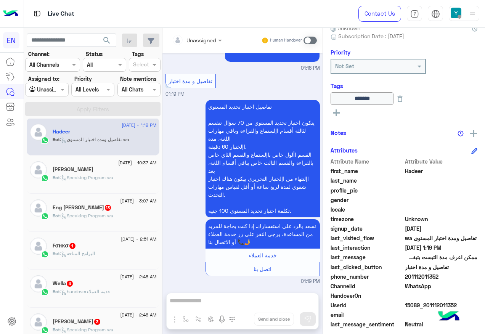
click at [132, 211] on div "Eng Waleed Salah 13" at bounding box center [105, 208] width 104 height 8
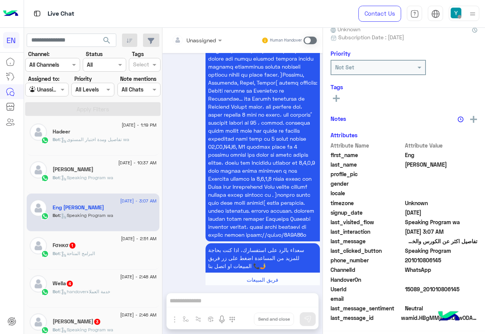
click at [208, 35] on div "Unassigned" at bounding box center [194, 39] width 44 height 15
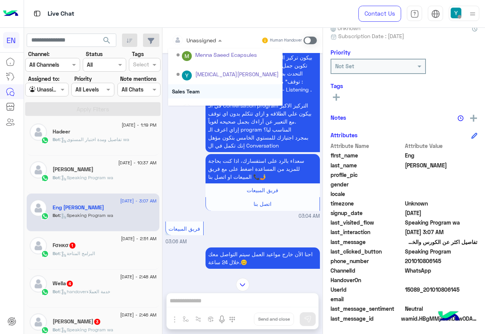
click at [192, 94] on div "Sales Team" at bounding box center [225, 91] width 114 height 14
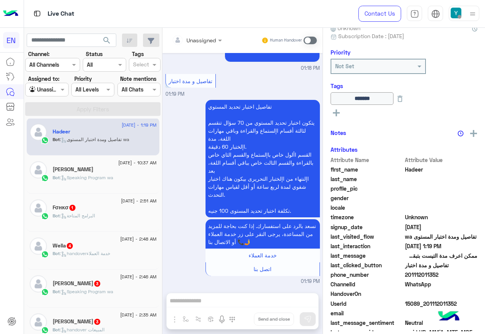
click at [132, 196] on div "31 August - 2:51 AM Fσнĸσ 1 Bot : البرامج المتاحة" at bounding box center [93, 213] width 133 height 38
click at [132, 207] on div "Fσнĸσ 1" at bounding box center [105, 208] width 104 height 8
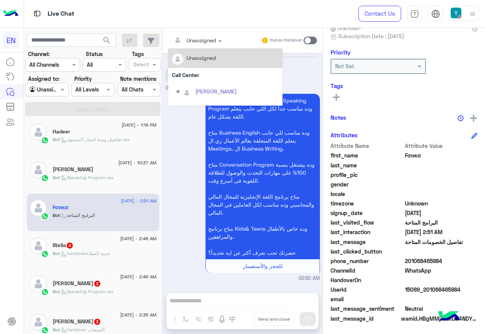
click at [208, 43] on div at bounding box center [197, 39] width 58 height 9
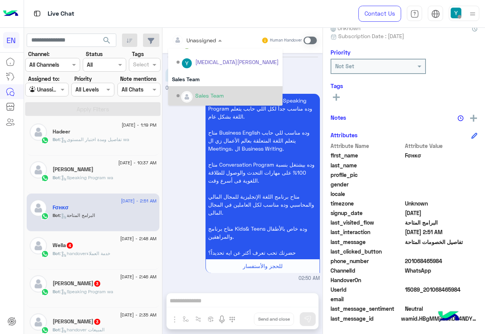
click at [206, 87] on div "Sales Team" at bounding box center [225, 95] width 114 height 19
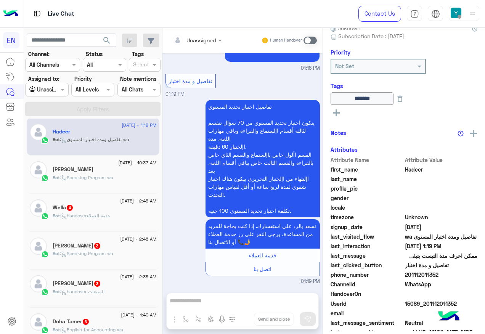
click at [123, 219] on div "Bot : handoverخدمة العملاء" at bounding box center [105, 219] width 104 height 13
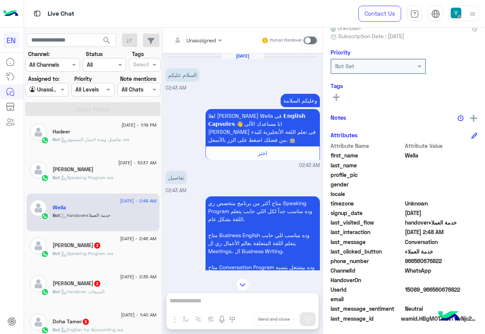
click at [211, 44] on div "Unassigned" at bounding box center [202, 40] width 30 height 8
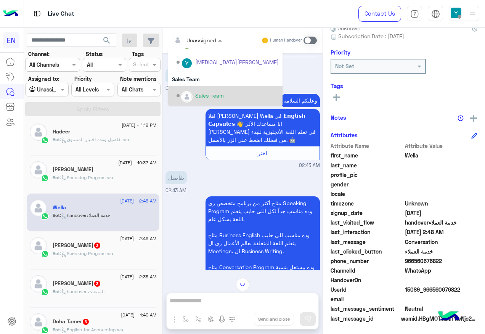
click at [203, 97] on div "Sales Team" at bounding box center [209, 96] width 29 height 8
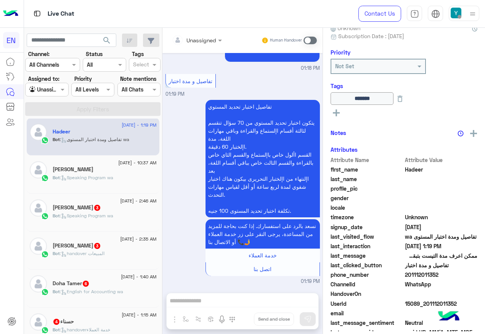
click at [131, 202] on span "[DATE] - 2:46 AM" at bounding box center [138, 201] width 36 height 7
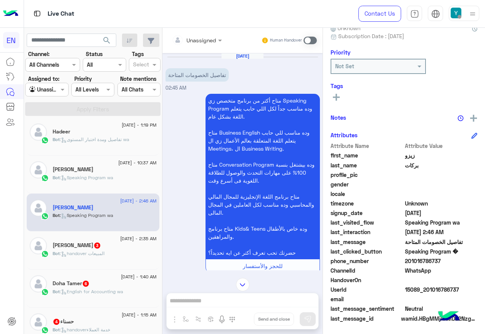
click at [208, 37] on div at bounding box center [197, 39] width 58 height 9
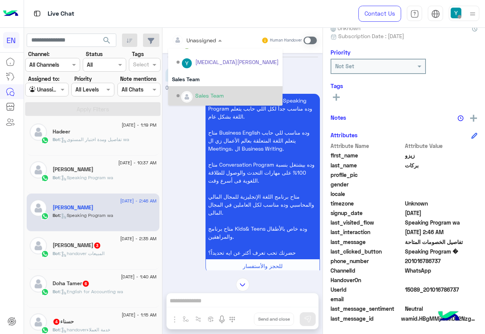
click at [200, 86] on div "Sales Team" at bounding box center [225, 95] width 114 height 19
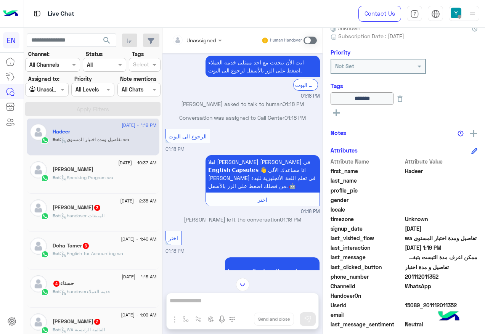
click at [62, 214] on icon at bounding box center [64, 216] width 6 height 6
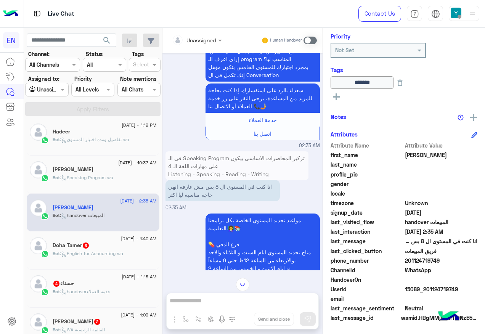
drag, startPoint x: 407, startPoint y: 259, endPoint x: 446, endPoint y: 259, distance: 38.5
click at [446, 259] on span "201124719749" at bounding box center [441, 261] width 73 height 8
copy span "01124719749"
click at [211, 45] on div "Unassigned" at bounding box center [194, 39] width 44 height 15
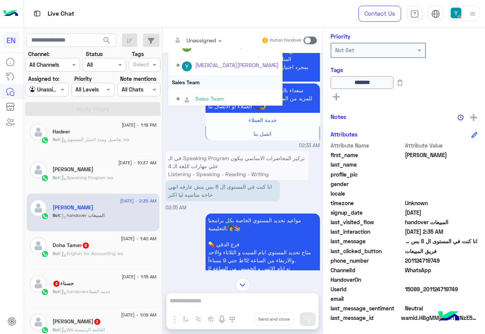
scroll to position [127, 0]
click at [211, 81] on div "Sales Team" at bounding box center [225, 79] width 114 height 14
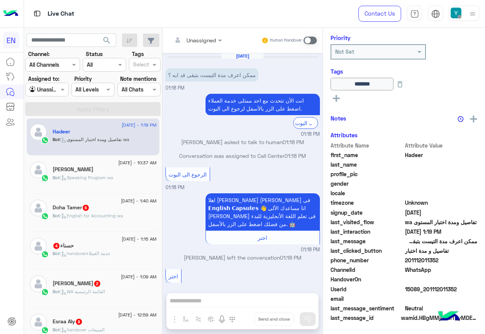
scroll to position [350, 0]
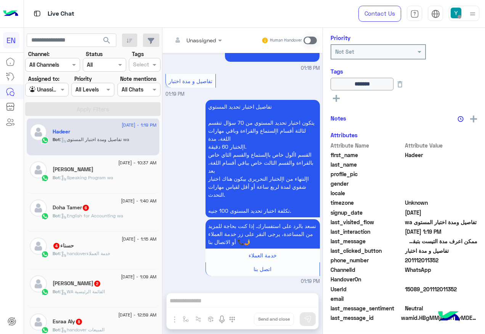
click at [95, 208] on div "Doha Tamer 6" at bounding box center [105, 208] width 104 height 8
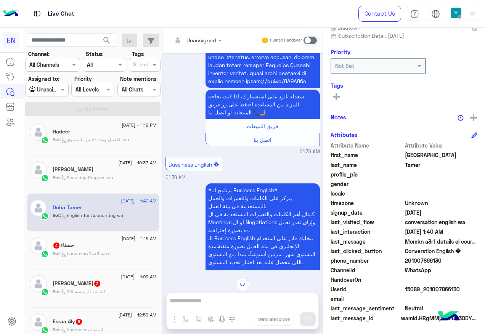
scroll to position [572, 0]
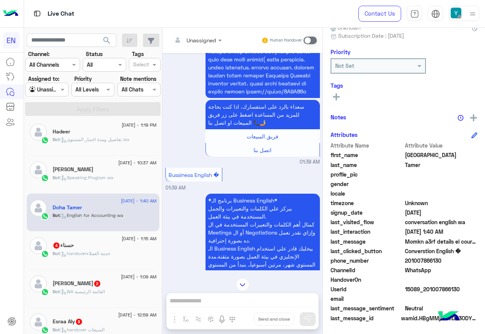
drag, startPoint x: 190, startPoint y: 45, endPoint x: 196, endPoint y: 47, distance: 6.5
click at [191, 45] on div "Unassigned" at bounding box center [194, 39] width 44 height 15
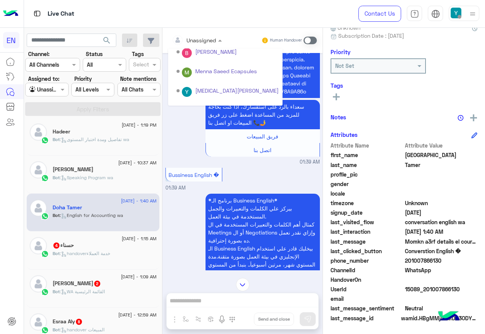
scroll to position [127, 0]
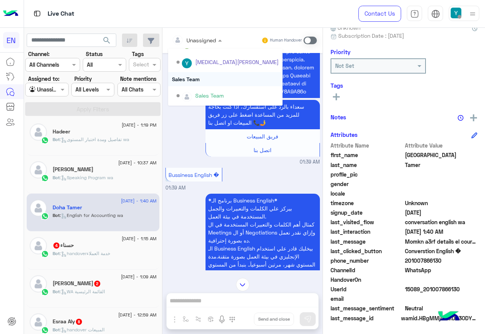
click at [200, 82] on div "Sales Team" at bounding box center [225, 79] width 114 height 14
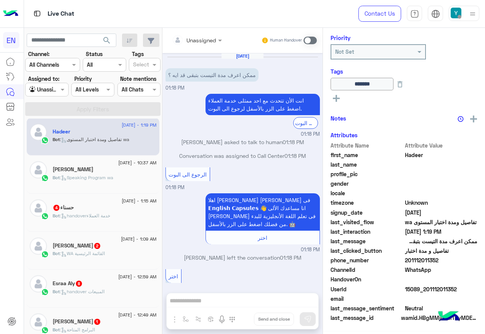
scroll to position [350, 0]
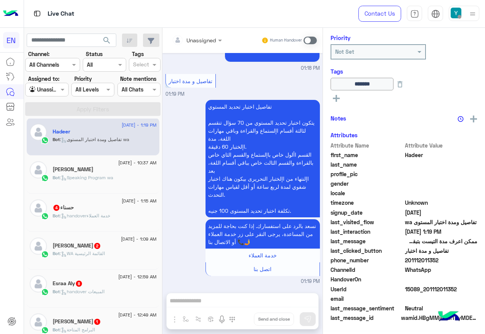
click at [101, 216] on span ": handoverخدمة العملاء" at bounding box center [85, 216] width 50 height 6
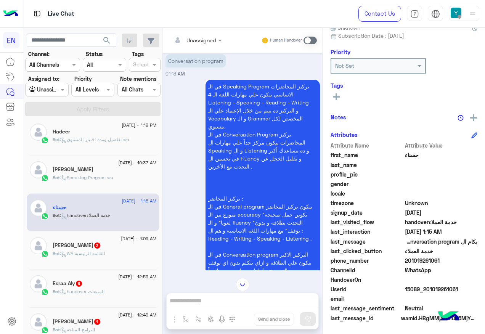
scroll to position [39, 0]
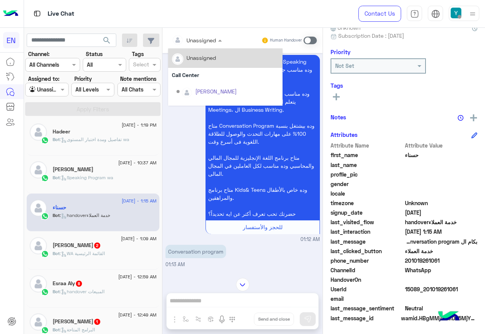
click at [205, 44] on div "Unassigned" at bounding box center [202, 40] width 30 height 8
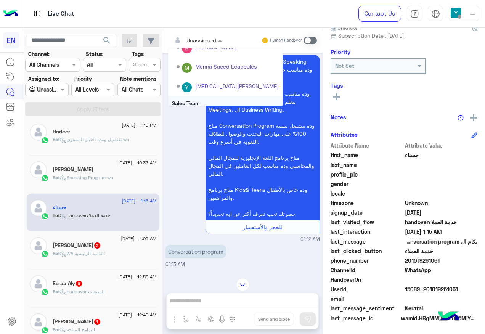
scroll to position [127, 0]
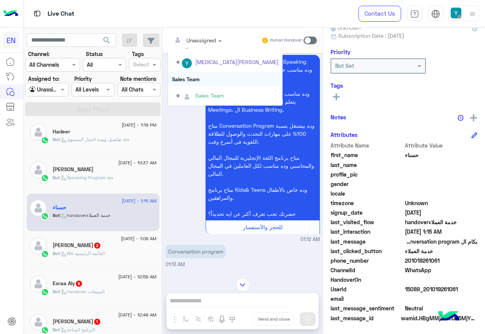
click at [196, 80] on div "Sales Team" at bounding box center [225, 79] width 114 height 14
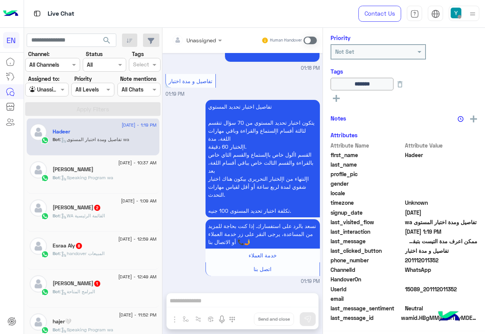
click at [105, 214] on span ": WA القائمة الرئيسية" at bounding box center [82, 216] width 45 height 6
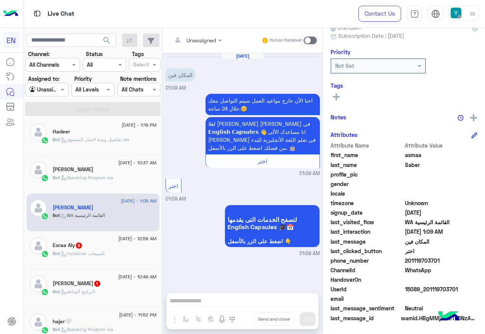
click at [209, 33] on div "Unassigned" at bounding box center [194, 39] width 44 height 15
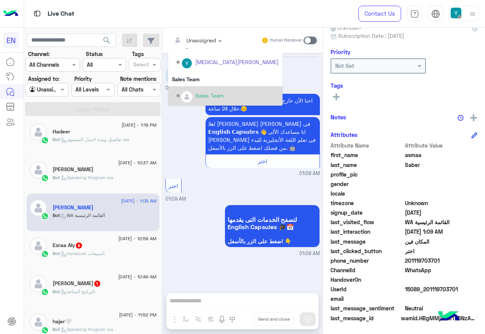
click at [200, 95] on div "Sales Team" at bounding box center [209, 96] width 29 height 8
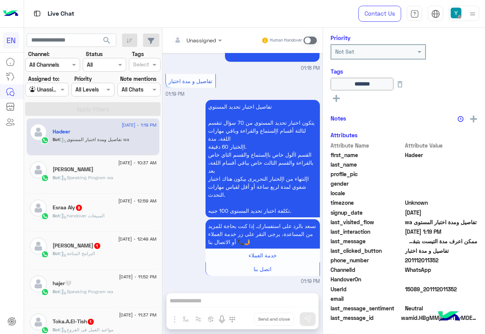
click at [121, 217] on div "Bot : handover المبيعات" at bounding box center [105, 219] width 104 height 13
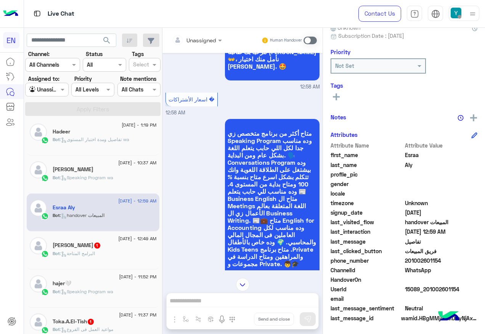
click at [207, 45] on div "Unassigned" at bounding box center [194, 39] width 44 height 15
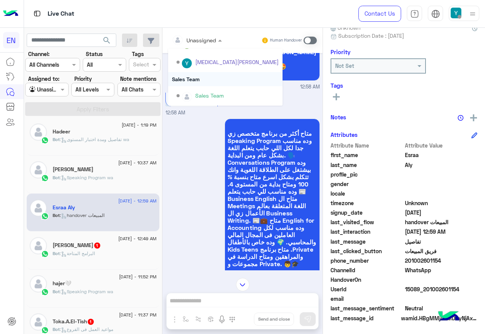
click at [198, 85] on div "Sales Team" at bounding box center [225, 79] width 114 height 14
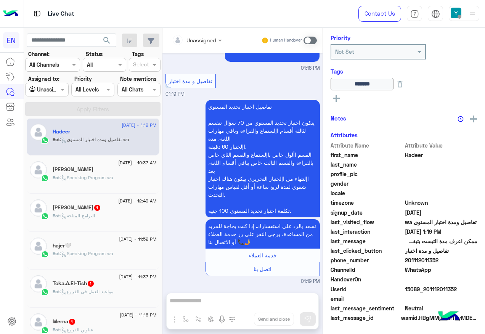
click at [113, 224] on div "Bot : البرامج المتاحة" at bounding box center [105, 219] width 104 height 13
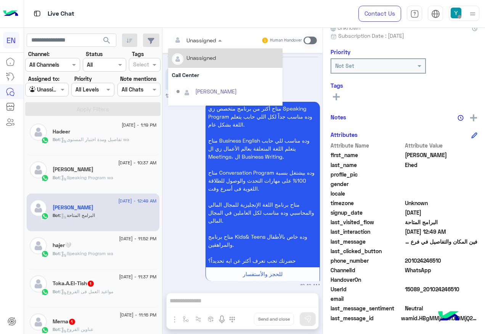
click at [211, 38] on div at bounding box center [197, 39] width 58 height 9
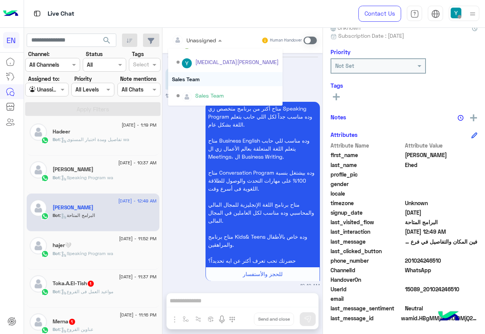
click at [208, 81] on div "Sales Team" at bounding box center [225, 79] width 114 height 14
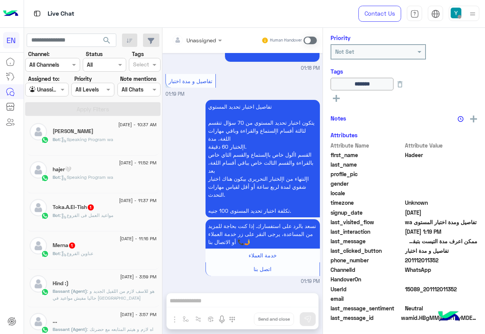
click at [82, 211] on div "Toka.A.El-Tish 1" at bounding box center [105, 208] width 104 height 8
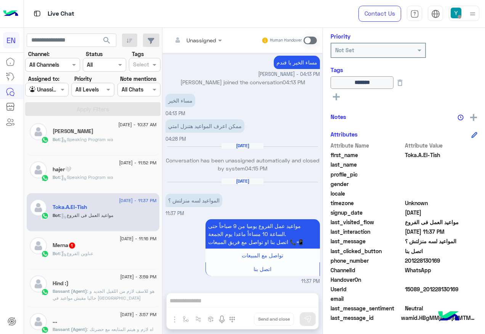
click at [428, 261] on span "201228130169" at bounding box center [441, 261] width 73 height 8
copy span "201228130169"
click at [84, 254] on span ": عناوين الفروع" at bounding box center [77, 254] width 34 height 6
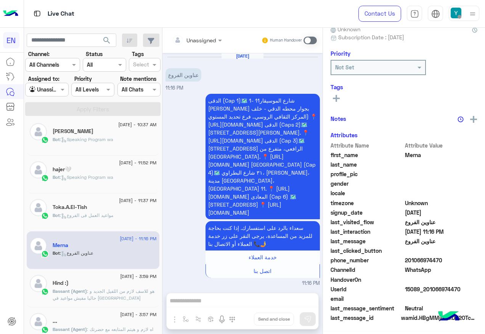
click at [201, 37] on input "text" at bounding box center [187, 40] width 31 height 8
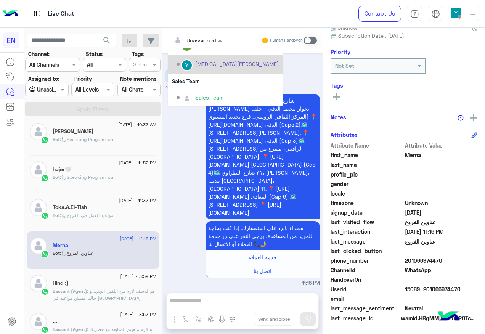
scroll to position [127, 0]
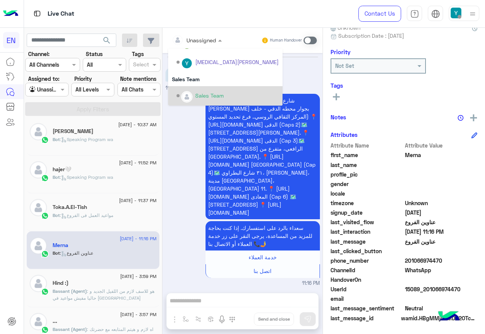
click at [192, 94] on div "Options list" at bounding box center [186, 96] width 11 height 11
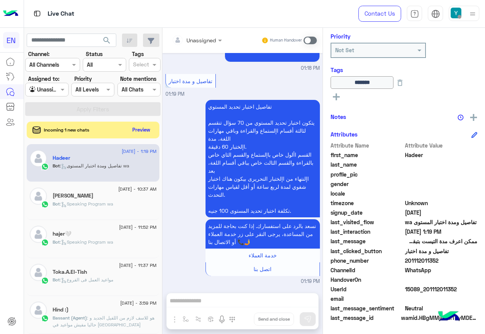
scroll to position [4, 0]
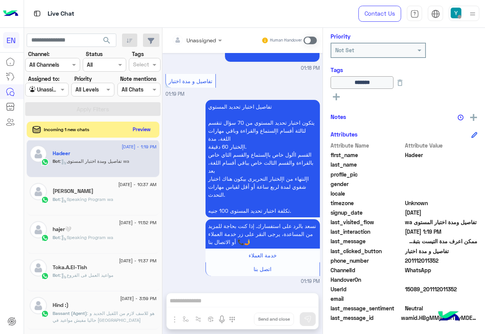
click at [148, 130] on button "Preview" at bounding box center [142, 129] width 24 height 10
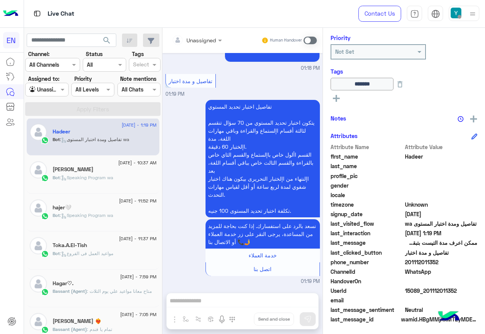
scroll to position [92, 0]
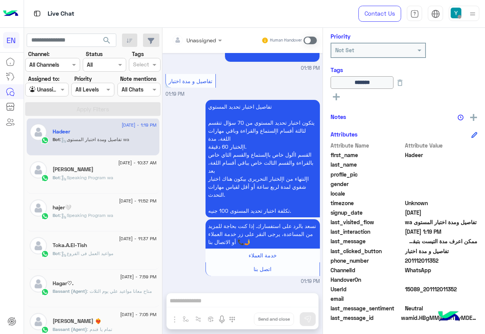
click at [207, 44] on div "Unassigned" at bounding box center [202, 40] width 30 height 8
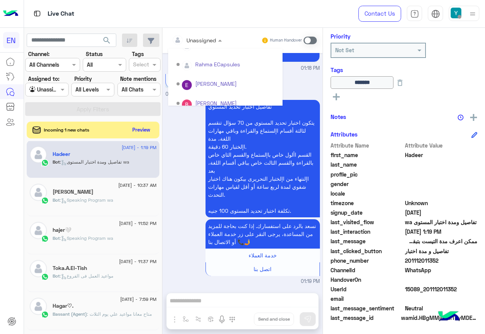
scroll to position [127, 0]
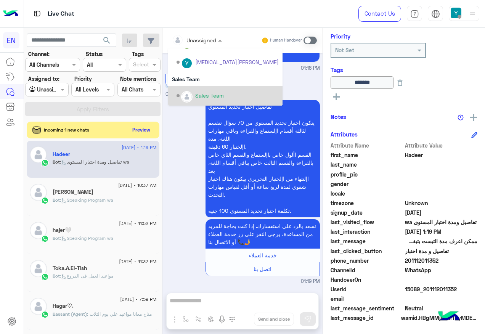
click at [191, 93] on div "Options list" at bounding box center [186, 96] width 11 height 11
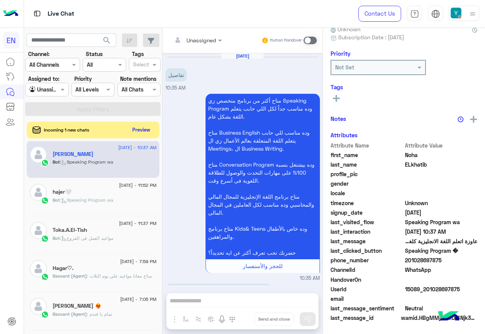
scroll to position [652, 0]
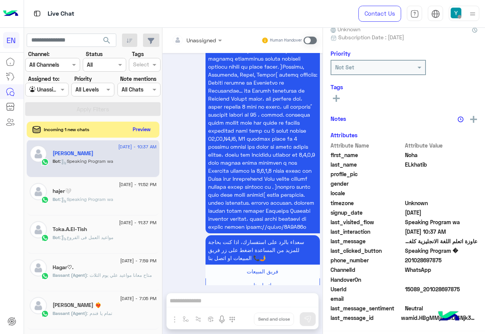
click at [138, 130] on button "Preview" at bounding box center [142, 129] width 24 height 10
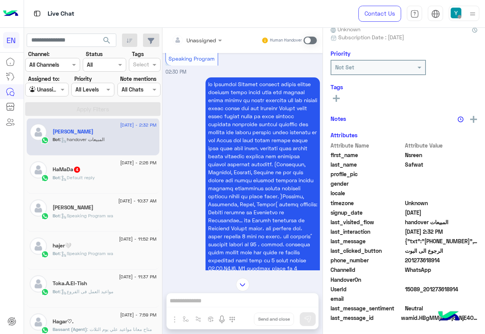
scroll to position [77, 0]
click at [213, 39] on div at bounding box center [197, 39] width 58 height 9
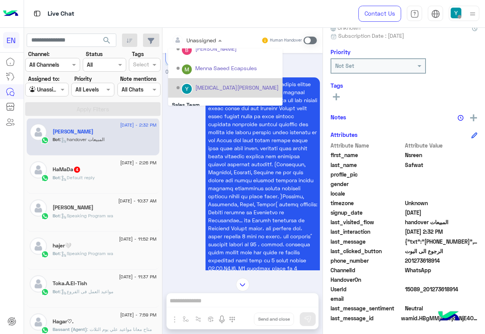
scroll to position [127, 0]
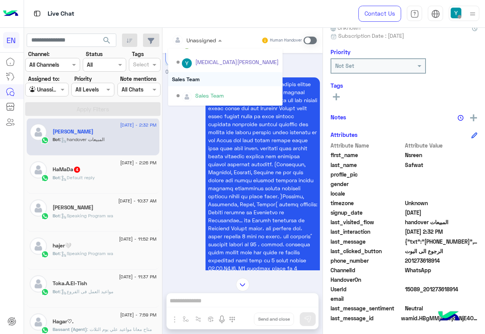
click at [196, 81] on div "Sales Team" at bounding box center [225, 79] width 114 height 14
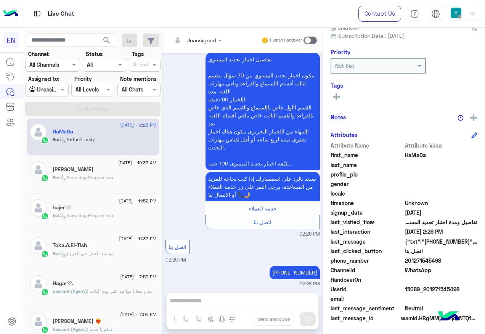
scroll to position [472, 0]
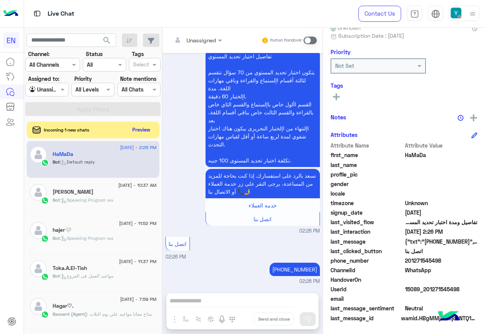
click at [139, 122] on div "Incoming 1 new chats Preview" at bounding box center [93, 130] width 133 height 17
click at [143, 130] on button "Preview" at bounding box center [142, 129] width 24 height 10
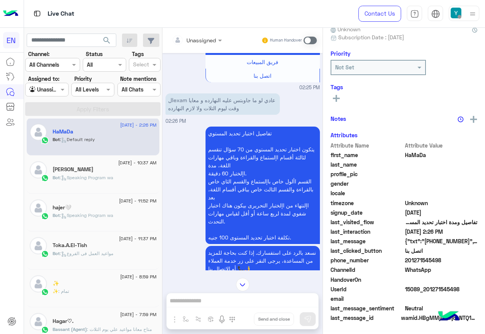
scroll to position [77, 0]
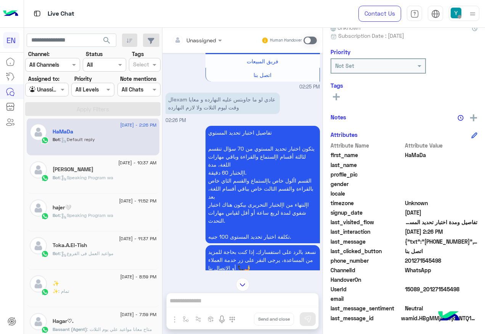
click at [426, 263] on span "201271545498" at bounding box center [441, 261] width 73 height 8
copy span "201271545498"
click at [337, 93] on button at bounding box center [336, 96] width 11 height 9
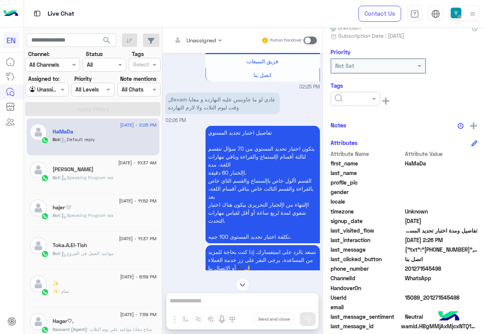
click at [349, 96] on input "text" at bounding box center [346, 99] width 23 height 8
click at [361, 119] on div "Solved" at bounding box center [356, 117] width 50 height 14
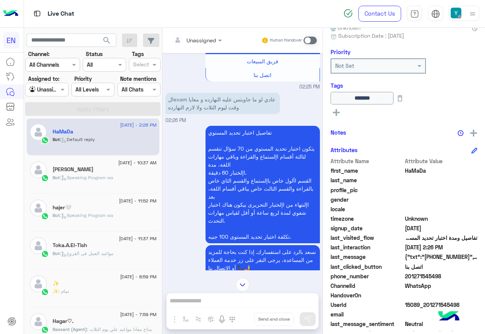
click at [173, 219] on div "تفاصيل اختبار تحديد المستوي يتكون اختبار تحديد المستوي من 70 سؤال تنقسم لثالثة …" at bounding box center [243, 217] width 155 height 187
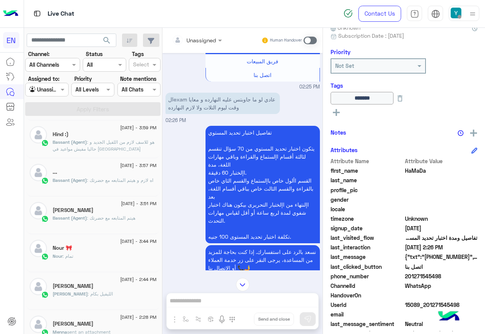
scroll to position [114, 0]
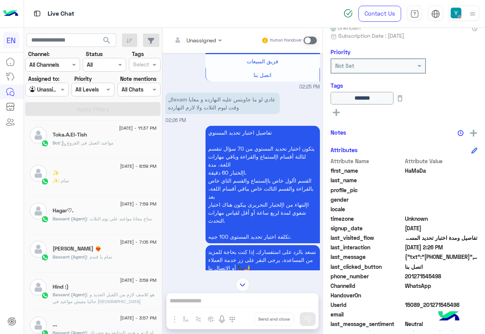
click at [53, 90] on div at bounding box center [47, 89] width 42 height 9
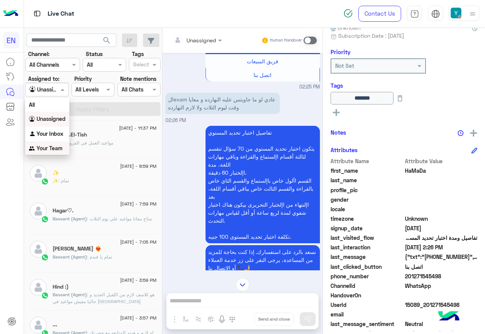
drag, startPoint x: 51, startPoint y: 153, endPoint x: 62, endPoint y: 139, distance: 17.1
click at [53, 151] on div "Your Team" at bounding box center [47, 148] width 44 height 15
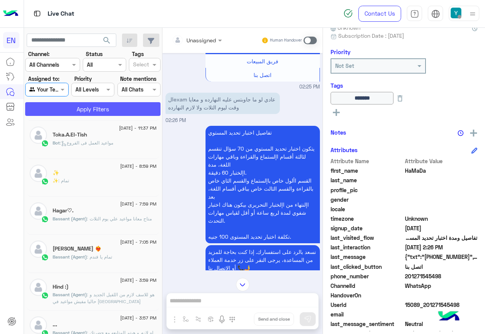
click at [79, 112] on button "Apply Filters" at bounding box center [92, 109] width 135 height 14
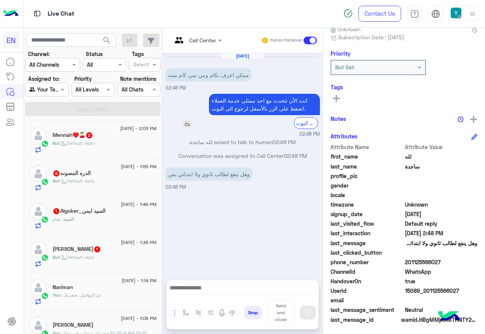
scroll to position [77, 0]
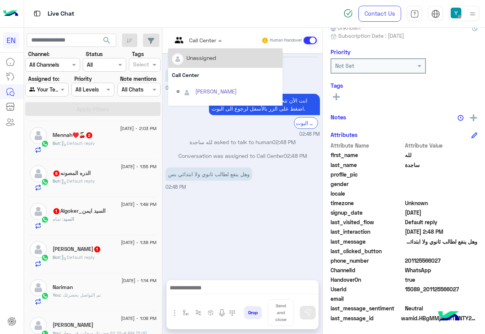
click at [206, 38] on div at bounding box center [197, 39] width 58 height 9
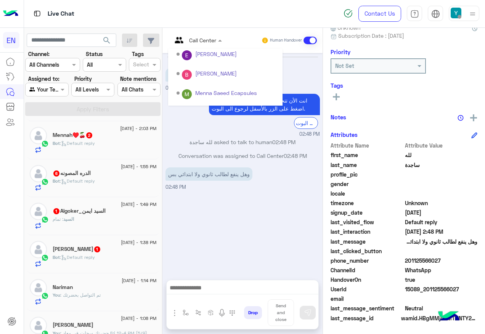
scroll to position [127, 0]
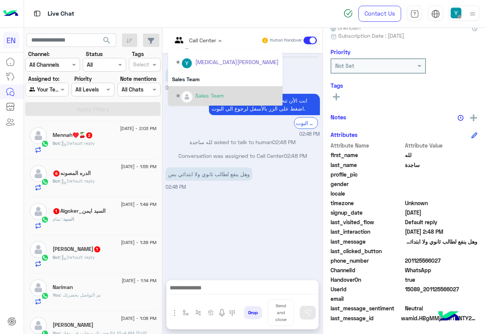
click at [206, 87] on div "Sales Team" at bounding box center [225, 95] width 114 height 19
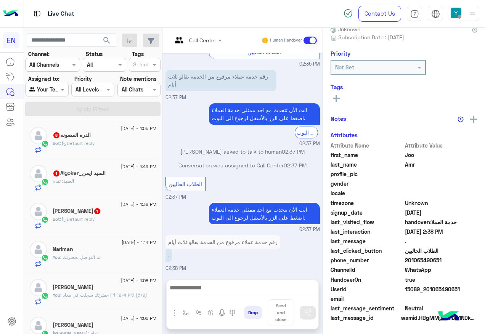
scroll to position [77, 0]
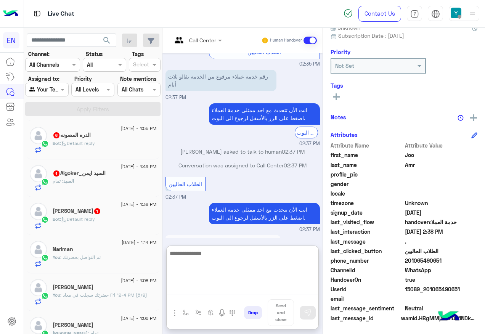
click at [256, 290] on textarea at bounding box center [243, 272] width 152 height 46
click at [219, 285] on textarea at bounding box center [243, 272] width 152 height 46
paste textarea "**********"
click at [266, 255] on textarea "**********" at bounding box center [243, 272] width 152 height 46
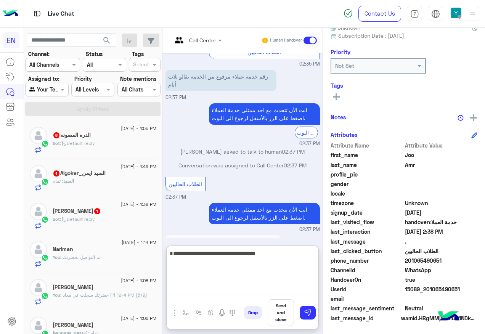
click at [267, 255] on textarea "**********" at bounding box center [243, 272] width 152 height 46
type textarea "**********"
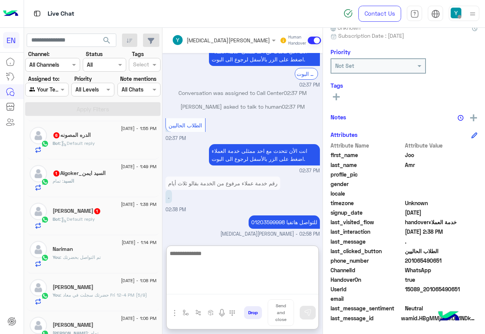
scroll to position [501, 0]
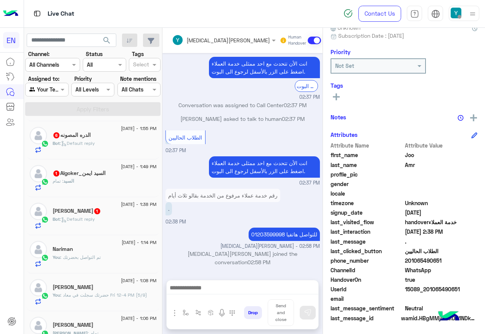
click at [119, 217] on div "Bot : Default reply" at bounding box center [105, 222] width 104 height 13
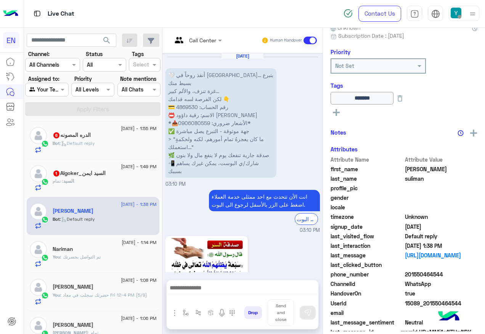
scroll to position [1609, 0]
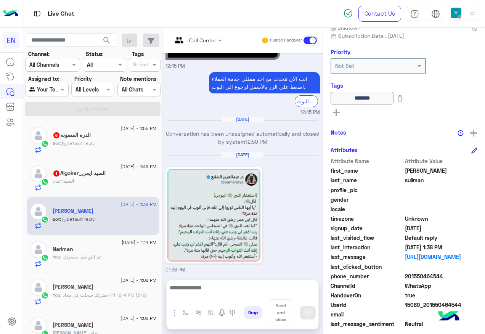
click at [74, 181] on span "السيد" at bounding box center [68, 181] width 11 height 6
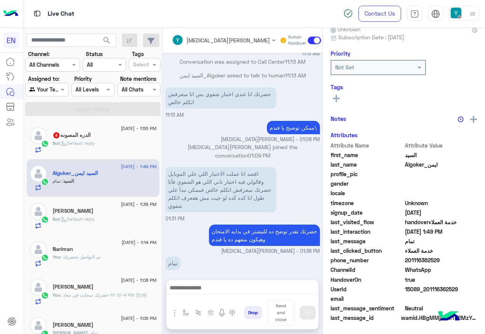
scroll to position [77, 0]
click at [100, 135] on div "الدره المصونه 6" at bounding box center [105, 136] width 104 height 8
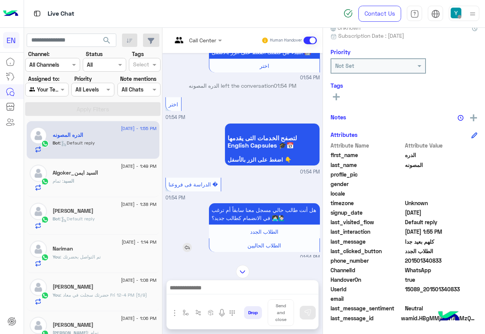
scroll to position [58, 0]
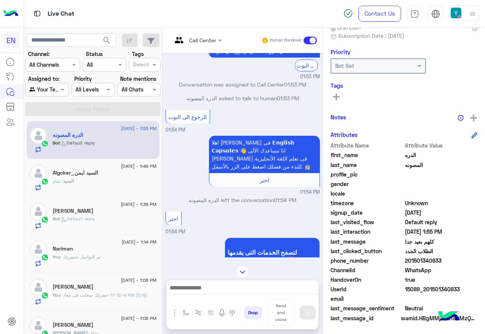
click at [200, 42] on input "text" at bounding box center [187, 40] width 31 height 8
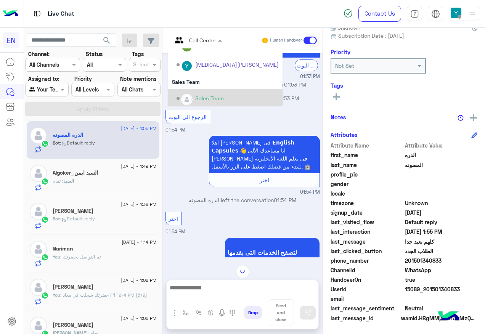
scroll to position [127, 0]
click at [194, 90] on div "Sales Team" at bounding box center [228, 95] width 102 height 13
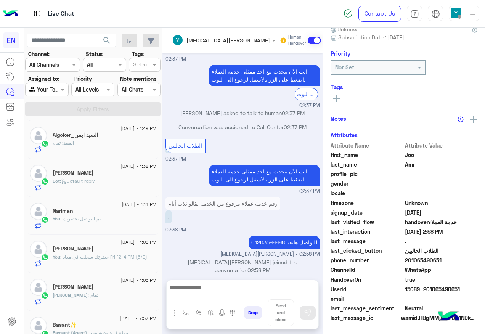
scroll to position [77, 0]
click at [198, 71] on div "انت الأن تتحدث مع احد ممثلى خدمة العملاء اضغط على الزر بالأسفل لرجوع الى البوت.…" at bounding box center [243, 82] width 155 height 35
click at [55, 90] on div at bounding box center [47, 89] width 42 height 9
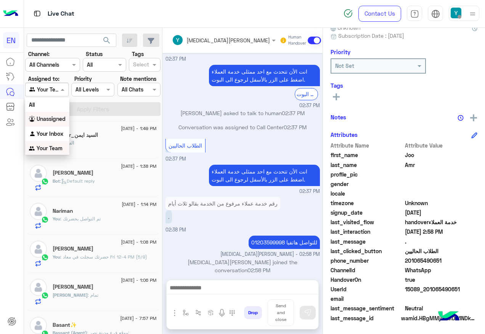
scroll to position [0, 0]
click at [56, 129] on div "Your Inbox" at bounding box center [47, 133] width 44 height 15
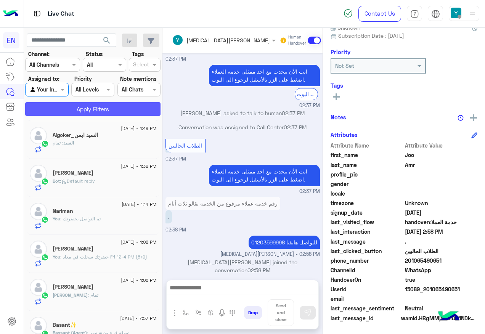
click at [67, 110] on button "Apply Filters" at bounding box center [92, 109] width 135 height 14
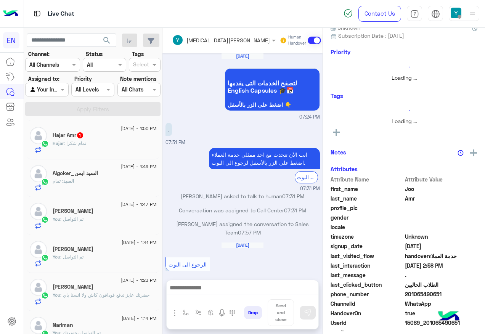
scroll to position [414, 0]
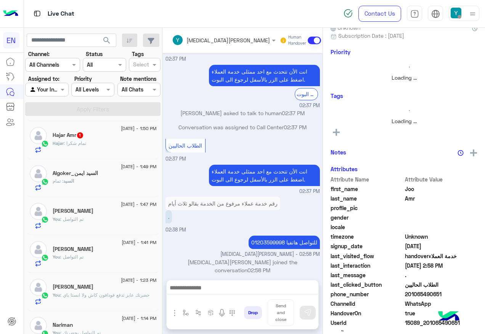
click at [89, 147] on div "Hajar : تمام شكرا" at bounding box center [105, 146] width 104 height 13
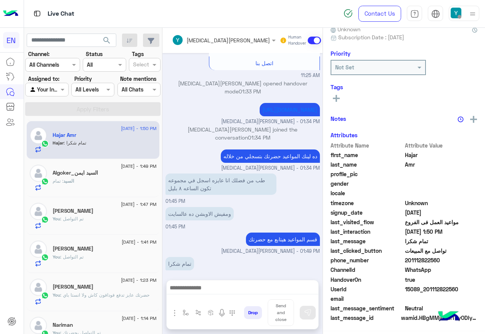
scroll to position [77, 0]
click at [55, 91] on div at bounding box center [47, 89] width 42 height 9
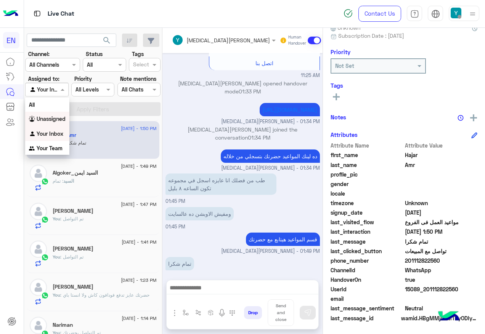
click at [57, 116] on b "Unassigned" at bounding box center [51, 119] width 29 height 6
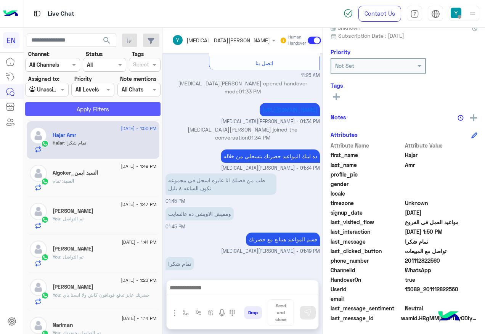
click at [64, 104] on button "Apply Filters" at bounding box center [92, 109] width 135 height 14
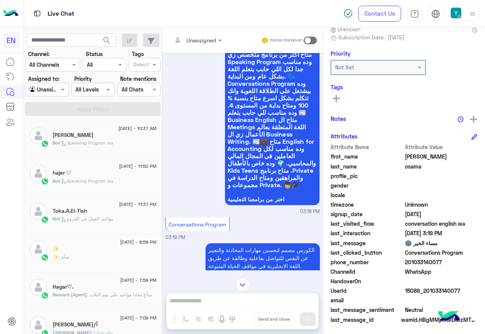
scroll to position [77, 0]
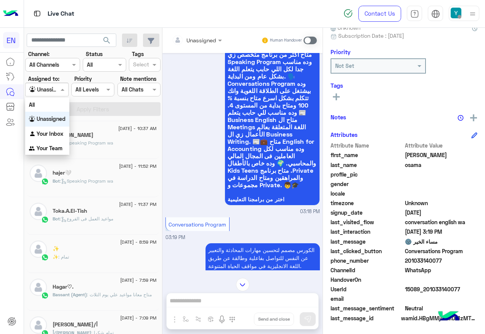
click at [61, 90] on span at bounding box center [64, 89] width 10 height 8
click at [50, 111] on div "All" at bounding box center [47, 105] width 44 height 14
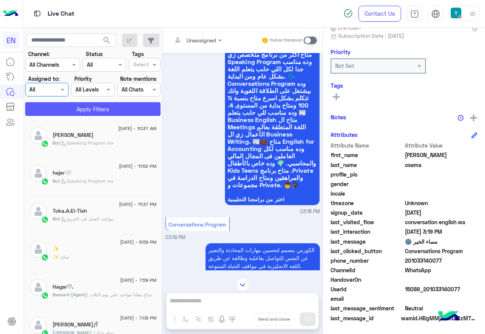
click at [50, 111] on button "Apply Filters" at bounding box center [92, 109] width 135 height 14
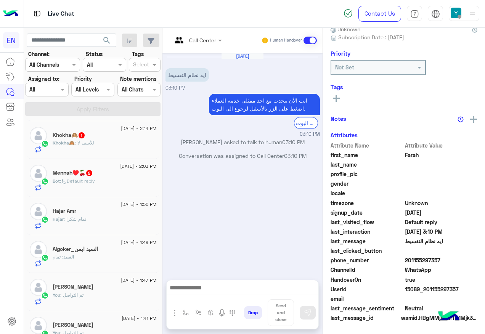
scroll to position [77, 0]
click at [203, 36] on input "text" at bounding box center [187, 40] width 31 height 8
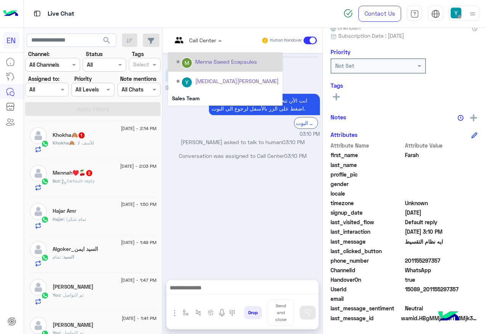
scroll to position [127, 0]
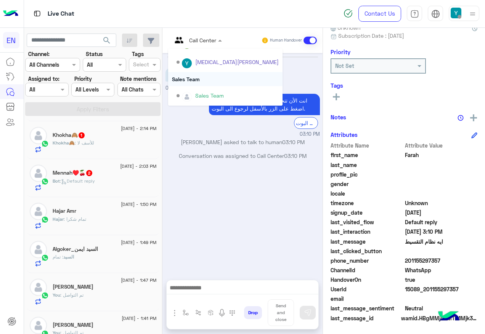
click at [195, 74] on div "Sales Team" at bounding box center [225, 79] width 114 height 14
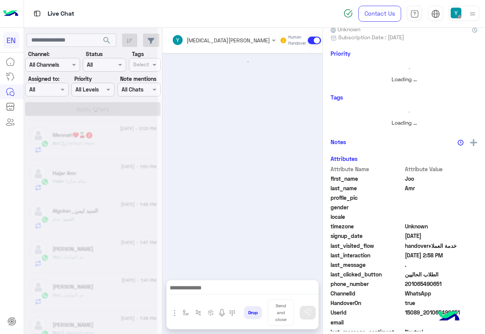
scroll to position [414, 0]
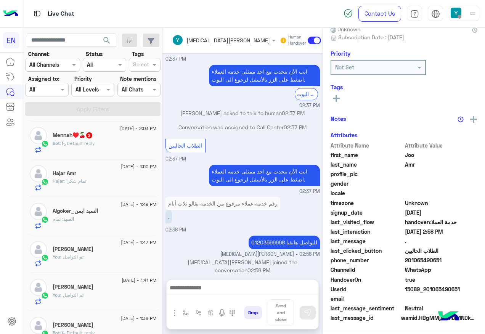
click at [133, 139] on div "Mennah♥️🍒 2" at bounding box center [105, 136] width 104 height 8
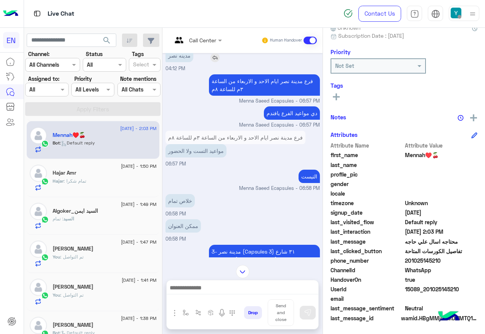
scroll to position [114, 0]
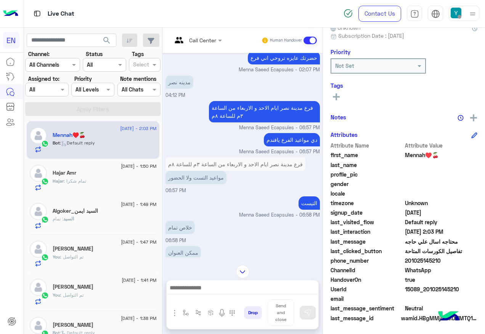
drag, startPoint x: 204, startPoint y: 36, endPoint x: 201, endPoint y: 44, distance: 8.4
click at [204, 36] on div at bounding box center [197, 39] width 58 height 9
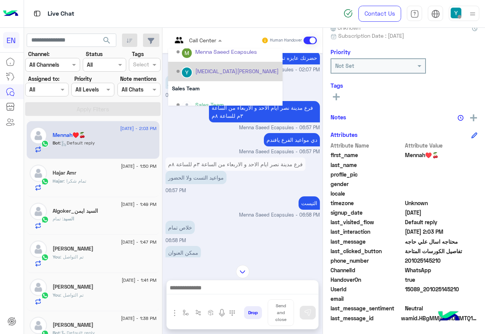
scroll to position [127, 0]
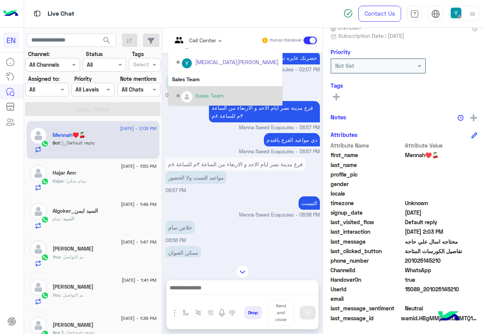
drag, startPoint x: 201, startPoint y: 86, endPoint x: 201, endPoint y: 93, distance: 6.5
click at [201, 87] on div "Sales Team" at bounding box center [225, 95] width 114 height 19
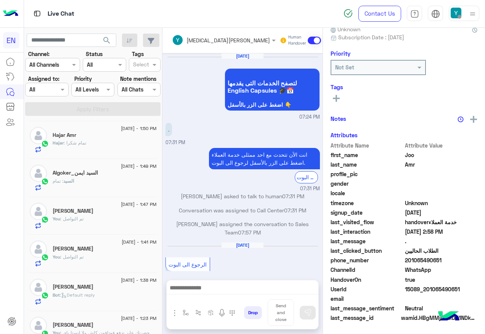
scroll to position [414, 0]
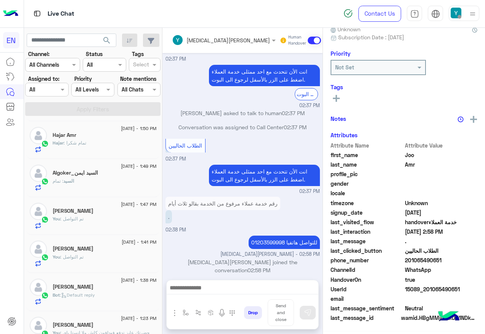
click at [47, 90] on div at bounding box center [47, 89] width 42 height 9
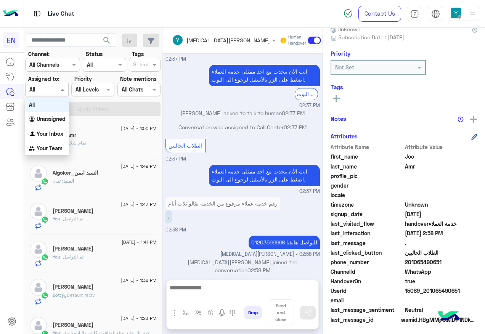
scroll to position [77, 0]
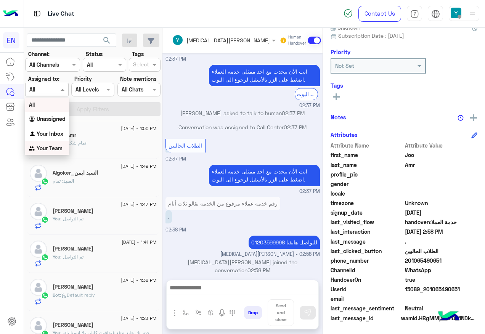
drag, startPoint x: 44, startPoint y: 146, endPoint x: 50, endPoint y: 134, distance: 13.0
click at [44, 145] on div "Your Team" at bounding box center [47, 148] width 44 height 15
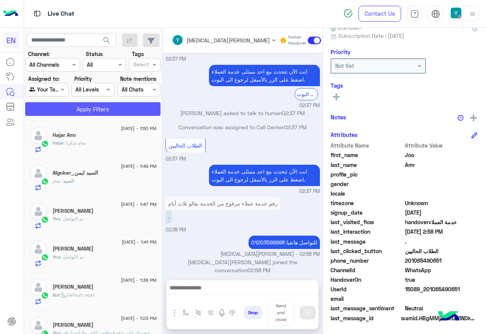
click at [57, 113] on button "Apply Filters" at bounding box center [92, 109] width 135 height 14
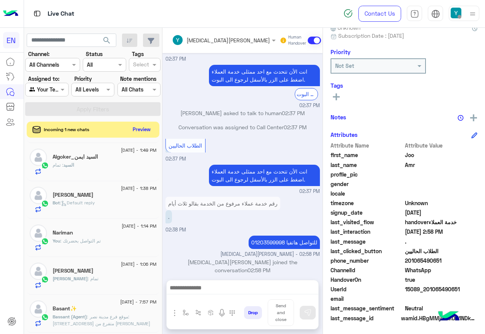
click at [141, 125] on button "Preview" at bounding box center [142, 129] width 24 height 10
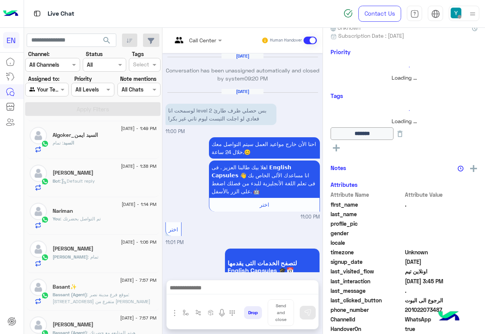
scroll to position [665, 0]
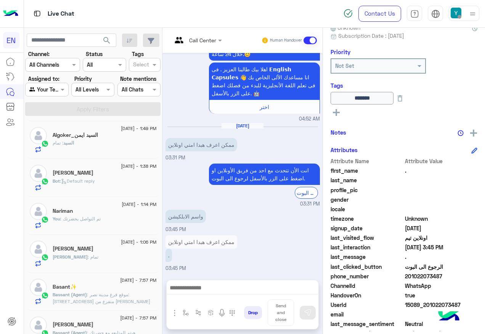
drag, startPoint x: 407, startPoint y: 275, endPoint x: 462, endPoint y: 275, distance: 54.2
click at [462, 275] on span "201022073487" at bounding box center [441, 276] width 73 height 8
drag, startPoint x: 462, startPoint y: 275, endPoint x: 443, endPoint y: 276, distance: 18.7
copy span "01022073487"
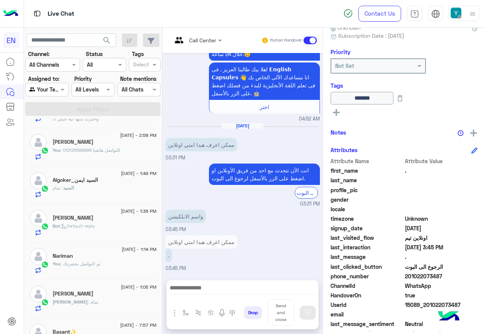
scroll to position [0, 0]
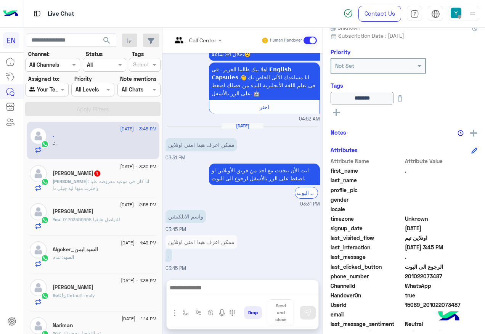
click at [88, 171] on h5 "Mohamed Gad 1" at bounding box center [77, 173] width 48 height 6
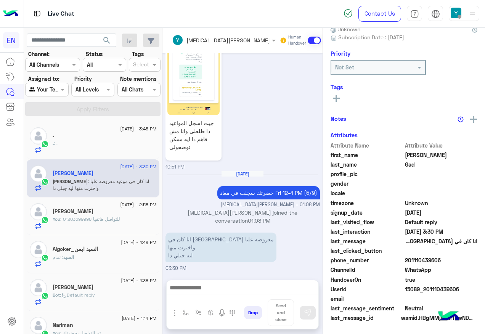
scroll to position [77, 0]
drag, startPoint x: 407, startPoint y: 259, endPoint x: 447, endPoint y: 262, distance: 40.2
click at [447, 262] on span "201110439606" at bounding box center [441, 261] width 73 height 8
copy span "01110439606"
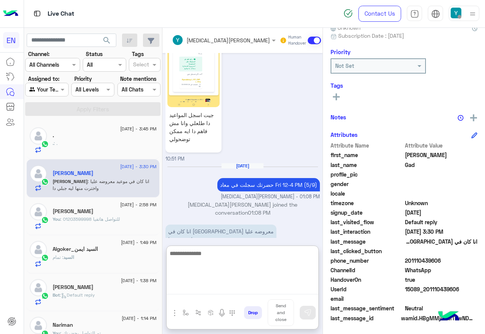
click at [267, 290] on textarea at bounding box center [243, 272] width 152 height 46
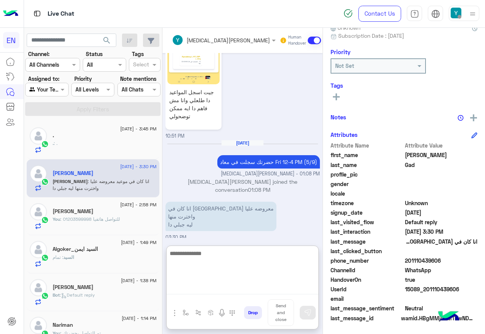
scroll to position [375, 0]
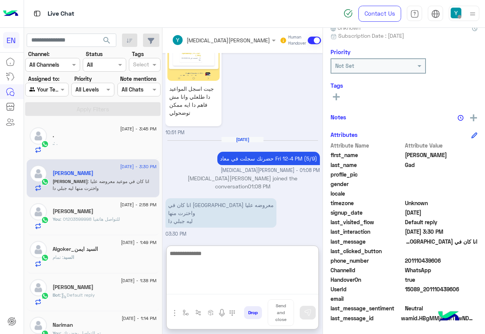
click at [260, 270] on textarea at bounding box center [243, 272] width 152 height 46
type textarea "*"
type textarea "**********"
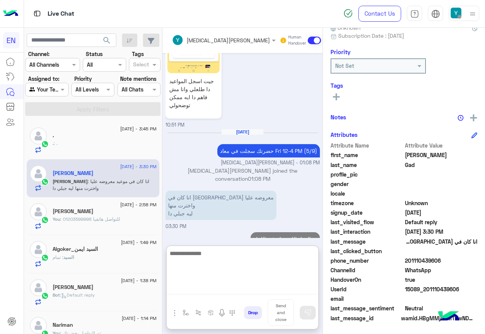
scroll to position [399, 0]
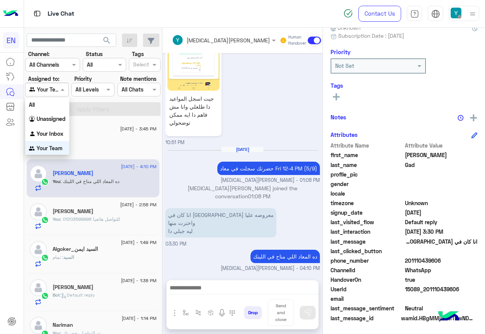
drag, startPoint x: 52, startPoint y: 85, endPoint x: 54, endPoint y: 102, distance: 17.3
click at [52, 87] on div at bounding box center [47, 89] width 42 height 9
click at [54, 103] on div "All" at bounding box center [47, 104] width 44 height 14
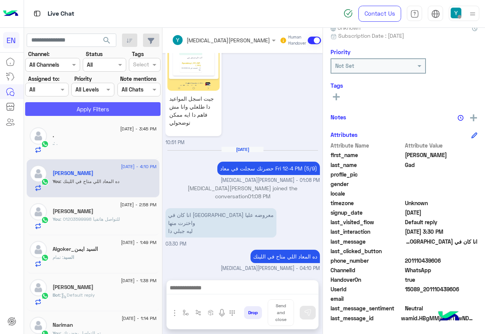
click at [55, 103] on button "Apply Filters" at bounding box center [92, 109] width 135 height 14
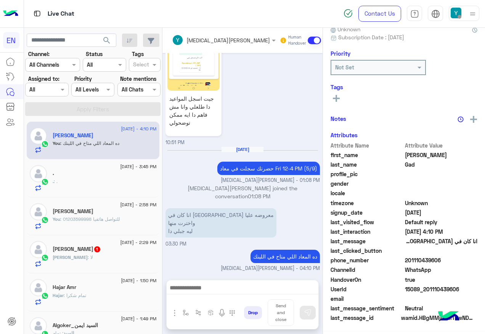
scroll to position [77, 0]
click at [113, 258] on div "Mohamed : لا" at bounding box center [105, 260] width 104 height 13
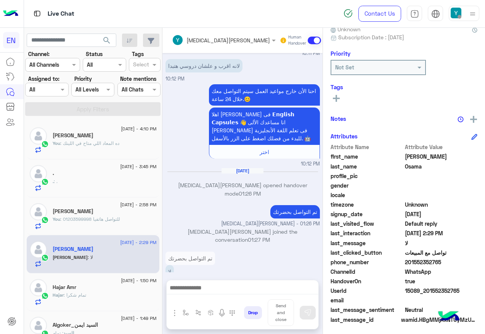
scroll to position [77, 0]
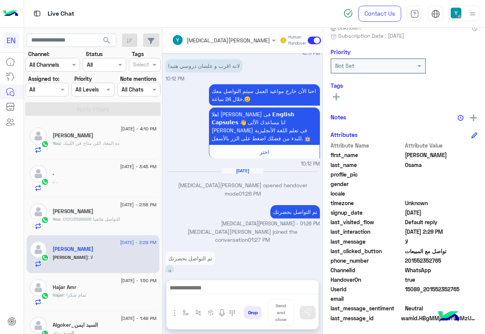
drag, startPoint x: 406, startPoint y: 260, endPoint x: 454, endPoint y: 261, distance: 48.1
click at [454, 261] on span "201552352765" at bounding box center [441, 261] width 73 height 8
drag, startPoint x: 454, startPoint y: 261, endPoint x: 432, endPoint y: 261, distance: 22.5
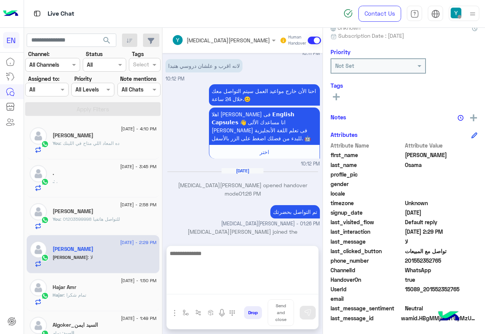
click at [231, 285] on textarea at bounding box center [243, 272] width 152 height 46
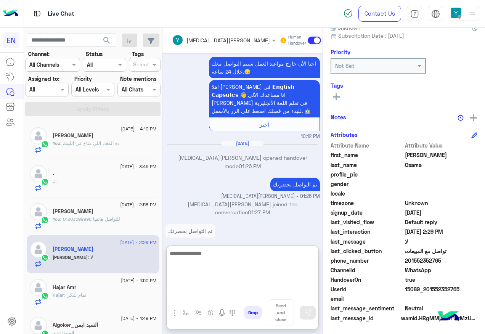
scroll to position [702, 0]
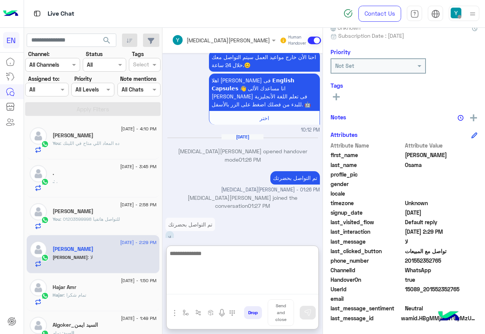
click at [206, 257] on textarea at bounding box center [243, 272] width 152 height 46
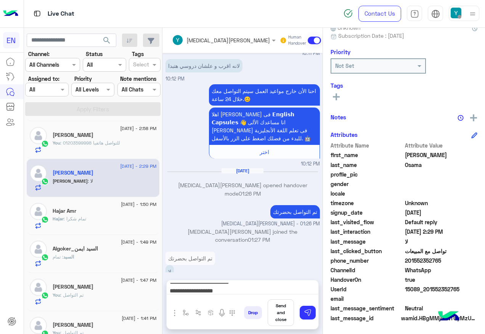
scroll to position [8, 0]
click at [238, 287] on textarea "**********" at bounding box center [243, 288] width 152 height 11
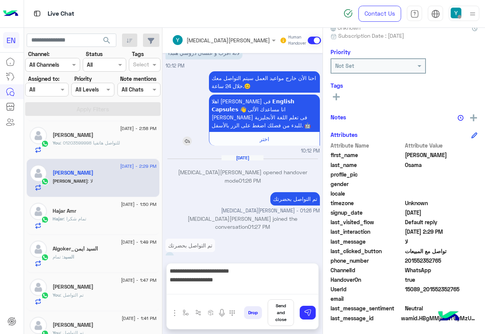
scroll to position [668, 0]
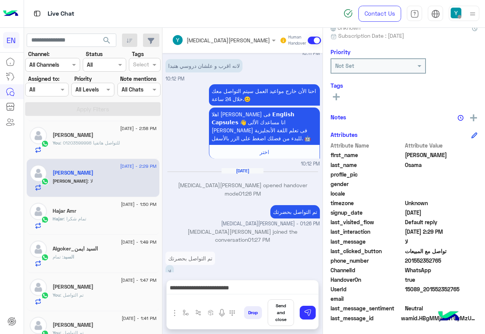
click at [243, 287] on textarea "**********" at bounding box center [243, 288] width 152 height 11
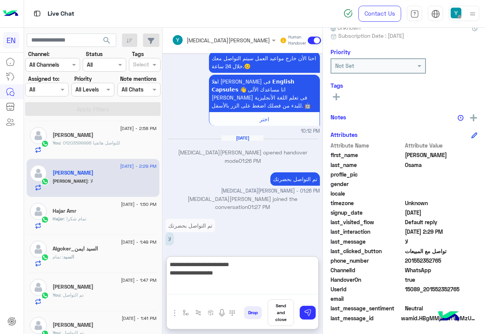
scroll to position [702, 0]
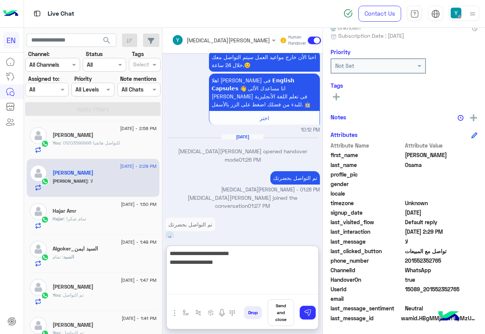
click at [255, 269] on textarea "**********" at bounding box center [243, 272] width 152 height 46
type textarea "**********"
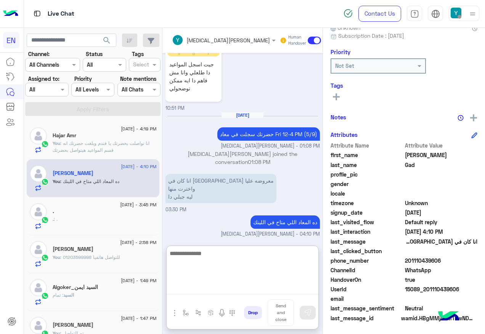
drag, startPoint x: 55, startPoint y: 88, endPoint x: 55, endPoint y: 94, distance: 6.1
click at [55, 89] on div at bounding box center [47, 89] width 42 height 9
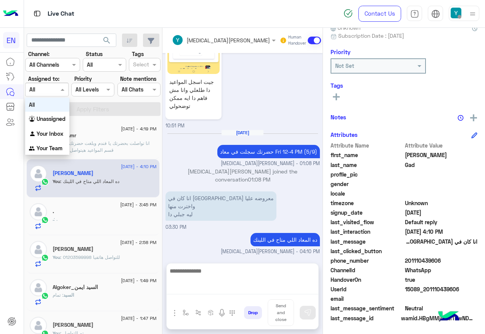
scroll to position [365, 0]
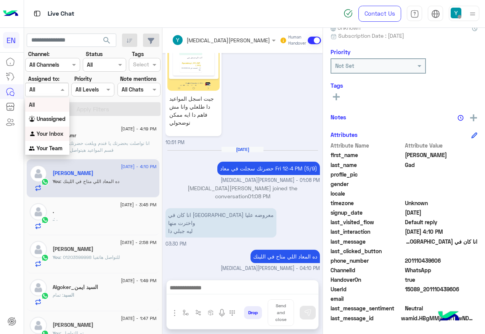
click at [45, 130] on b "Your Inbox" at bounding box center [50, 133] width 27 height 6
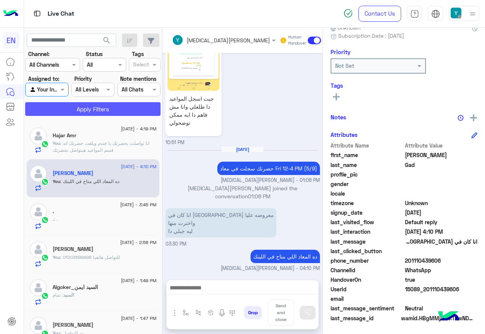
click at [69, 102] on button "Apply Filters" at bounding box center [92, 109] width 135 height 14
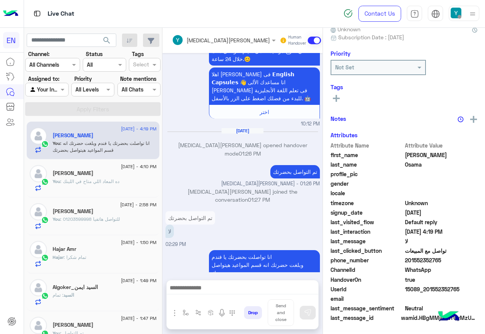
scroll to position [77, 0]
click at [47, 80] on label "Assigned to:" at bounding box center [43, 79] width 31 height 8
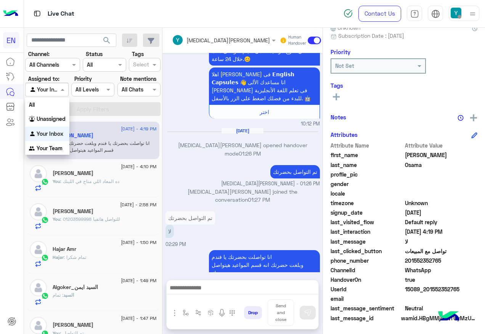
click at [51, 88] on div at bounding box center [47, 89] width 42 height 9
click at [45, 145] on b "Your Team" at bounding box center [50, 148] width 26 height 6
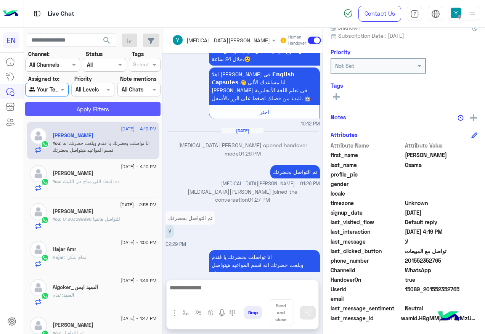
click at [85, 108] on button "Apply Filters" at bounding box center [92, 109] width 135 height 14
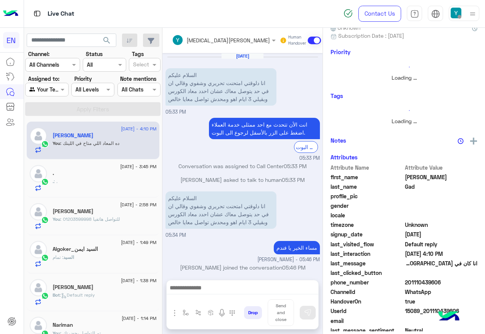
scroll to position [75, 0]
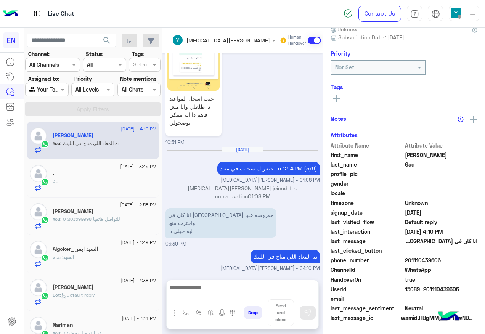
drag, startPoint x: 52, startPoint y: 90, endPoint x: 55, endPoint y: 97, distance: 6.8
click at [54, 95] on div "Agent Filter Your Team" at bounding box center [46, 90] width 43 height 14
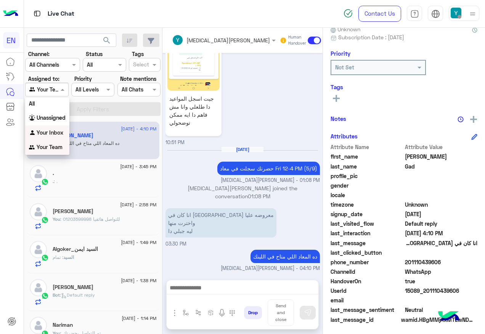
scroll to position [77, 0]
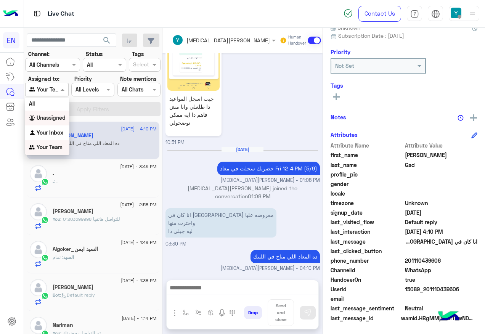
click at [58, 124] on div "Unassigned" at bounding box center [47, 118] width 44 height 15
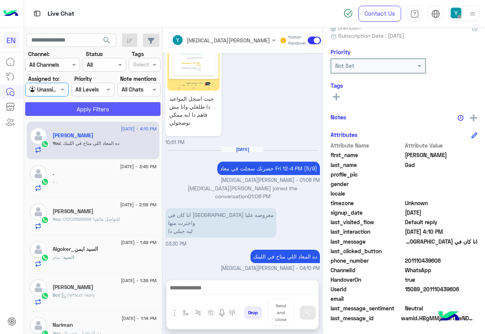
click at [63, 113] on button "Apply Filters" at bounding box center [92, 109] width 135 height 14
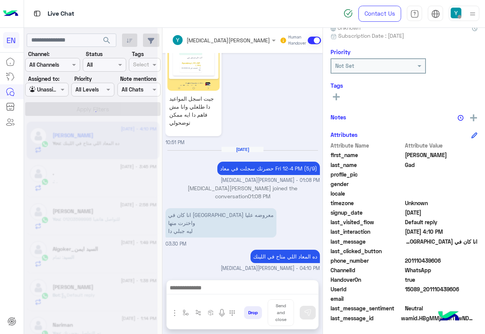
click at [64, 111] on div at bounding box center [91, 170] width 134 height 334
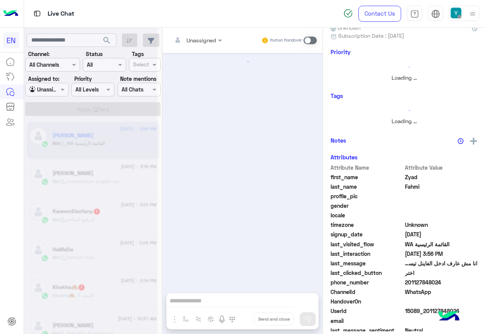
scroll to position [63, 0]
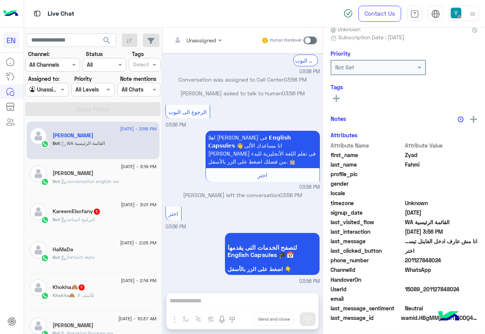
click at [130, 217] on div "Bot : البرامج المتاحة" at bounding box center [105, 222] width 104 height 13
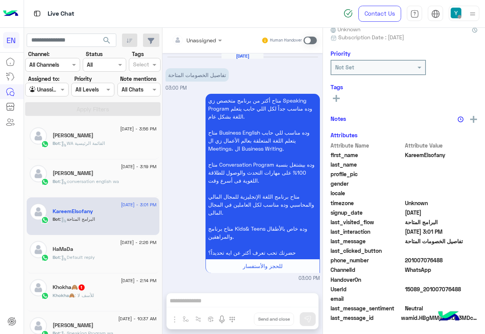
scroll to position [77, 0]
click at [202, 43] on input "text" at bounding box center [187, 40] width 31 height 8
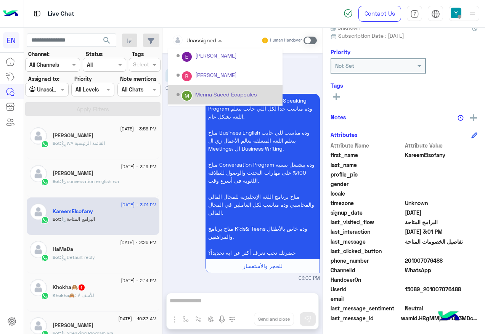
scroll to position [127, 0]
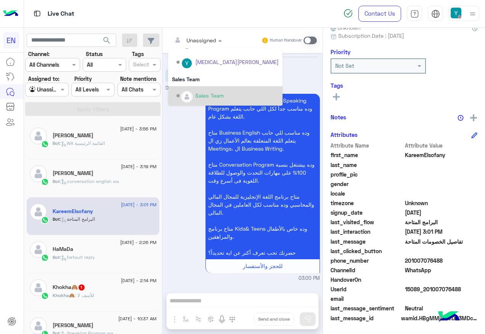
click at [229, 96] on div "Sales Team" at bounding box center [228, 95] width 102 height 13
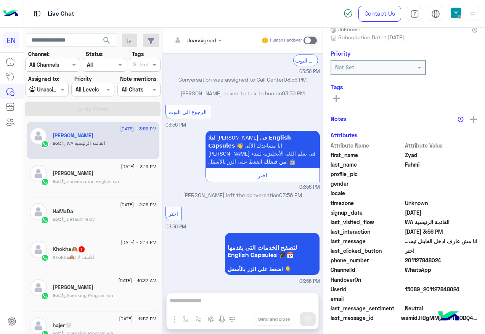
click at [85, 249] on span "1" at bounding box center [82, 249] width 6 height 6
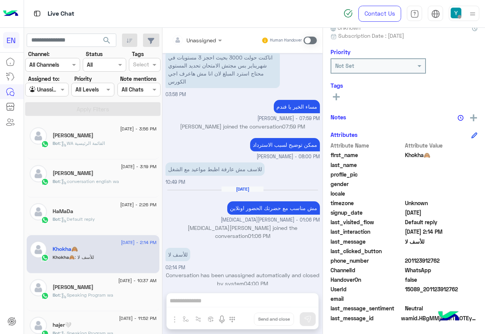
drag, startPoint x: 222, startPoint y: 301, endPoint x: 306, endPoint y: 189, distance: 139.9
click at [226, 299] on div "Unassigned Human Handover Aug 30, 2025 مساء الخير ممكن حد اتواصل معاه 03:58 PM …" at bounding box center [243, 182] width 160 height 309
click at [311, 40] on span at bounding box center [310, 41] width 13 height 8
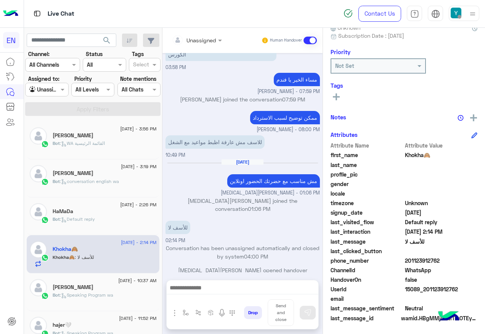
click at [231, 290] on textarea at bounding box center [243, 288] width 152 height 11
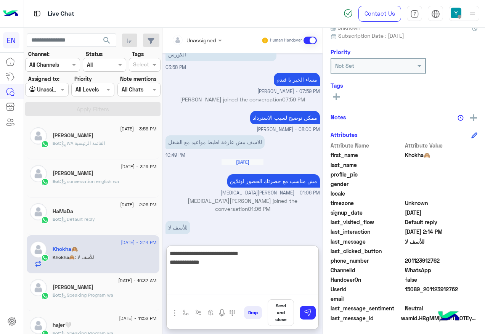
type textarea "**********"
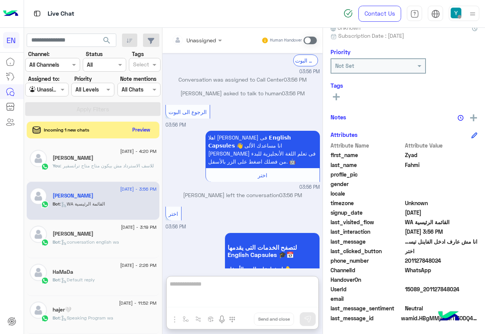
scroll to position [76, 0]
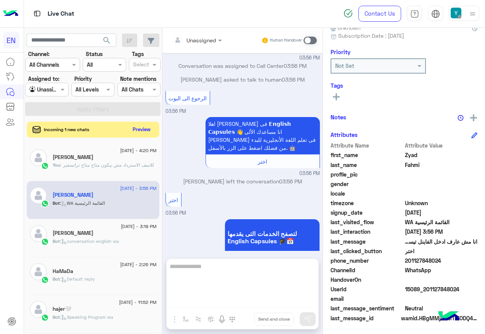
click at [137, 130] on button "Preview" at bounding box center [142, 129] width 24 height 10
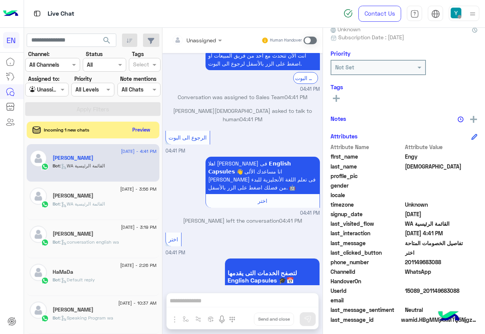
scroll to position [77, 0]
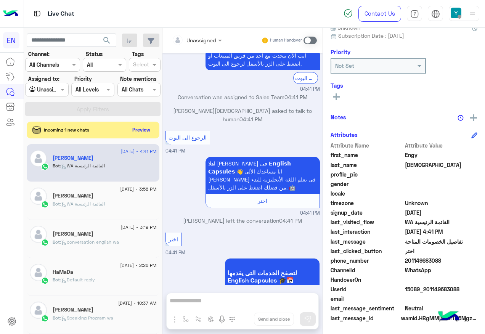
click at [141, 124] on div "Incoming 1 new chats Preview" at bounding box center [93, 130] width 133 height 17
click at [140, 130] on button "Preview" at bounding box center [142, 129] width 24 height 10
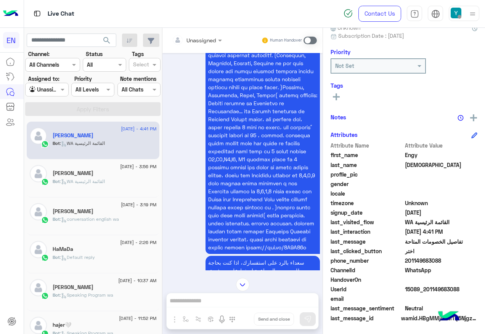
scroll to position [21, 0]
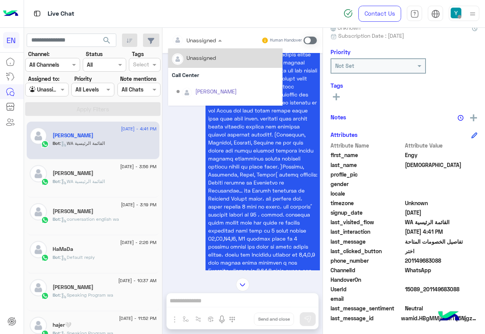
drag, startPoint x: 201, startPoint y: 41, endPoint x: 203, endPoint y: 46, distance: 4.7
click at [201, 40] on input "text" at bounding box center [187, 40] width 31 height 8
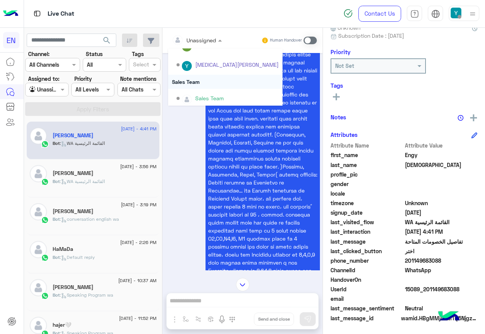
scroll to position [127, 0]
click at [210, 79] on div "Sales Team" at bounding box center [225, 79] width 114 height 14
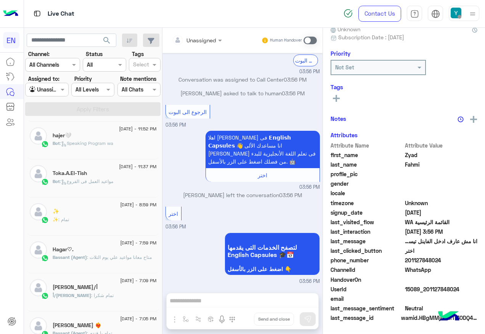
scroll to position [77, 0]
click at [32, 77] on div "Assigned to: Agent Filter Unassigned" at bounding box center [46, 86] width 43 height 22
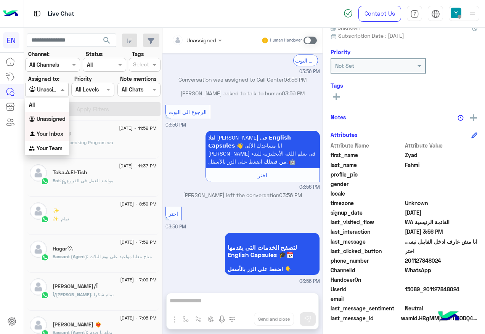
click at [52, 135] on b "Your Inbox" at bounding box center [50, 133] width 27 height 6
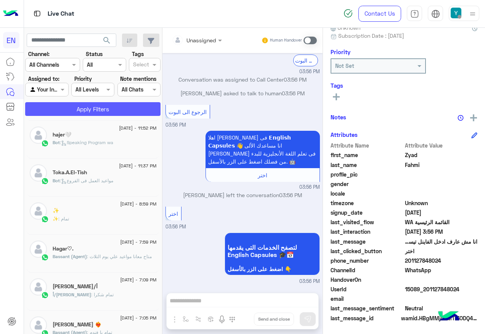
click at [73, 110] on button "Apply Filters" at bounding box center [92, 109] width 135 height 14
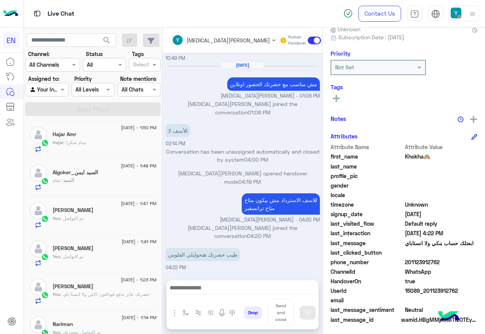
scroll to position [77, 0]
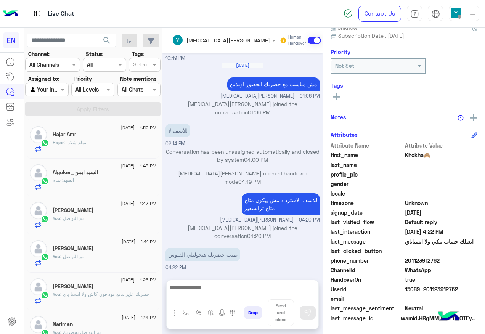
drag, startPoint x: 218, startPoint y: 287, endPoint x: 225, endPoint y: 279, distance: 10.0
click at [218, 287] on textarea at bounding box center [243, 288] width 152 height 11
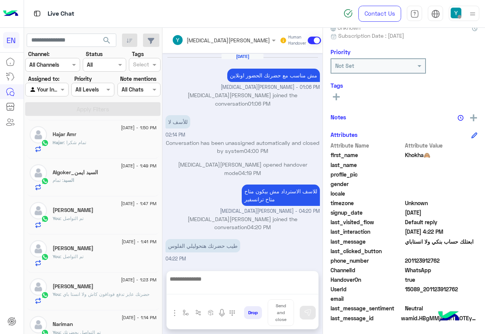
scroll to position [257, 0]
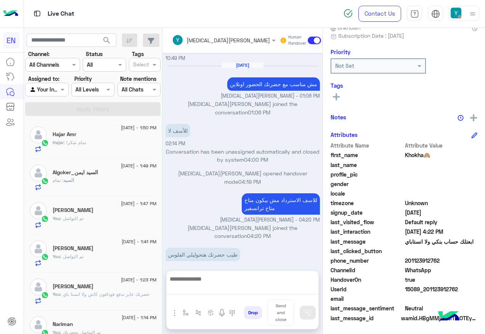
drag, startPoint x: 299, startPoint y: 148, endPoint x: 292, endPoint y: 152, distance: 8.6
click at [292, 152] on div "Aug 30, 2025 انت الأن تتحدث مع احد ممثلى خدمة العملاء اضغط على الزر بالأسفل لرج…" at bounding box center [243, 158] width 160 height 211
drag, startPoint x: 292, startPoint y: 152, endPoint x: 291, endPoint y: 197, distance: 45.0
click at [299, 193] on p "للاسف الاسترداد مش بيكون متاح متاح ترانسفير" at bounding box center [281, 203] width 78 height 21
drag, startPoint x: 231, startPoint y: 290, endPoint x: 224, endPoint y: 221, distance: 69.4
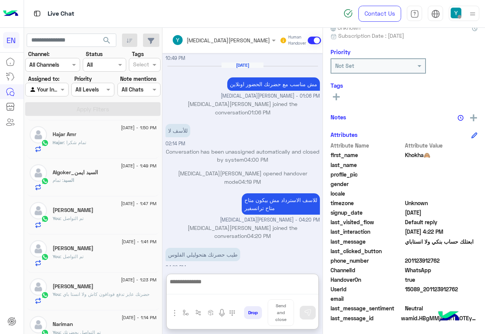
click at [231, 290] on textarea at bounding box center [243, 286] width 152 height 18
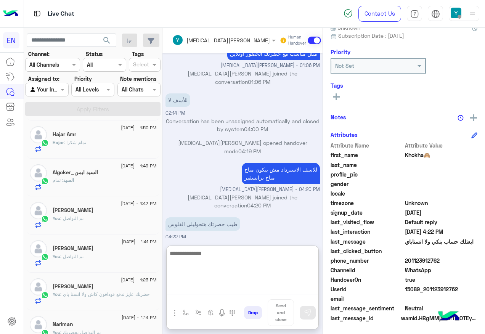
scroll to position [291, 0]
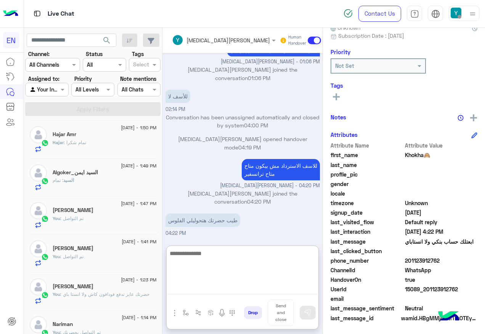
click at [225, 262] on textarea at bounding box center [243, 272] width 152 height 46
type textarea "**********"
click at [215, 161] on div "للاسف الاسترداد مش بيكون متاح متاح ترانسفير" at bounding box center [259, 169] width 122 height 21
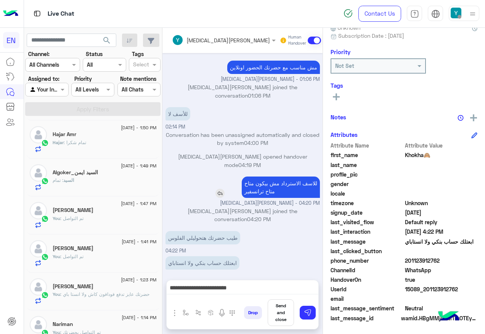
scroll to position [257, 0]
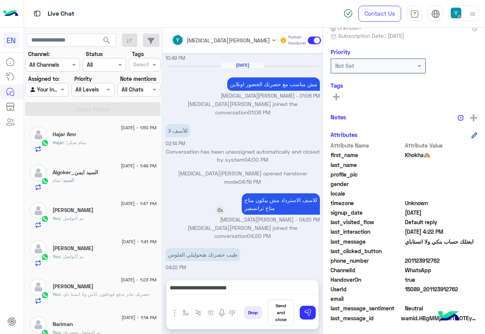
click at [217, 206] on img at bounding box center [220, 210] width 9 height 9
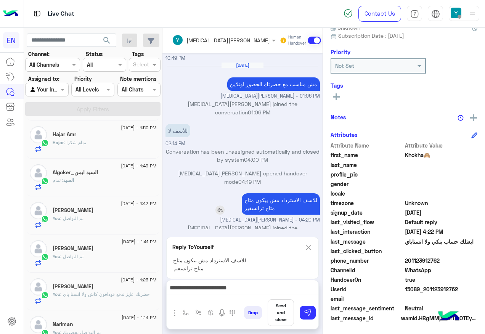
scroll to position [291, 0]
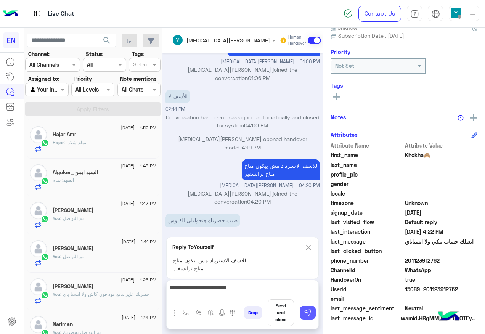
click at [306, 313] on img at bounding box center [308, 313] width 8 height 8
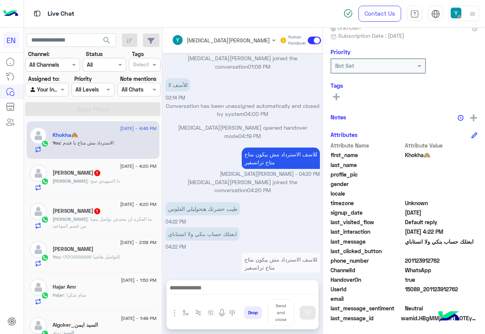
scroll to position [0, 0]
click at [116, 217] on span ": ما الفكره ان محدش تواصل معيا من قسم المواعيد" at bounding box center [102, 223] width 99 height 13
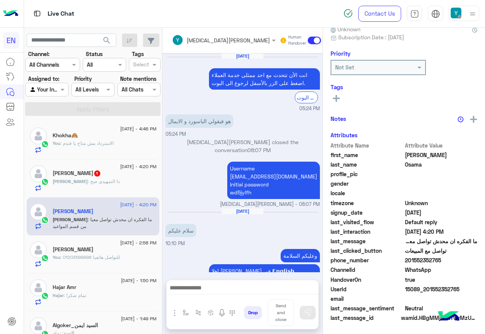
scroll to position [694, 0]
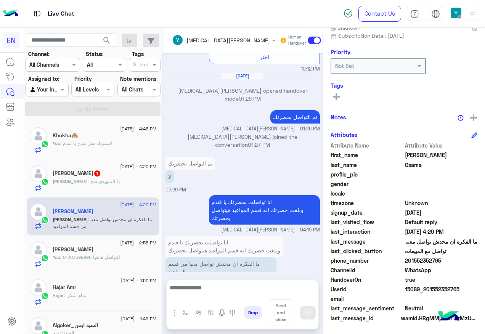
click at [223, 285] on textarea at bounding box center [243, 288] width 152 height 11
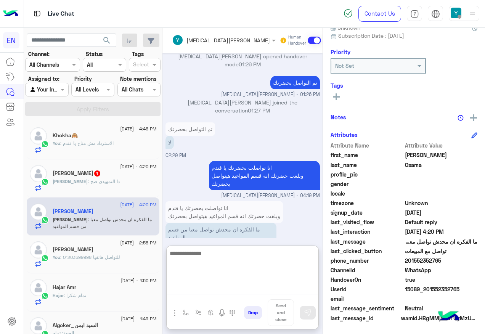
click at [220, 261] on textarea at bounding box center [243, 272] width 152 height 46
type textarea "**********"
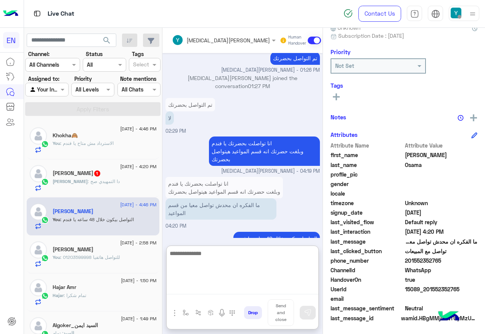
click at [91, 189] on div "Mohamed : دا التمهيدي صح" at bounding box center [105, 184] width 104 height 13
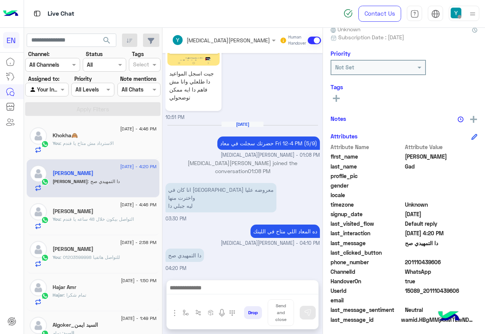
scroll to position [77, 0]
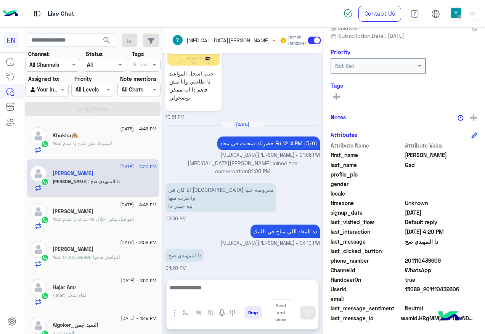
click at [424, 260] on span "201110439606" at bounding box center [441, 261] width 73 height 8
drag, startPoint x: 268, startPoint y: 289, endPoint x: 267, endPoint y: 283, distance: 5.7
click at [267, 288] on textarea at bounding box center [243, 288] width 152 height 11
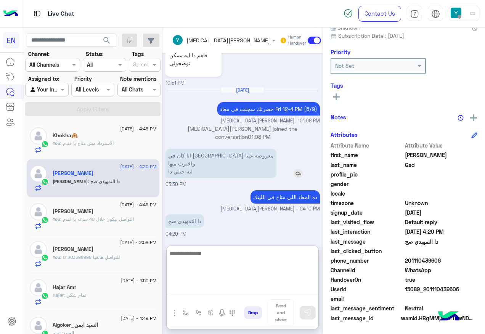
scroll to position [425, 0]
click at [248, 253] on textarea at bounding box center [243, 272] width 152 height 46
type textarea "**********"
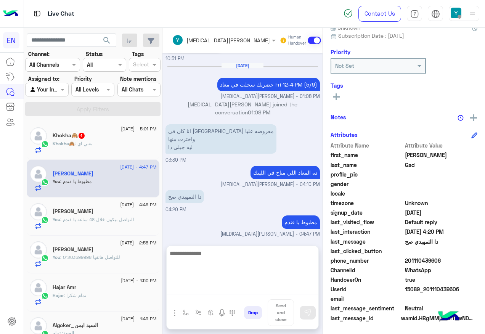
click at [104, 151] on div "Khokha🙈 : يعني اي" at bounding box center [105, 146] width 104 height 13
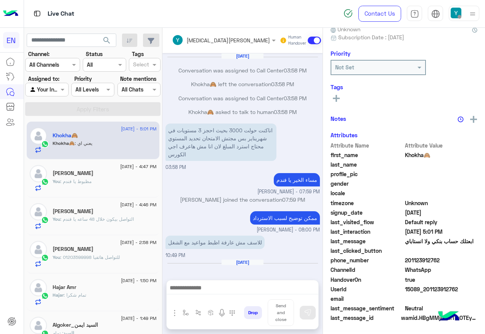
scroll to position [268, 0]
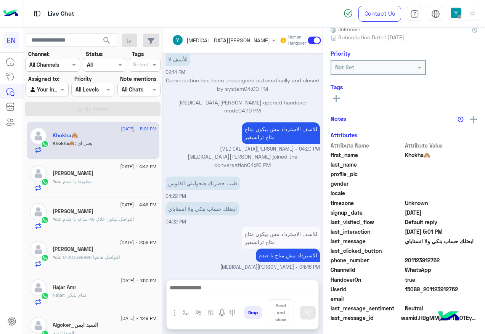
click at [247, 291] on textarea at bounding box center [243, 288] width 152 height 11
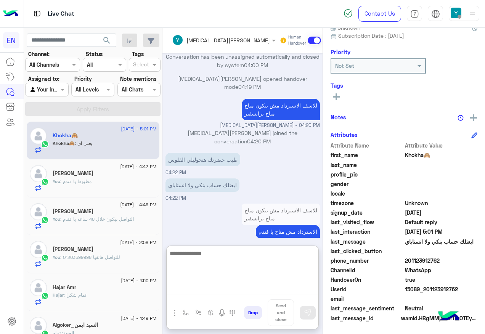
scroll to position [303, 0]
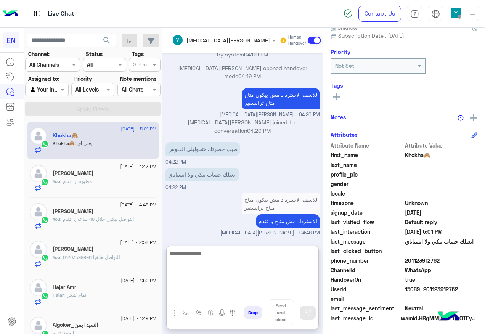
click at [264, 272] on textarea at bounding box center [243, 272] width 152 height 46
type textarea "**********"
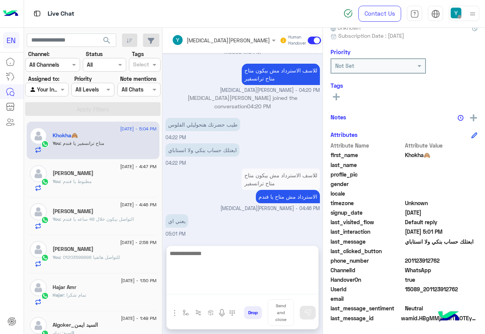
click at [114, 187] on div "You : مظبوط يا فندم" at bounding box center [105, 184] width 104 height 13
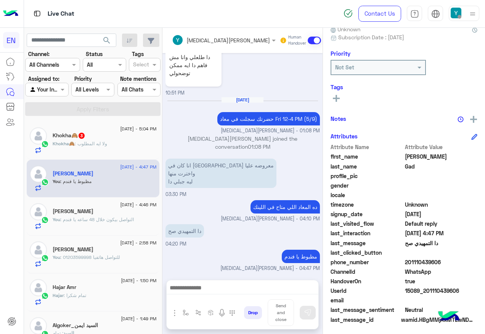
scroll to position [77, 0]
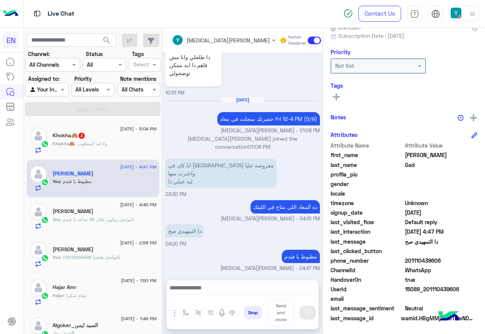
click at [108, 142] on div "Khokha🙈 : ولا ايه المطلوب" at bounding box center [105, 146] width 104 height 13
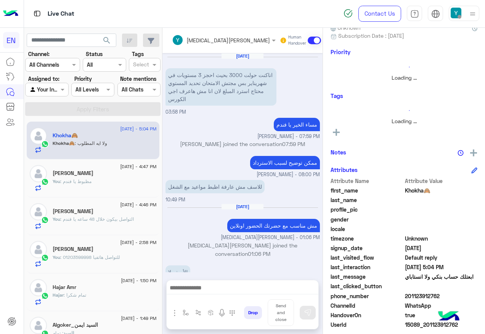
scroll to position [314, 0]
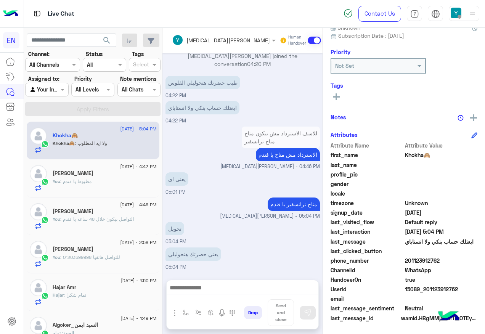
click at [231, 290] on textarea at bounding box center [243, 288] width 152 height 11
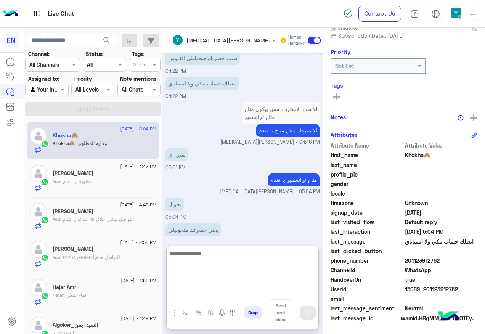
scroll to position [348, 0]
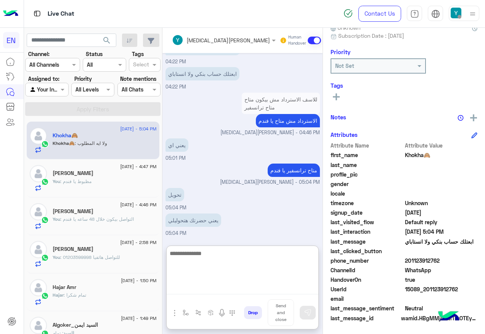
click at [213, 274] on textarea at bounding box center [243, 272] width 152 height 46
type textarea "**********"
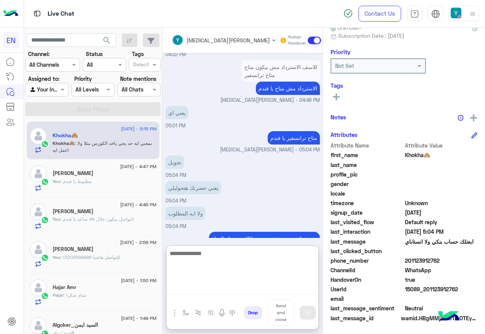
scroll to position [414, 0]
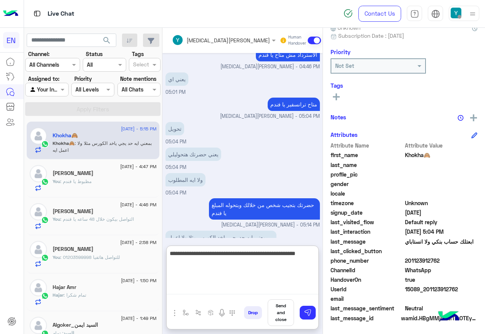
type textarea "**********"
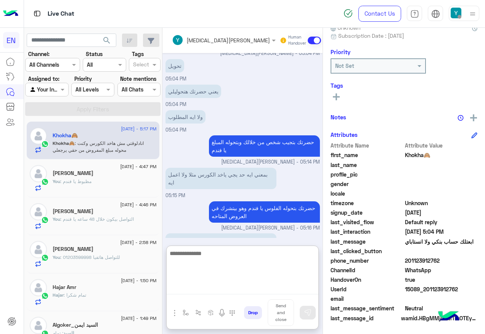
scroll to position [479, 0]
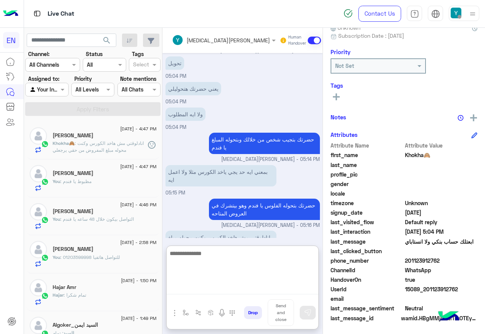
click at [210, 266] on textarea at bounding box center [243, 272] width 152 height 46
click at [227, 269] on textarea at bounding box center [243, 272] width 152 height 46
type textarea "**********"
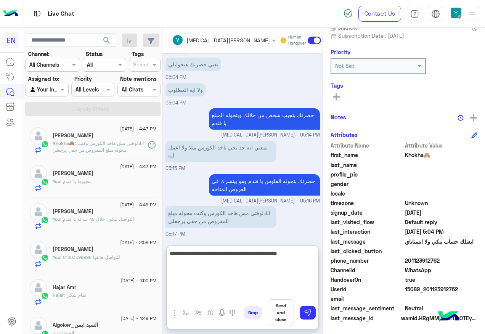
type textarea "**********"
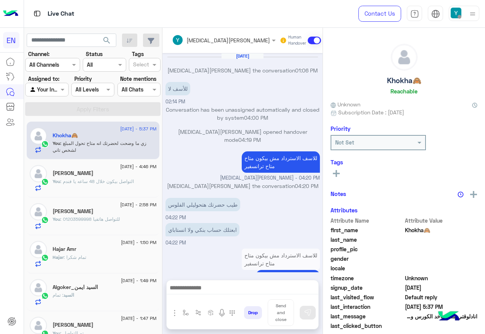
scroll to position [327, 0]
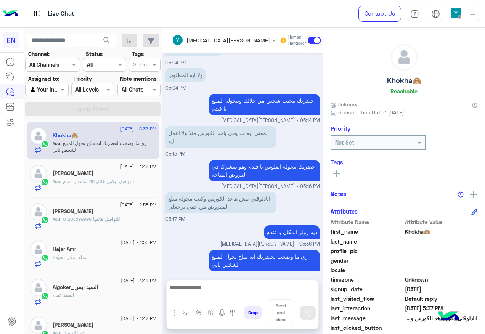
click at [50, 86] on div at bounding box center [47, 89] width 42 height 9
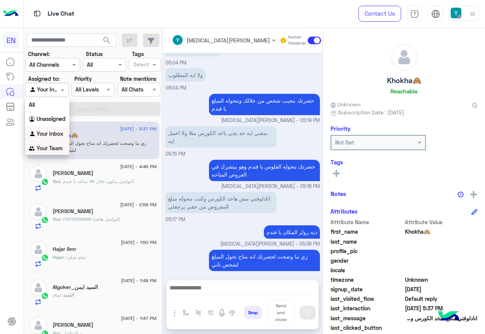
click at [48, 143] on div "Your Team" at bounding box center [47, 148] width 44 height 15
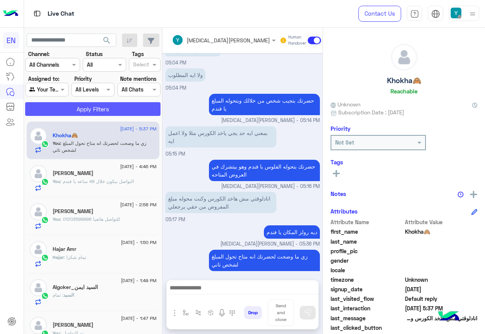
click at [76, 113] on button "Apply Filters" at bounding box center [92, 109] width 135 height 14
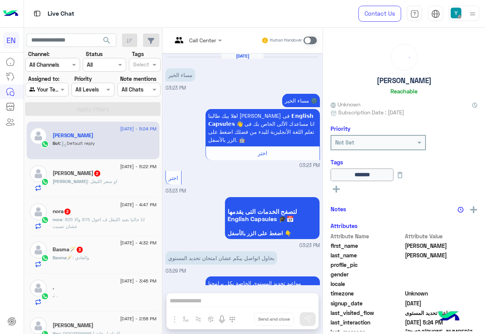
scroll to position [707, 0]
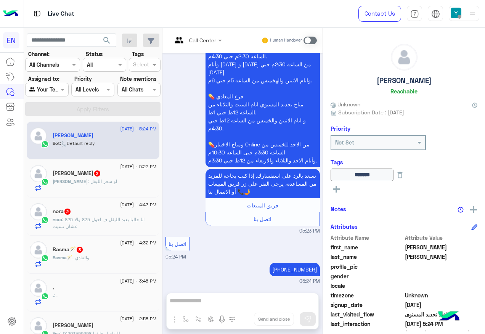
click at [136, 251] on div "Basma🪄 3" at bounding box center [105, 250] width 104 height 8
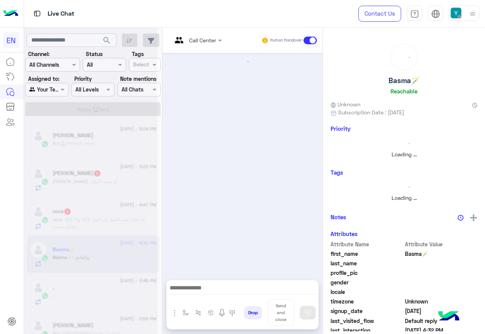
scroll to position [307, 0]
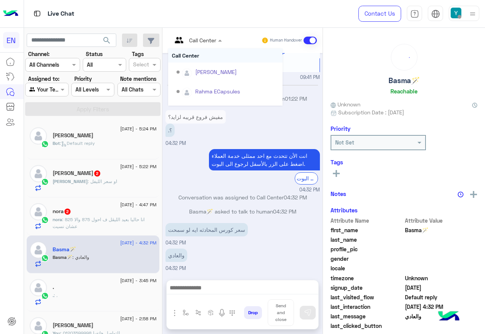
click at [198, 45] on div "Call Center" at bounding box center [194, 40] width 44 height 18
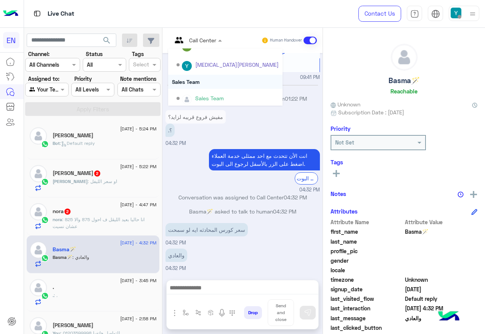
scroll to position [127, 0]
click at [200, 83] on div "Sales Team" at bounding box center [225, 79] width 114 height 14
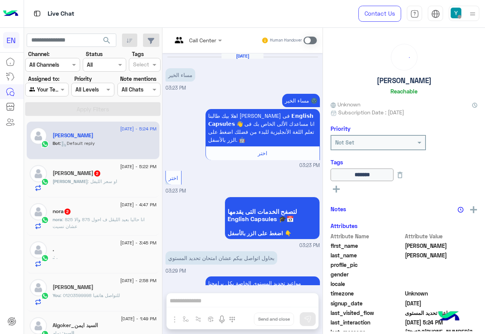
scroll to position [707, 0]
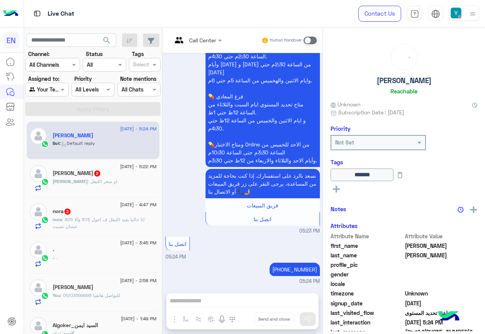
click at [110, 214] on div "nora 2" at bounding box center [105, 212] width 104 height 8
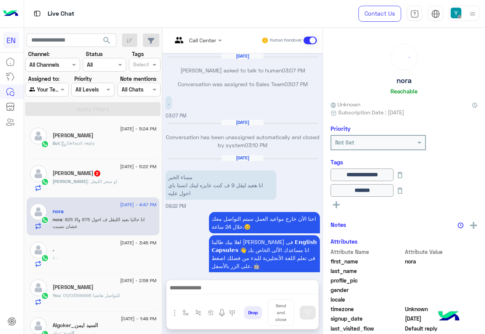
scroll to position [453, 0]
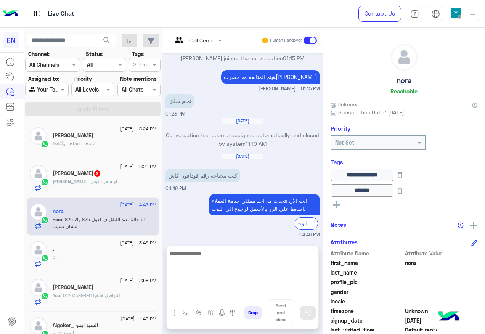
click at [221, 287] on textarea at bounding box center [243, 272] width 152 height 46
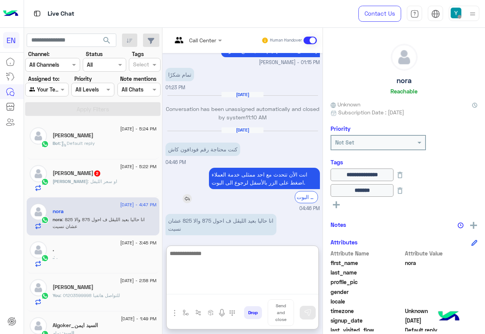
scroll to position [487, 0]
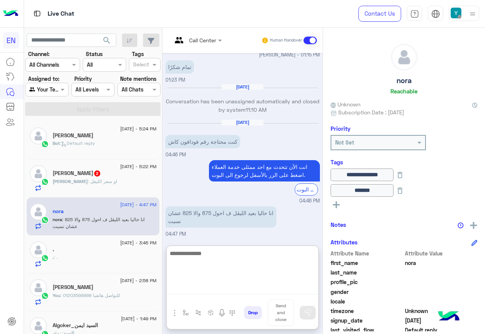
click at [228, 271] on textarea at bounding box center [243, 272] width 152 height 46
drag, startPoint x: 229, startPoint y: 269, endPoint x: 224, endPoint y: 268, distance: 4.8
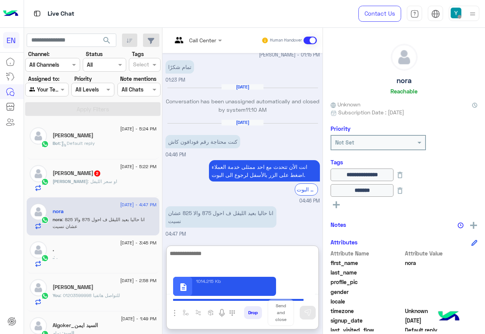
click at [210, 257] on textarea at bounding box center [243, 272] width 152 height 46
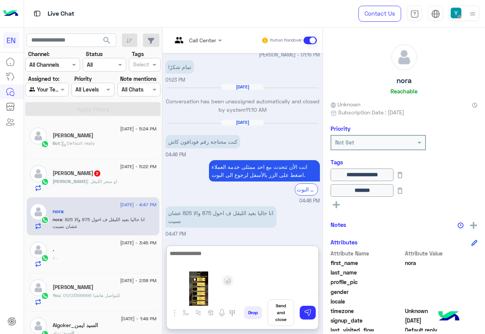
click at [220, 254] on textarea at bounding box center [243, 272] width 152 height 46
click at [200, 252] on textarea at bounding box center [243, 272] width 152 height 46
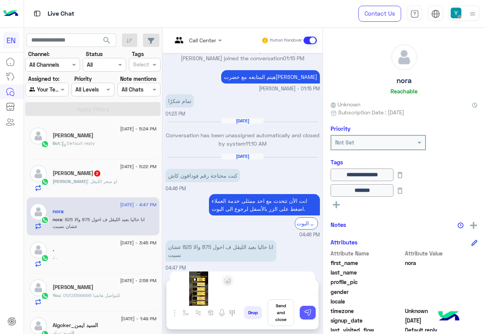
click at [314, 313] on button at bounding box center [308, 313] width 16 height 14
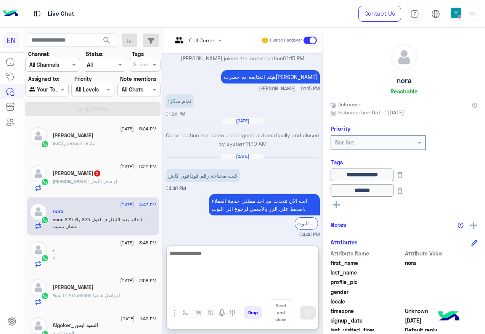
click at [246, 291] on textarea at bounding box center [243, 272] width 152 height 46
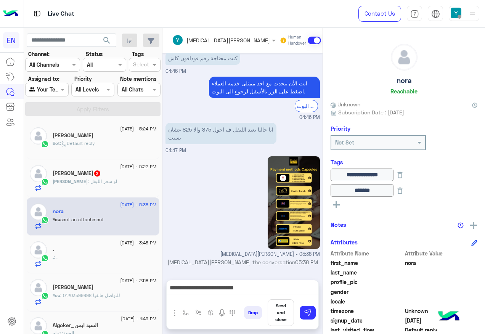
scroll to position [571, 0]
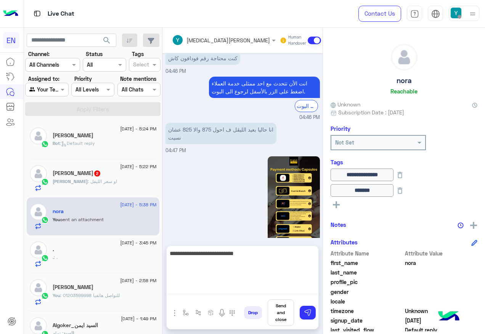
click at [230, 287] on textarea "**********" at bounding box center [243, 272] width 152 height 46
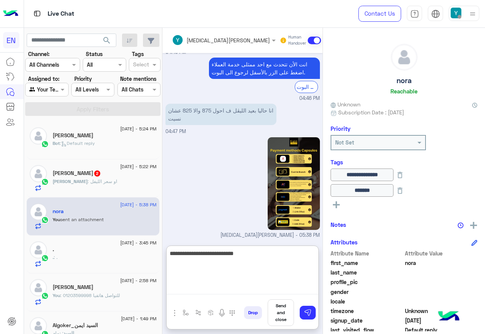
scroll to position [605, 0]
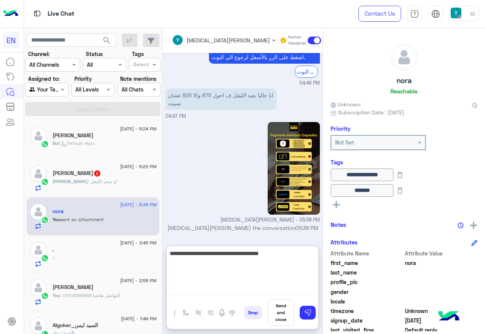
type textarea "**********"
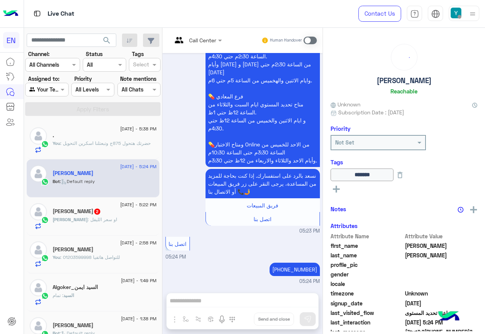
scroll to position [707, 0]
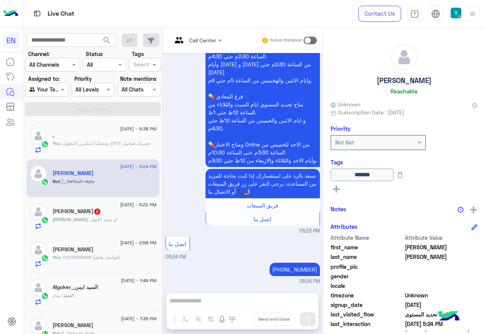
click at [201, 257] on div "اتصل بنا 05:24 PM" at bounding box center [243, 248] width 155 height 26
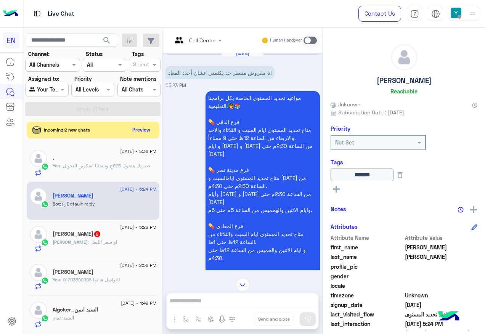
scroll to position [593, 0]
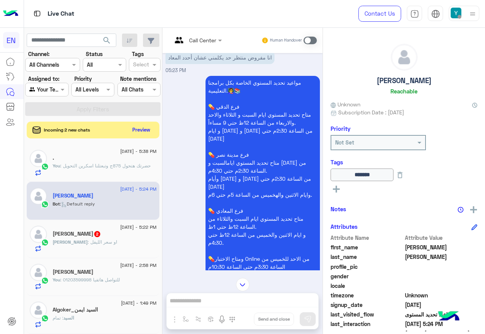
click at [148, 122] on div "Incoming 2 new chats Preview" at bounding box center [93, 130] width 133 height 17
click at [105, 230] on div "31 August - 5:22 PM" at bounding box center [105, 228] width 104 height 5
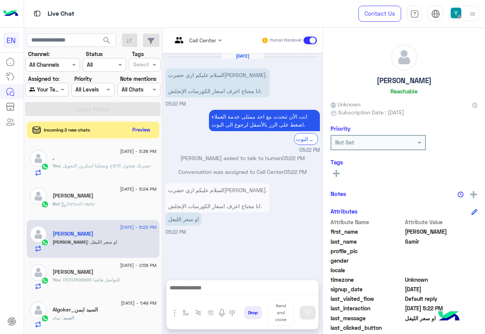
click at [202, 43] on input "text" at bounding box center [187, 40] width 31 height 8
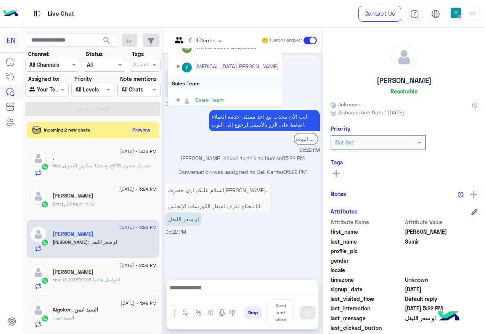
scroll to position [127, 0]
click at [217, 76] on div "Sales Team" at bounding box center [225, 79] width 114 height 14
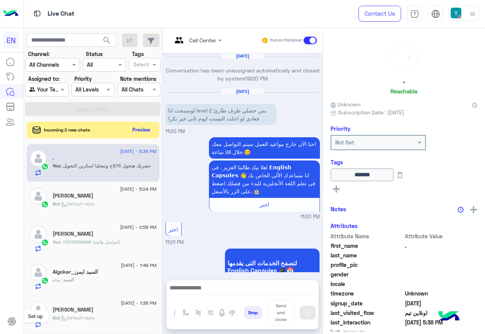
scroll to position [665, 0]
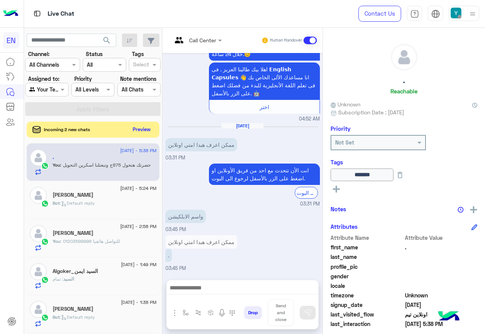
click at [142, 125] on button "Preview" at bounding box center [142, 129] width 24 height 10
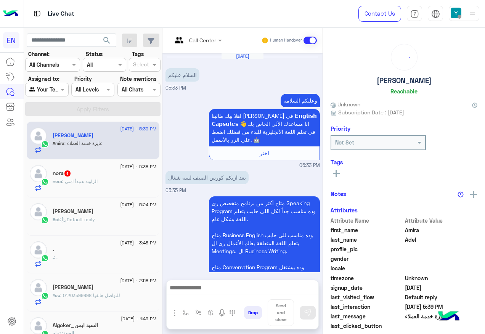
scroll to position [453, 0]
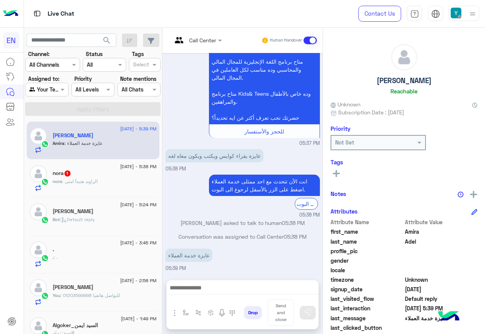
click at [197, 41] on input "text" at bounding box center [187, 40] width 31 height 8
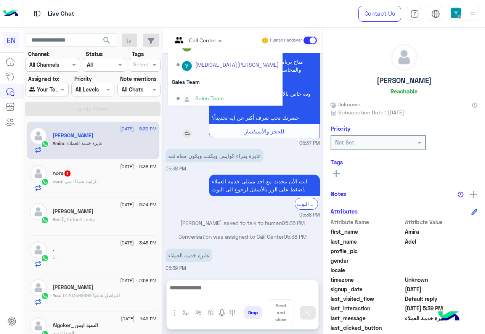
scroll to position [127, 0]
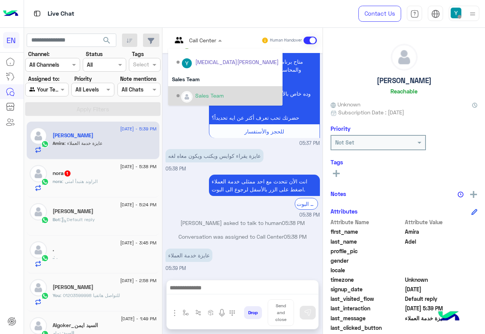
click at [198, 97] on div "Sales Team" at bounding box center [209, 96] width 29 height 8
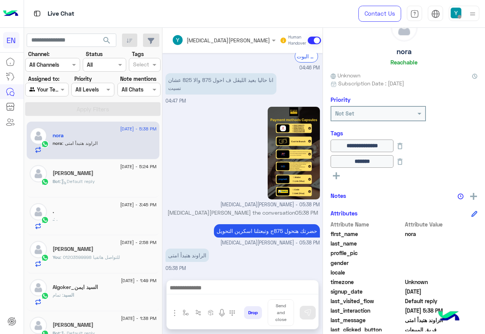
scroll to position [76, 0]
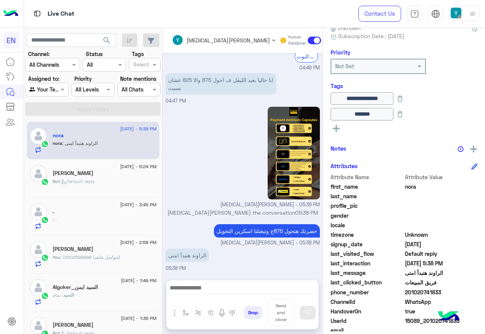
click at [420, 292] on span "201020741833" at bounding box center [441, 292] width 73 height 8
copy span "201020741833"
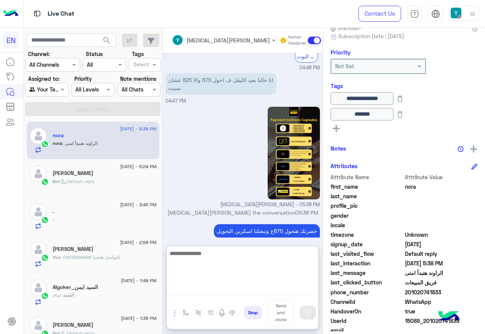
drag, startPoint x: 191, startPoint y: 291, endPoint x: 166, endPoint y: 194, distance: 100.0
click at [191, 290] on textarea at bounding box center [243, 272] width 152 height 46
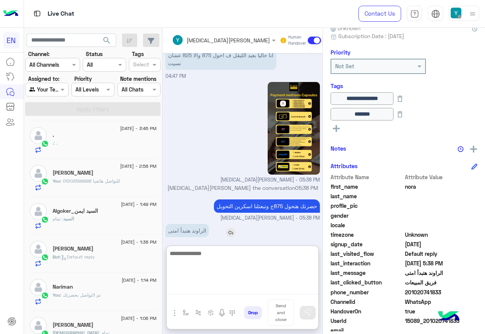
scroll to position [552, 0]
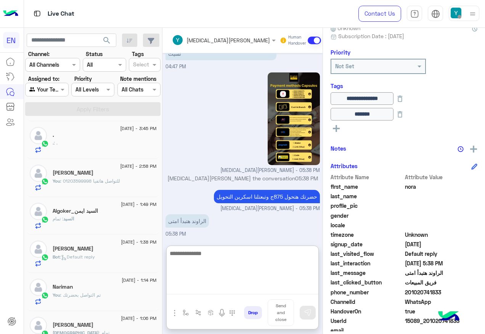
click at [208, 260] on textarea at bounding box center [243, 272] width 152 height 46
type textarea "*"
type textarea "**********"
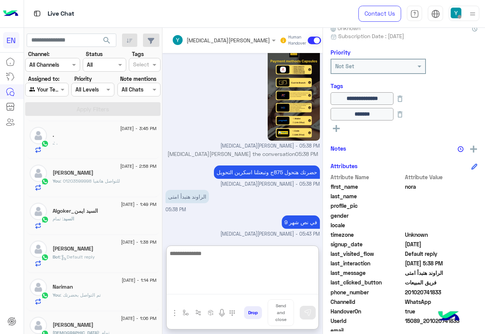
scroll to position [0, 0]
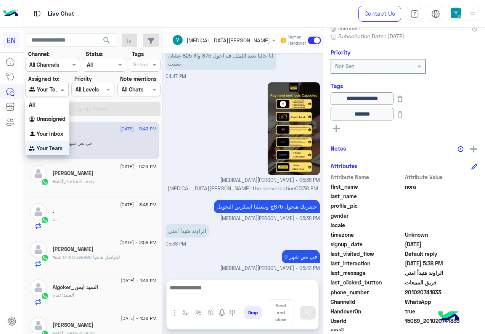
click at [37, 89] on input "text" at bounding box center [38, 90] width 18 height 8
click at [54, 128] on div "Your Inbox" at bounding box center [47, 133] width 44 height 15
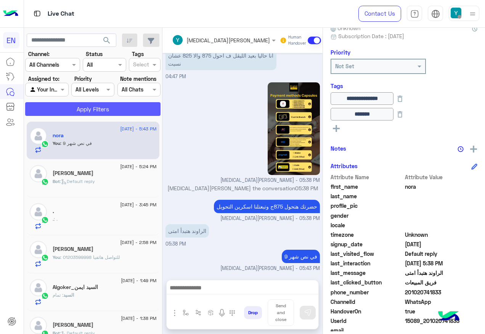
drag, startPoint x: 59, startPoint y: 124, endPoint x: 65, endPoint y: 104, distance: 20.5
click at [59, 123] on div "31 August - 5:43 PM nora You : في نص شهر 9" at bounding box center [93, 141] width 133 height 38
click at [65, 104] on button "Apply Filters" at bounding box center [92, 109] width 135 height 14
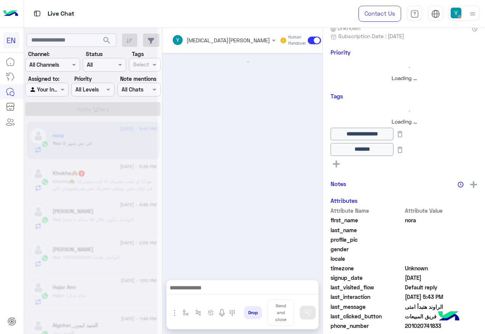
scroll to position [501, 0]
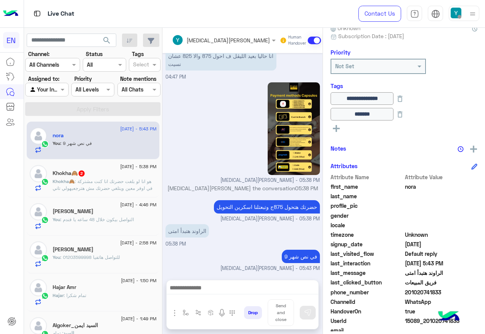
click at [124, 192] on p "Khokha🙈 : هو انا لو بلغت حضرتك انا كنت مشتركة في اوفر معين ويتلغي حضرتك مش هترج…" at bounding box center [105, 185] width 104 height 14
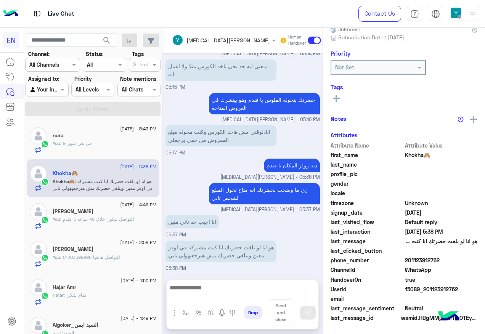
scroll to position [76, 0]
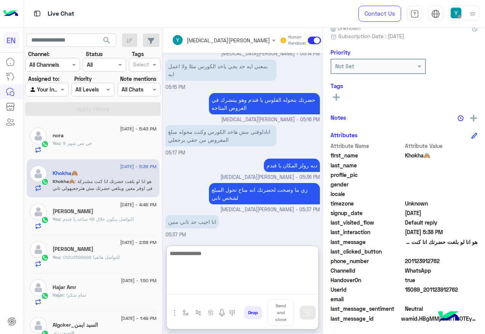
click at [243, 285] on textarea at bounding box center [243, 272] width 152 height 46
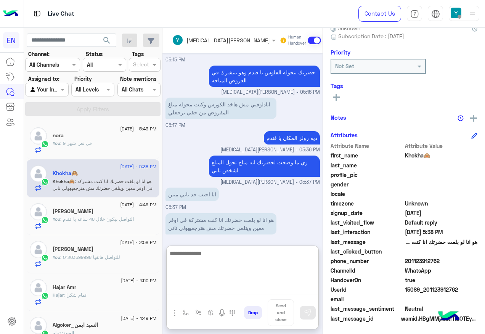
scroll to position [388, 0]
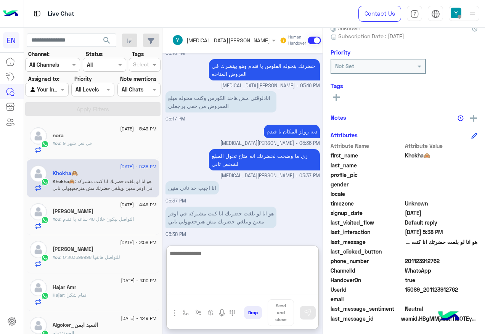
click at [246, 277] on textarea at bounding box center [243, 272] width 152 height 46
type textarea "**********"
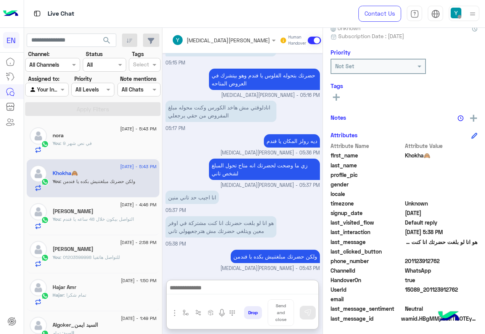
click at [109, 145] on div "You : في نص شهر 9" at bounding box center [105, 146] width 104 height 13
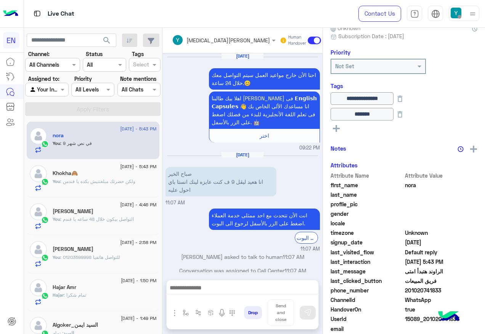
scroll to position [501, 0]
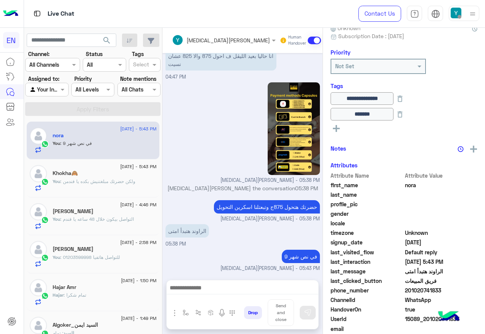
click at [51, 91] on div at bounding box center [47, 89] width 42 height 9
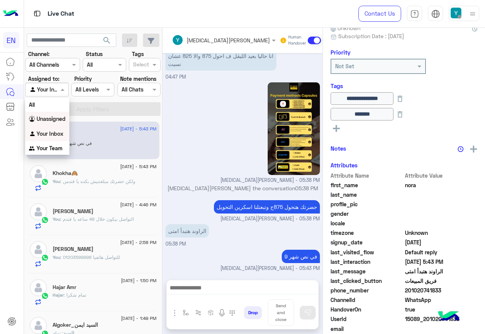
click at [60, 114] on div "Unassigned" at bounding box center [47, 119] width 44 height 15
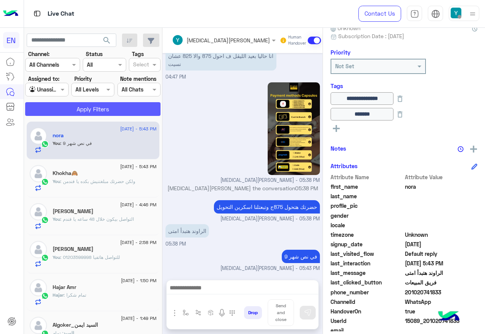
click at [63, 104] on button "Apply Filters" at bounding box center [92, 109] width 135 height 14
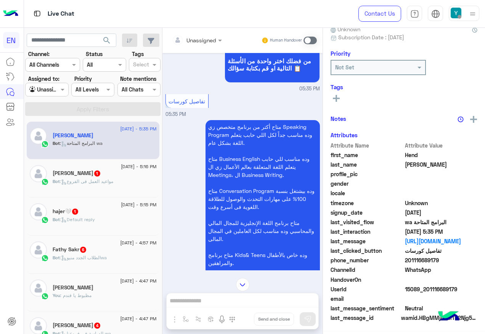
scroll to position [839, 0]
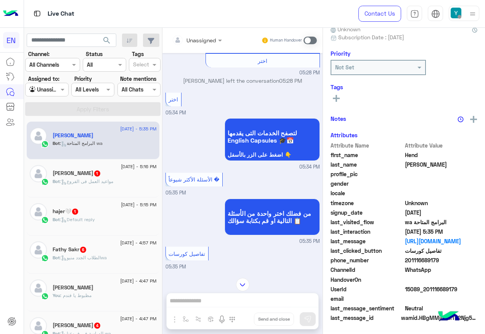
click at [206, 37] on div at bounding box center [197, 39] width 58 height 9
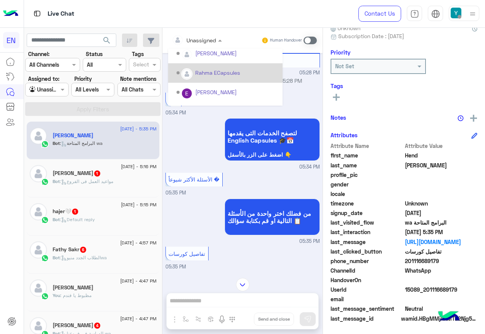
scroll to position [127, 0]
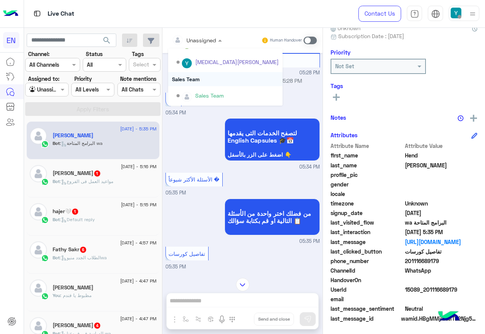
click at [206, 83] on div "Sales Team" at bounding box center [225, 79] width 114 height 14
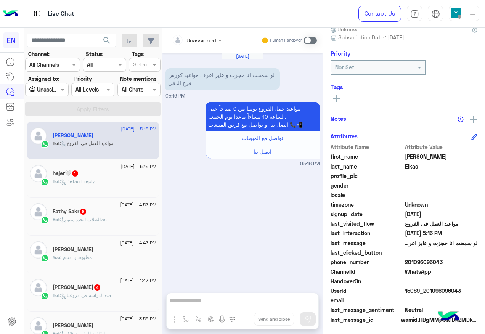
scroll to position [76, 0]
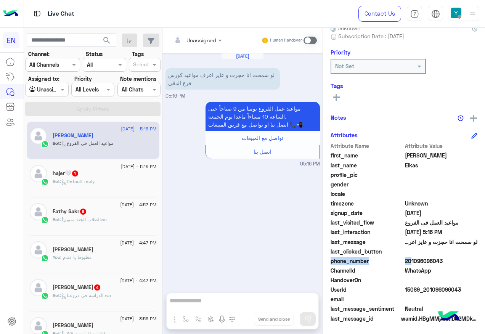
drag, startPoint x: 406, startPoint y: 259, endPoint x: 432, endPoint y: 256, distance: 25.4
click at [432, 256] on div "Attribute Name Attribute Value first_name Mohamed last_name Elkas profile_pic g…" at bounding box center [404, 233] width 147 height 182
drag, startPoint x: 432, startPoint y: 256, endPoint x: 432, endPoint y: 261, distance: 4.6
click at [432, 256] on div "last_clicked_button" at bounding box center [404, 253] width 147 height 10
click at [432, 261] on span "201096096043" at bounding box center [441, 261] width 73 height 8
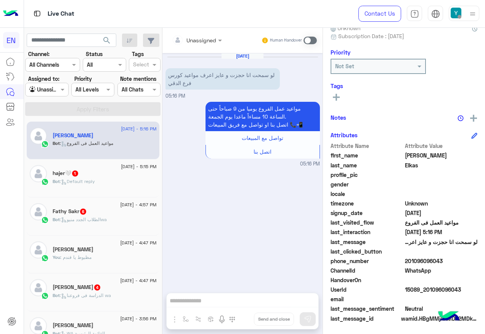
click at [432, 261] on span "201096096043" at bounding box center [441, 261] width 73 height 8
copy span "201096096043"
click at [390, 68] on input "text" at bounding box center [367, 66] width 64 height 8
drag, startPoint x: 441, startPoint y: 71, endPoint x: 389, endPoint y: 95, distance: 57.5
click at [438, 71] on div "Not Set" at bounding box center [404, 66] width 147 height 15
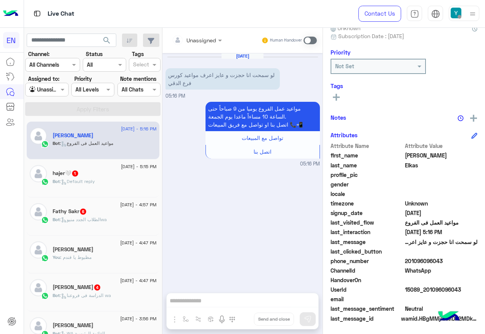
click at [332, 99] on button at bounding box center [336, 96] width 11 height 9
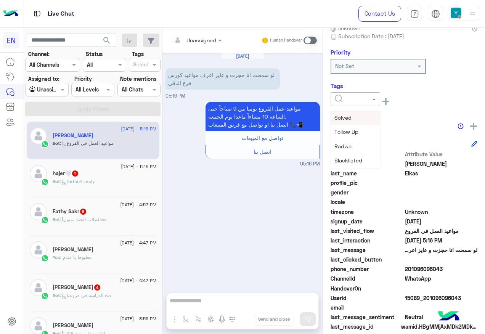
click at [336, 99] on input "text" at bounding box center [346, 99] width 23 height 8
click at [347, 115] on span "Solved" at bounding box center [343, 117] width 17 height 6
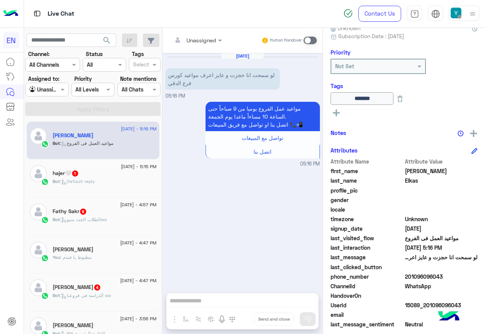
click at [425, 88] on h6 "Tags" at bounding box center [404, 85] width 147 height 7
click at [97, 187] on div "Bot : Default reply" at bounding box center [105, 184] width 104 height 13
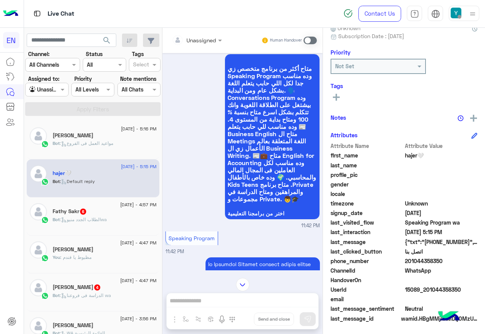
scroll to position [115, 0]
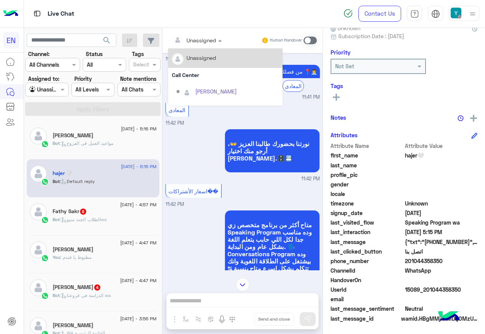
click at [191, 34] on div "Unassigned" at bounding box center [194, 39] width 44 height 15
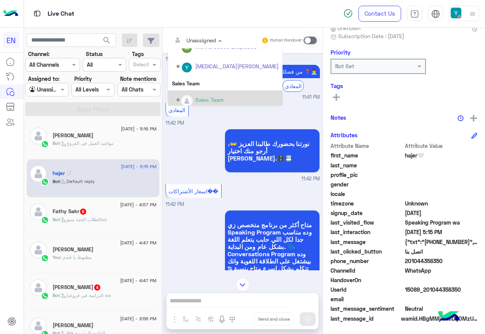
scroll to position [127, 0]
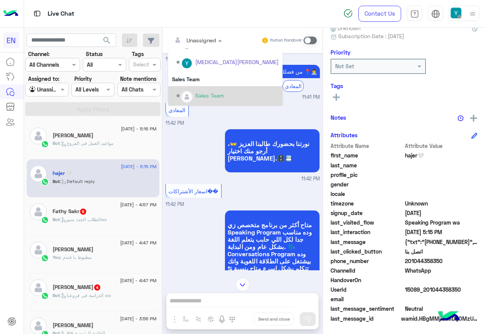
click at [203, 96] on div "Sales Team" at bounding box center [209, 96] width 29 height 8
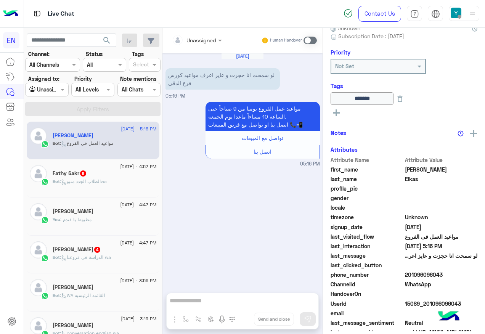
click at [80, 186] on div "Bot : الطلاب الجدد منيوwa" at bounding box center [105, 184] width 104 height 13
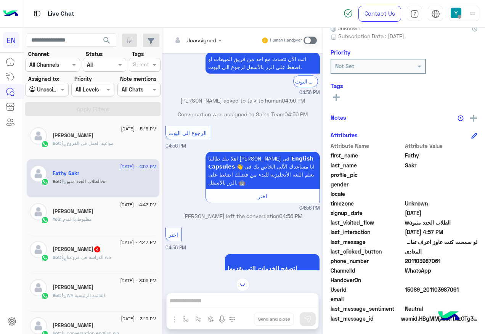
scroll to position [457, 0]
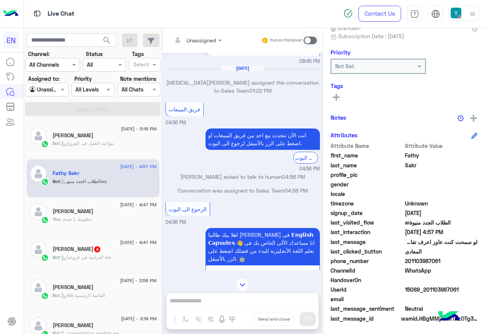
click at [201, 44] on div "Unassigned" at bounding box center [202, 40] width 30 height 8
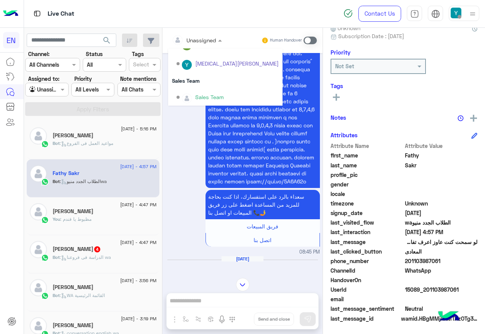
scroll to position [127, 0]
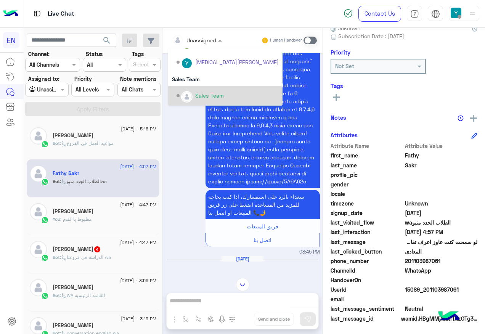
click at [206, 92] on div "Sales Team" at bounding box center [209, 96] width 29 height 8
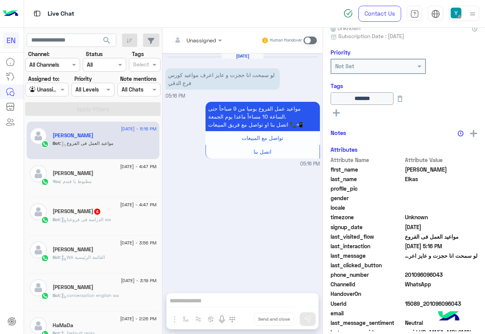
click at [102, 218] on span ": الدراسة فى فروعنا wa" at bounding box center [85, 220] width 51 height 6
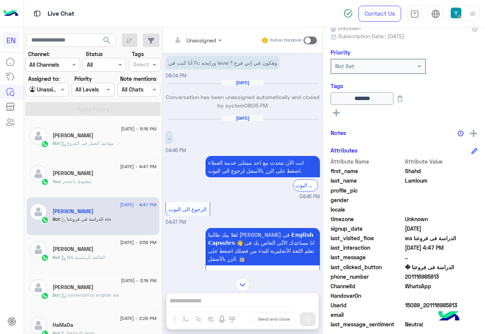
scroll to position [114, 0]
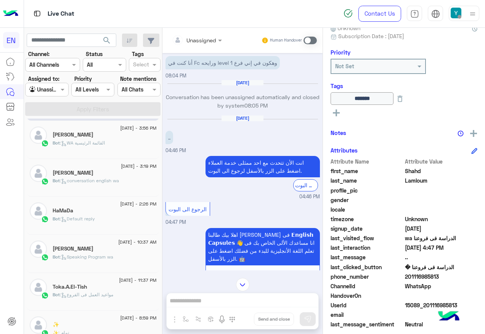
click at [41, 92] on input "text" at bounding box center [38, 90] width 18 height 8
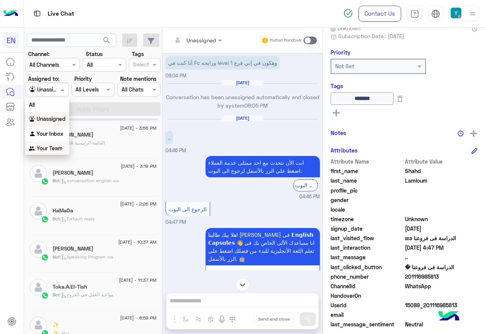
drag, startPoint x: 49, startPoint y: 143, endPoint x: 62, endPoint y: 110, distance: 35.5
click at [50, 143] on div "Your Team" at bounding box center [47, 148] width 44 height 15
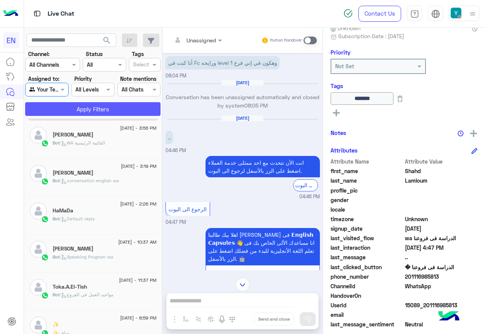
click at [62, 108] on button "Apply Filters" at bounding box center [92, 109] width 135 height 14
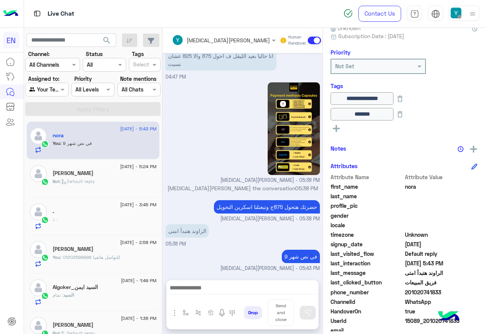
click at [64, 84] on div "Agent Filter Your Team" at bounding box center [46, 90] width 43 height 14
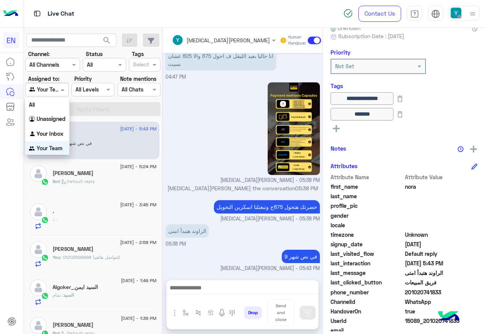
scroll to position [0, 0]
click at [51, 135] on b "Your Inbox" at bounding box center [50, 133] width 27 height 6
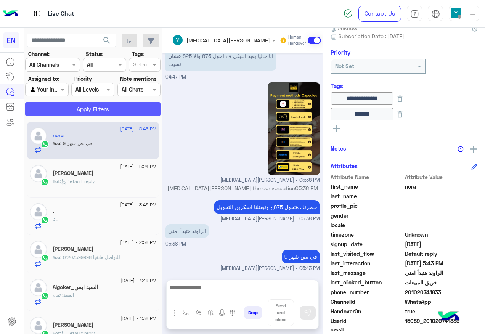
click at [64, 112] on button "Apply Filters" at bounding box center [92, 109] width 135 height 14
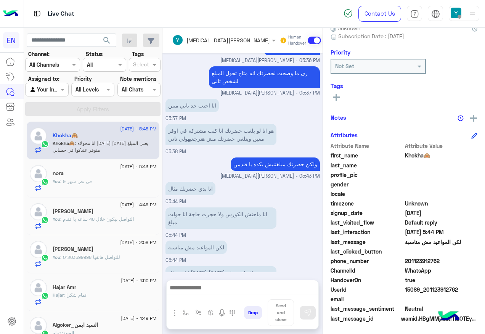
scroll to position [414, 0]
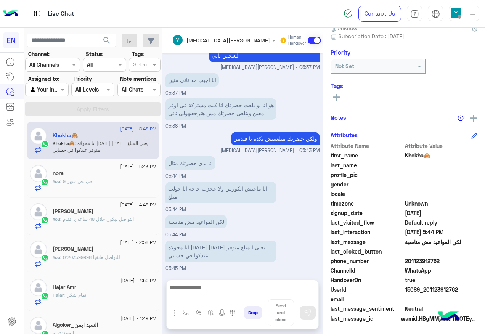
click at [78, 170] on div "nora" at bounding box center [105, 174] width 104 height 8
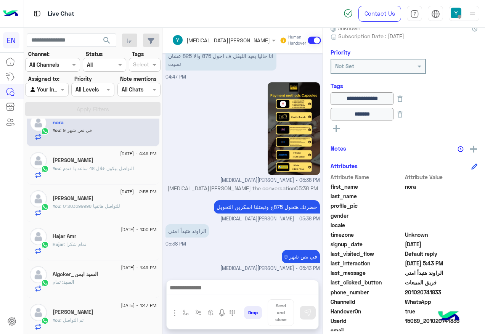
scroll to position [114, 0]
